Goal: Information Seeking & Learning: Learn about a topic

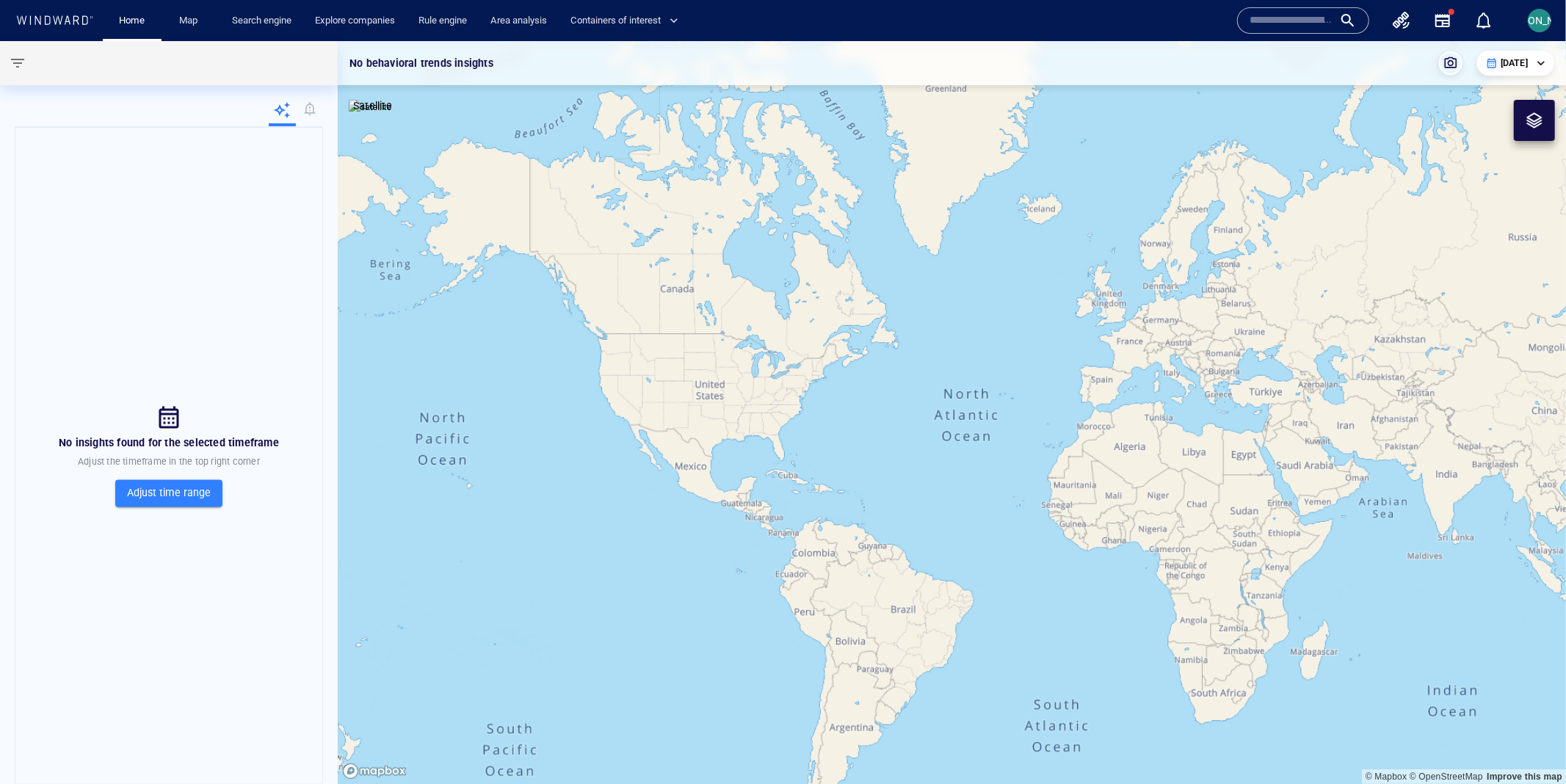
drag, startPoint x: 1084, startPoint y: 242, endPoint x: 729, endPoint y: 242, distance: 355.0
click at [729, 242] on canvas "Map" at bounding box center [951, 412] width 1228 height 743
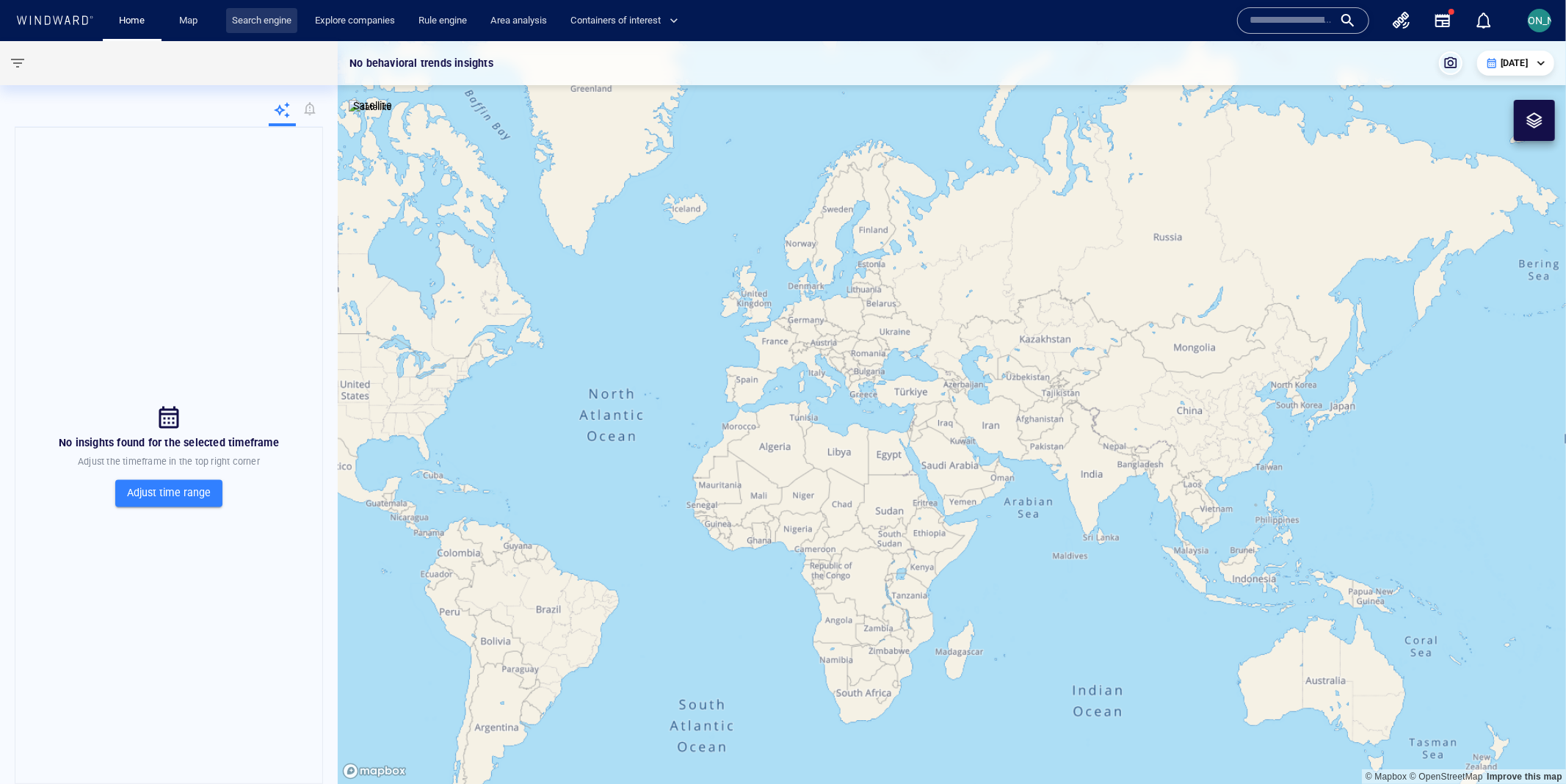
click at [244, 19] on link "Search engine" at bounding box center [261, 20] width 71 height 26
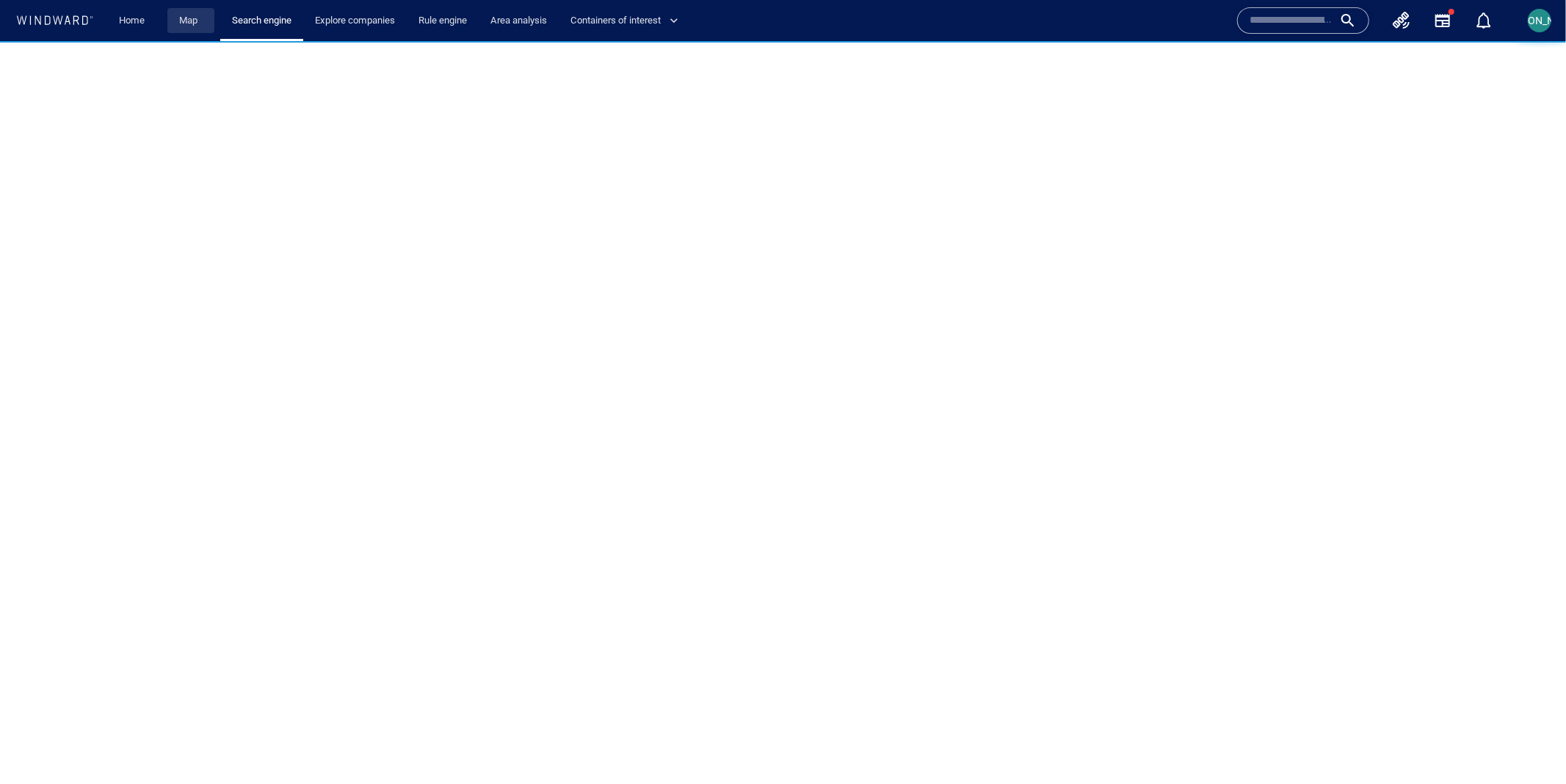
click at [174, 19] on link "Map" at bounding box center [191, 20] width 35 height 26
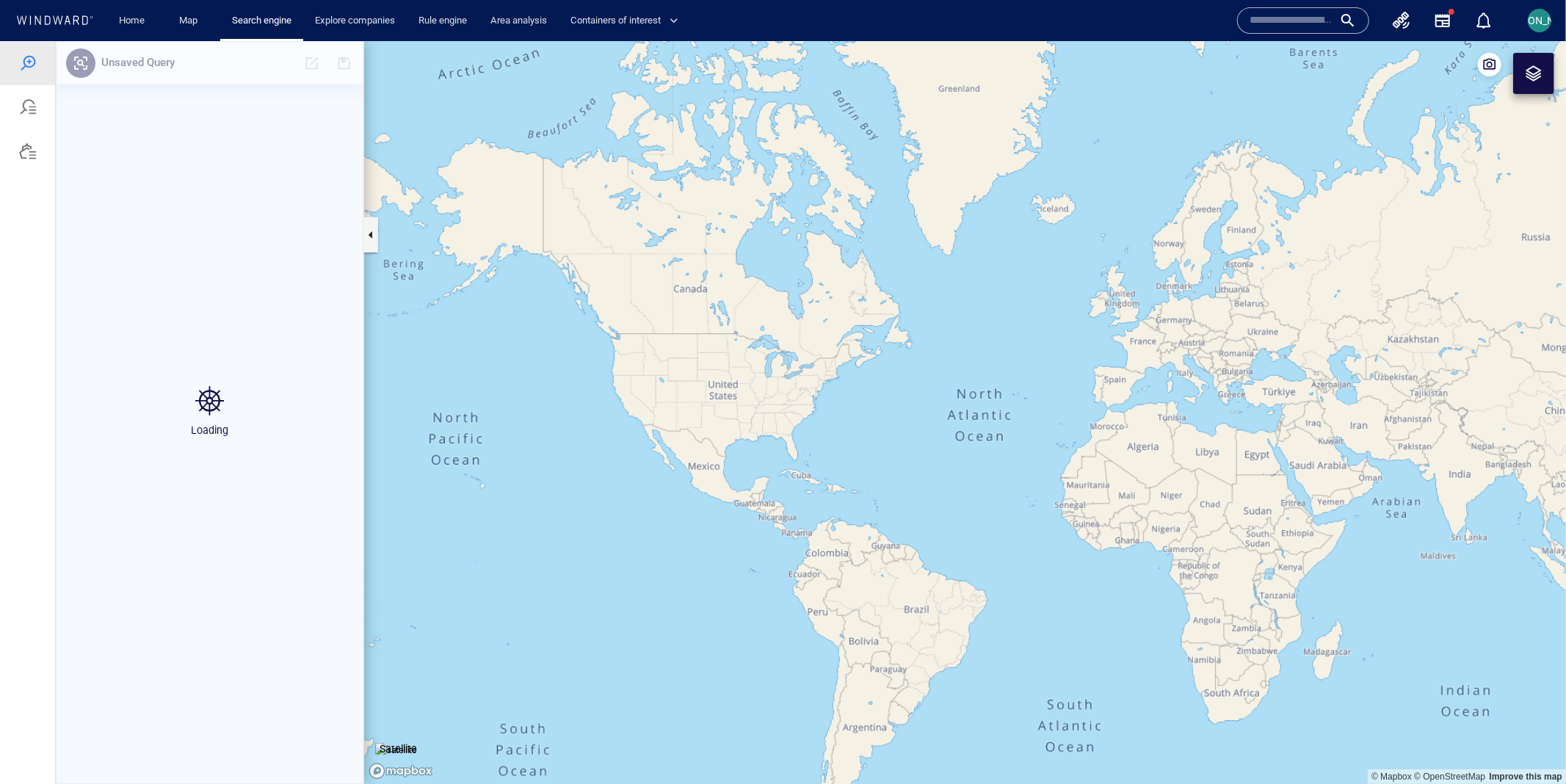
drag, startPoint x: 1339, startPoint y: 598, endPoint x: 648, endPoint y: 550, distance: 692.7
click at [648, 550] on canvas "Map" at bounding box center [964, 412] width 1201 height 743
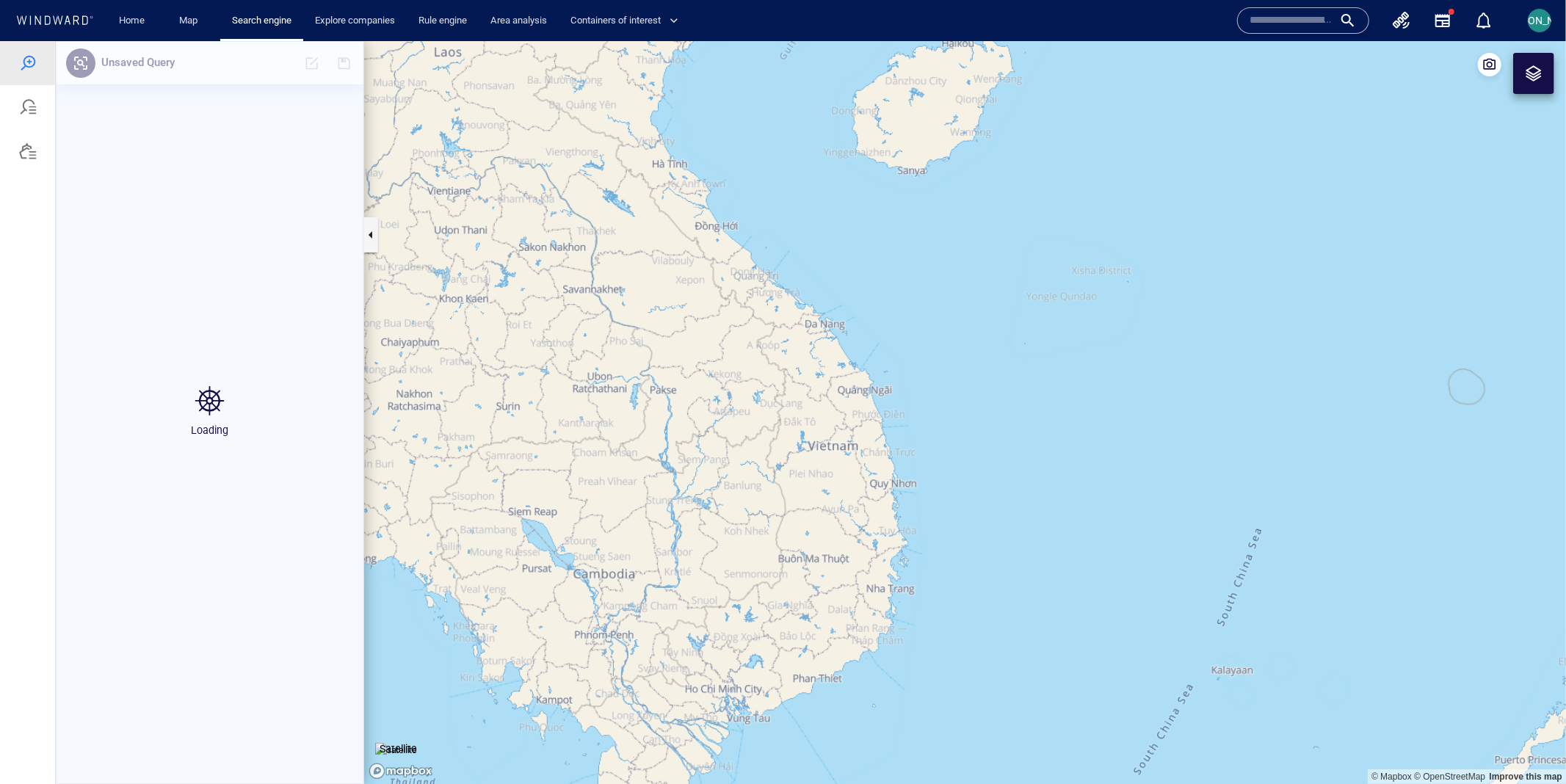
drag, startPoint x: 785, startPoint y: 391, endPoint x: 741, endPoint y: 450, distance: 73.6
click at [741, 451] on canvas "Map" at bounding box center [964, 412] width 1201 height 743
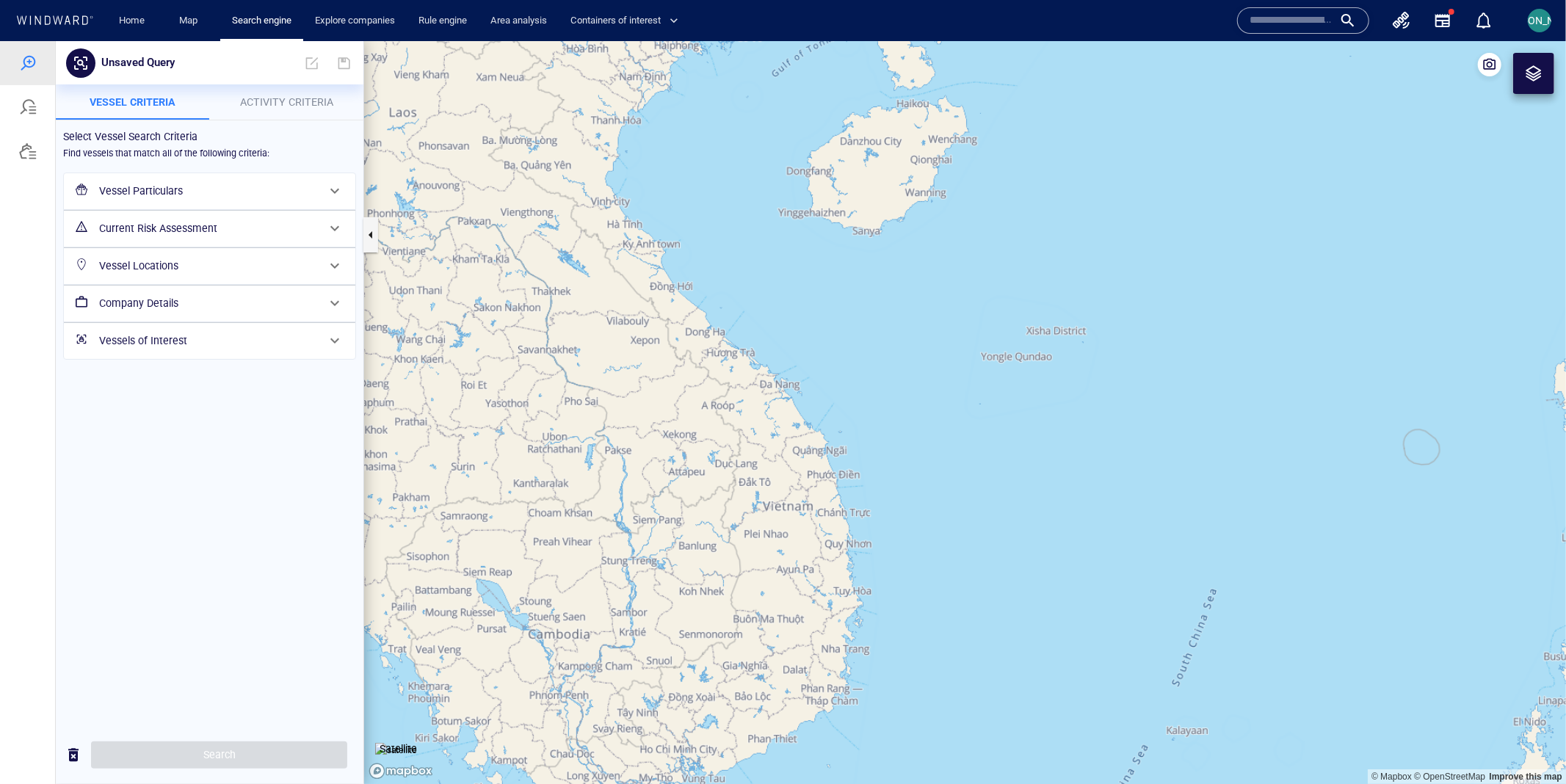
click at [1540, 80] on div at bounding box center [1533, 73] width 18 height 18
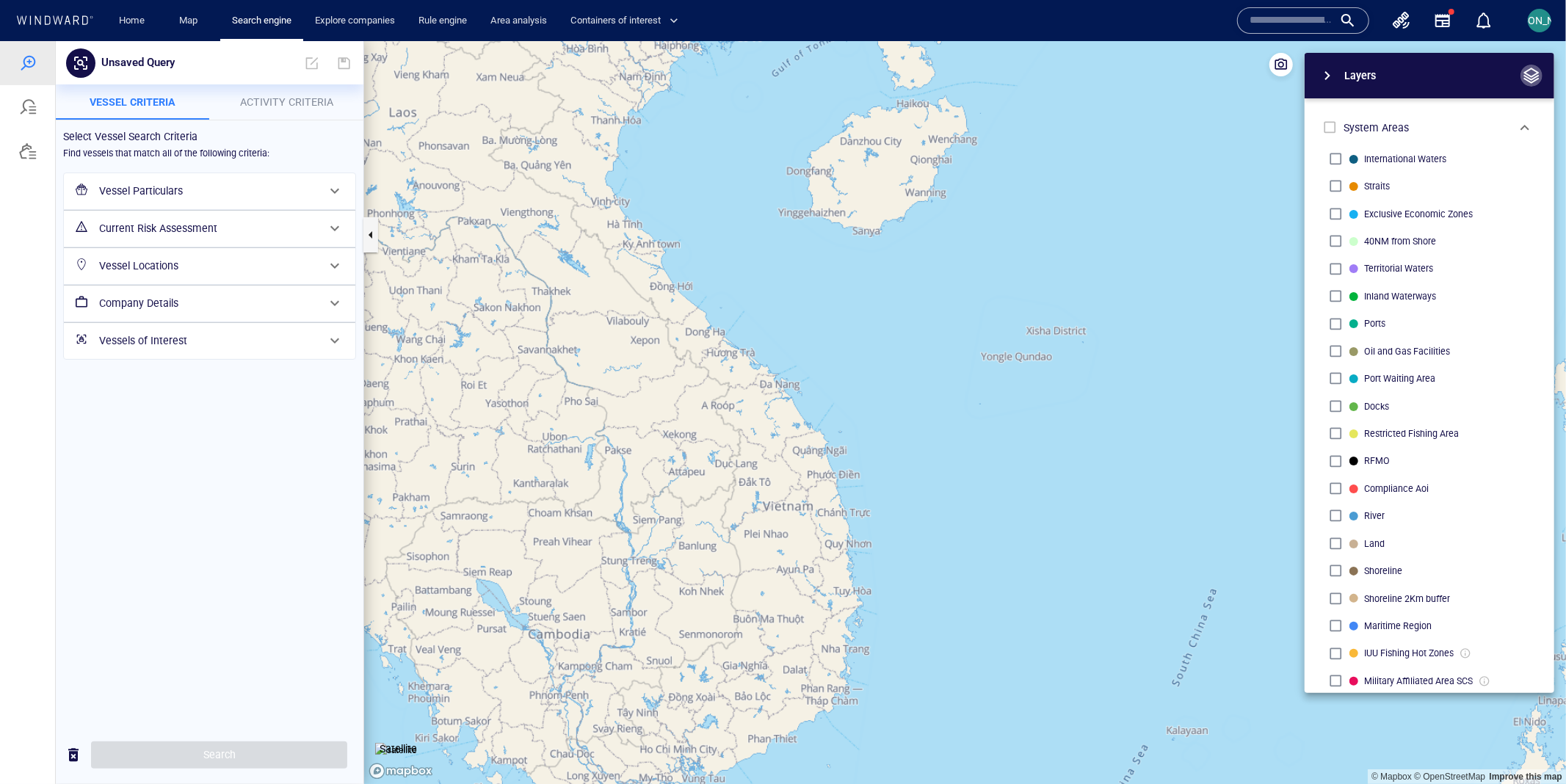
click at [1534, 68] on span "button" at bounding box center [1531, 75] width 18 height 18
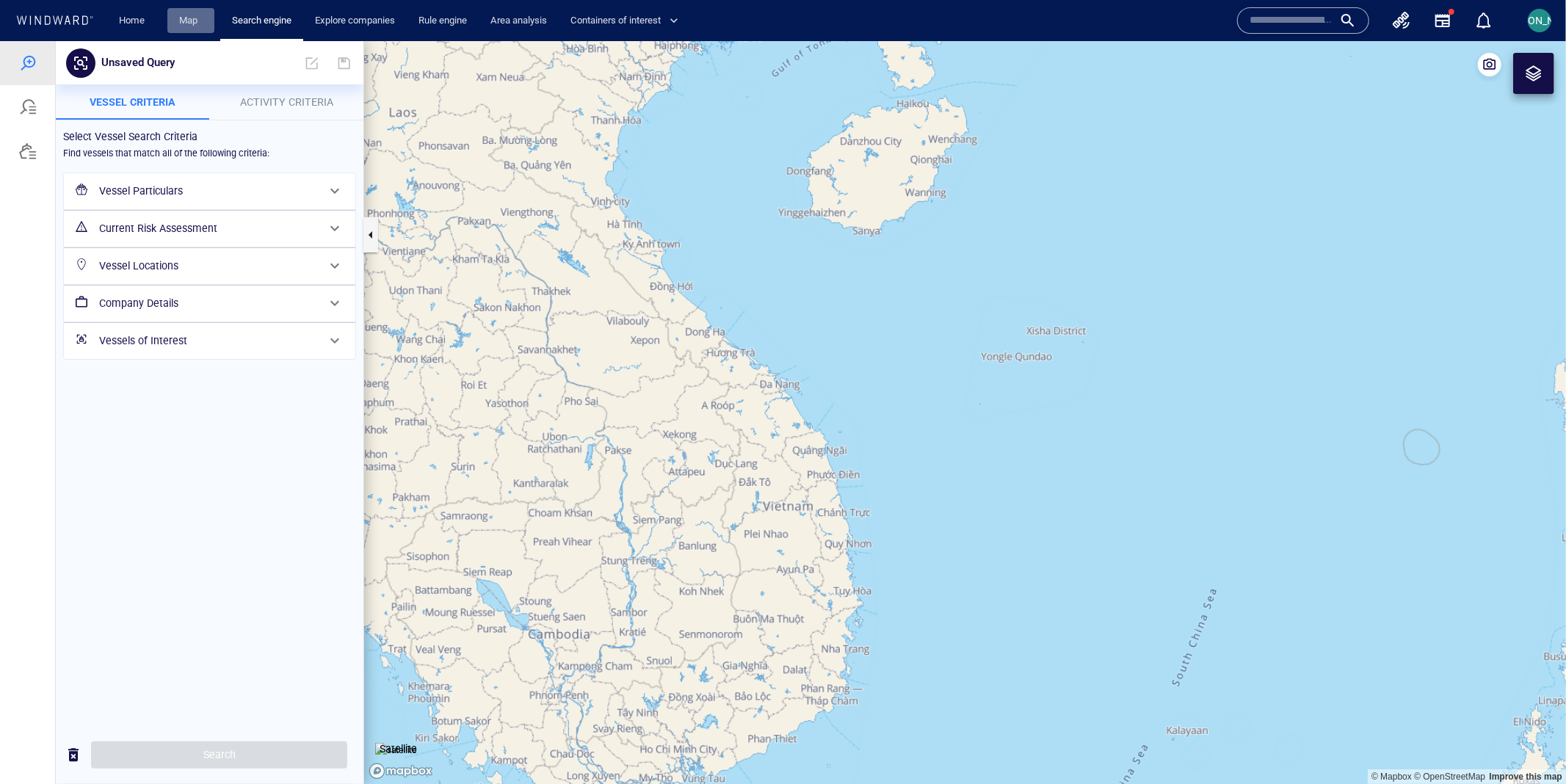
click at [200, 23] on link "Map" at bounding box center [191, 20] width 35 height 26
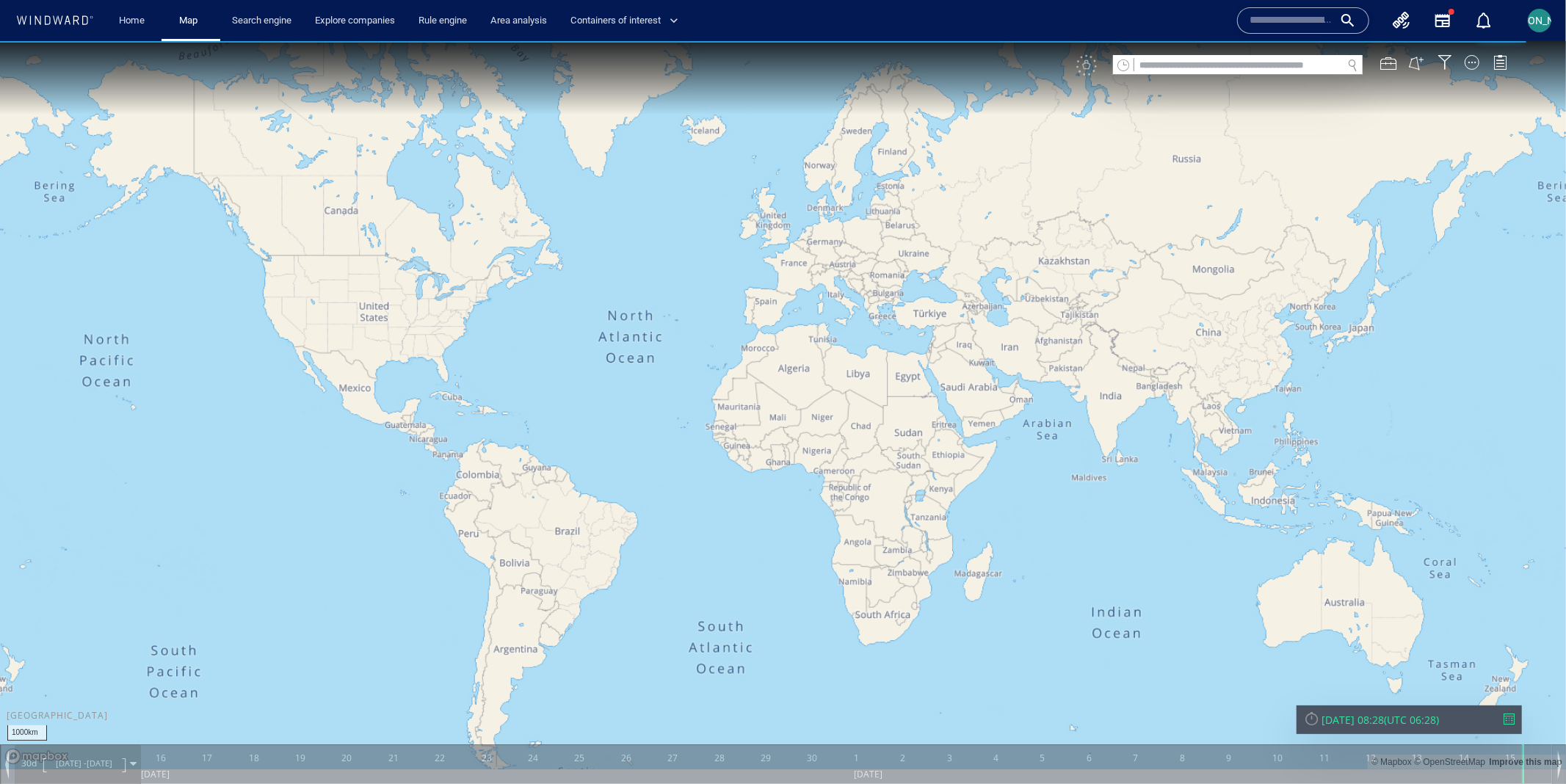
click at [1452, 57] on div "VM" at bounding box center [1299, 64] width 445 height 20
click at [1448, 57] on div at bounding box center [1445, 61] width 15 height 15
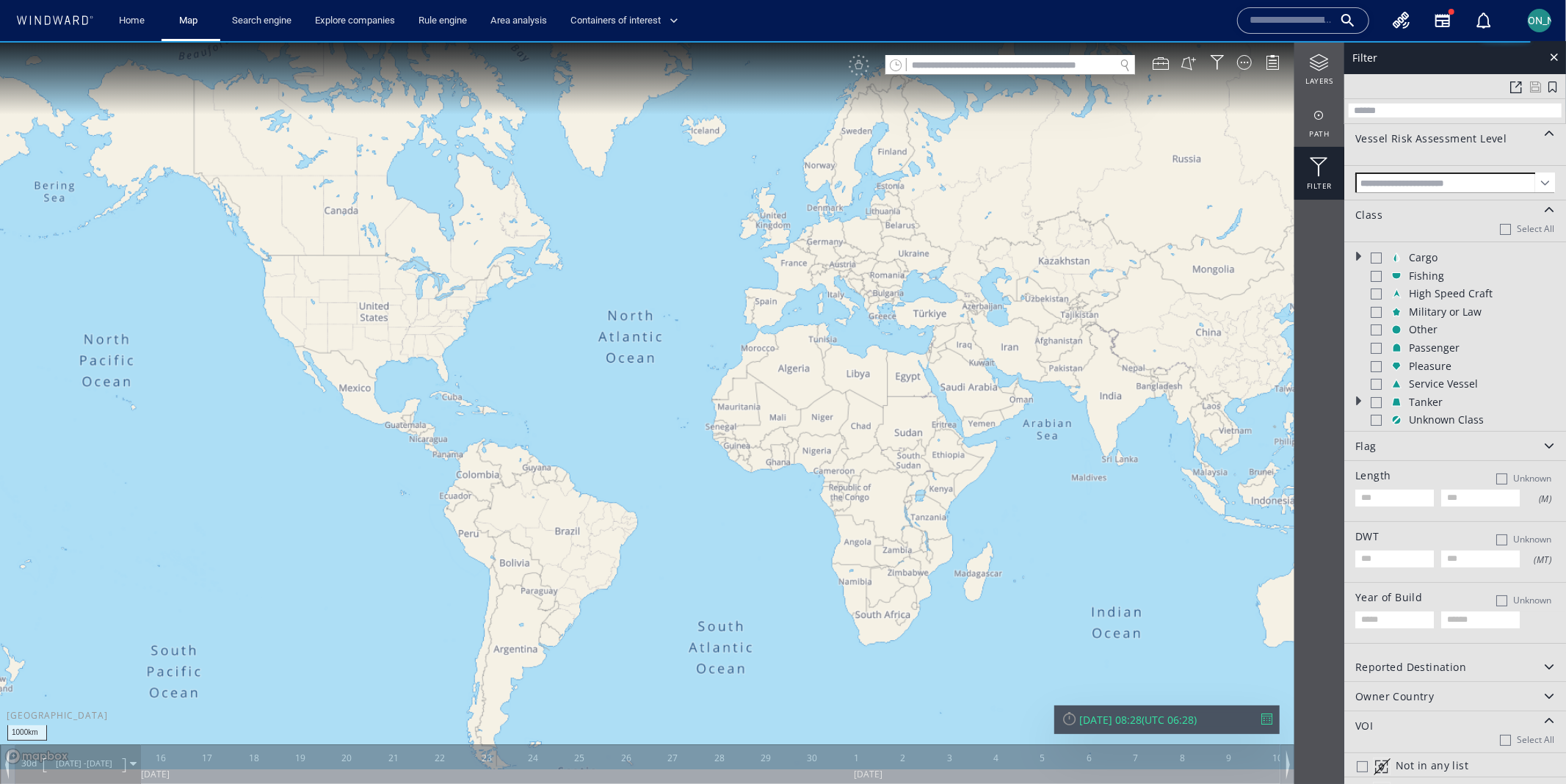
drag, startPoint x: 1184, startPoint y: 445, endPoint x: 905, endPoint y: 445, distance: 279.0
click at [905, 445] on canvas "Map" at bounding box center [783, 404] width 1566 height 728
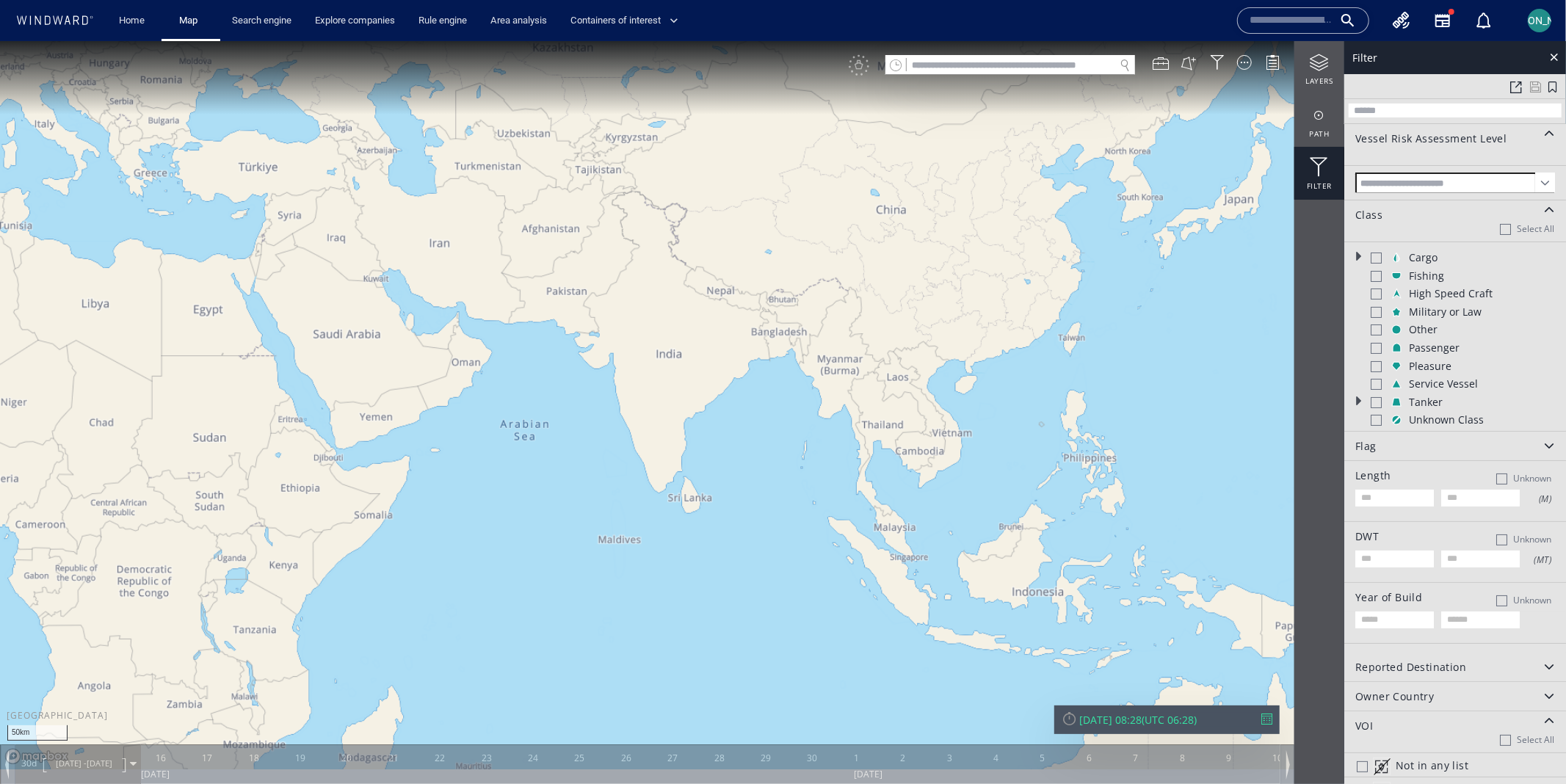
drag, startPoint x: 974, startPoint y: 451, endPoint x: 798, endPoint y: 286, distance: 241.2
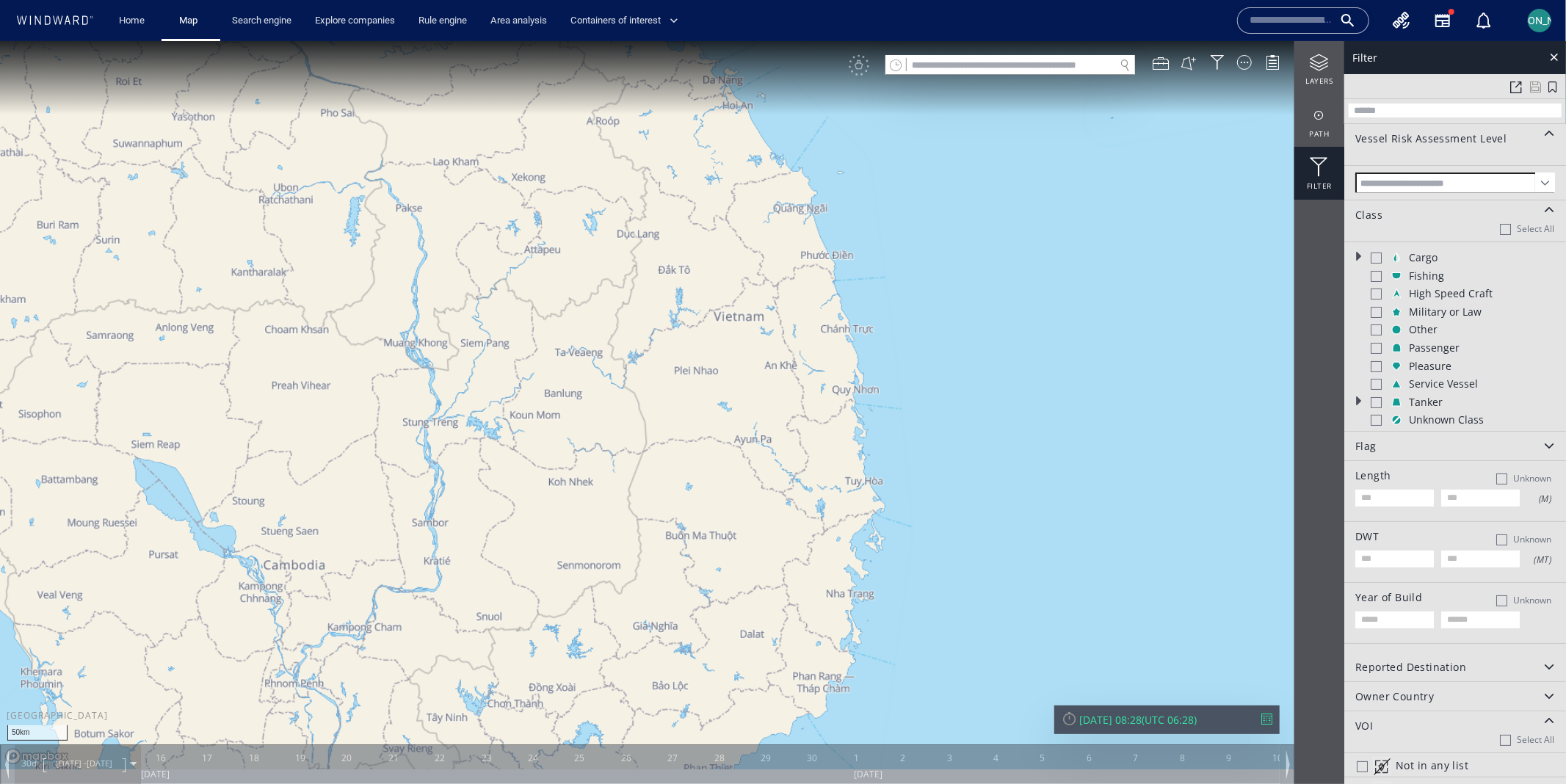
click at [798, 285] on canvas "Map" at bounding box center [783, 404] width 1566 height 728
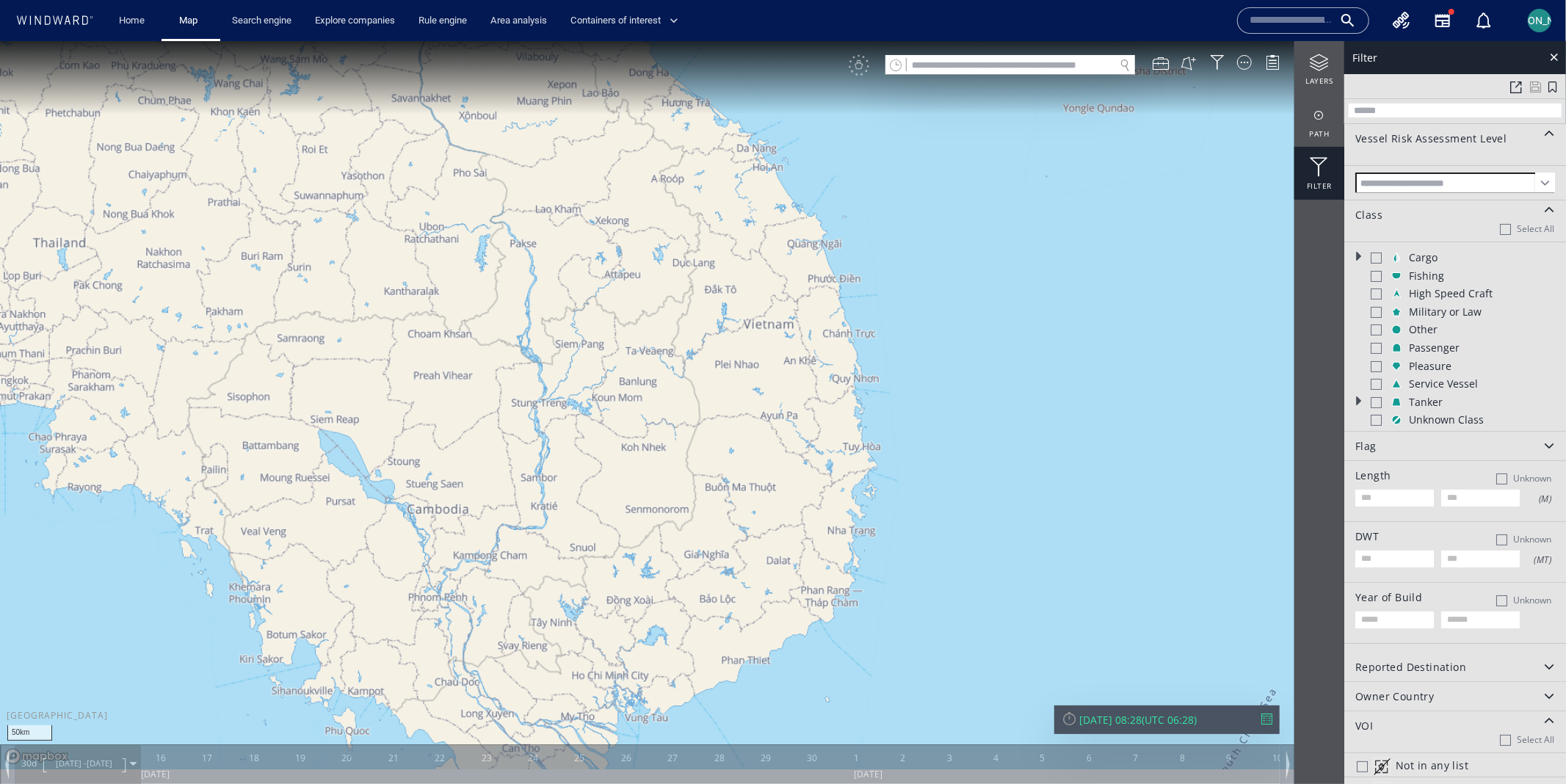
click at [1376, 256] on div at bounding box center [1376, 257] width 11 height 11
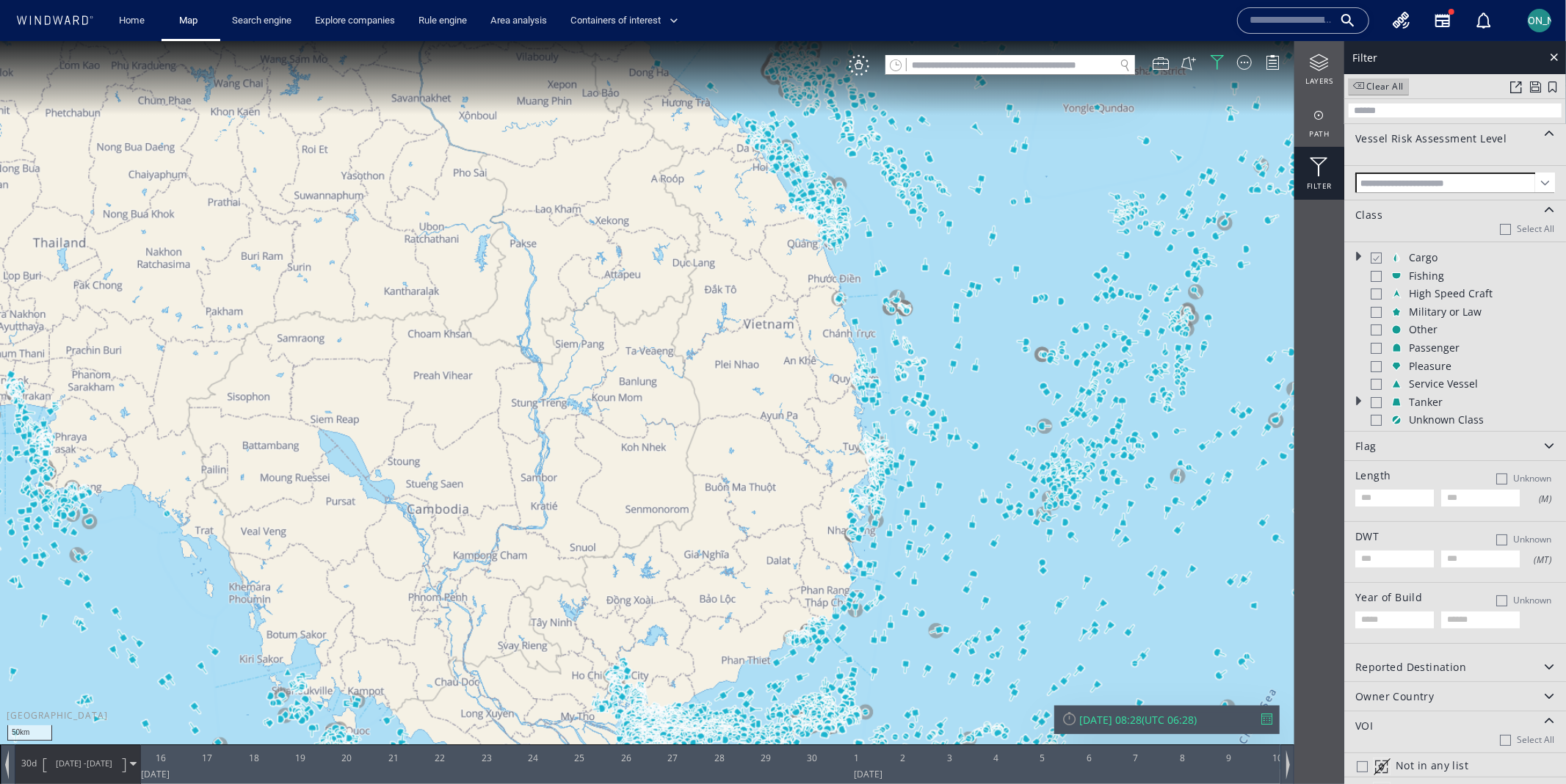
drag, startPoint x: 991, startPoint y: 327, endPoint x: 946, endPoint y: 329, distance: 45.0
click at [945, 329] on canvas "Map" at bounding box center [783, 404] width 1566 height 728
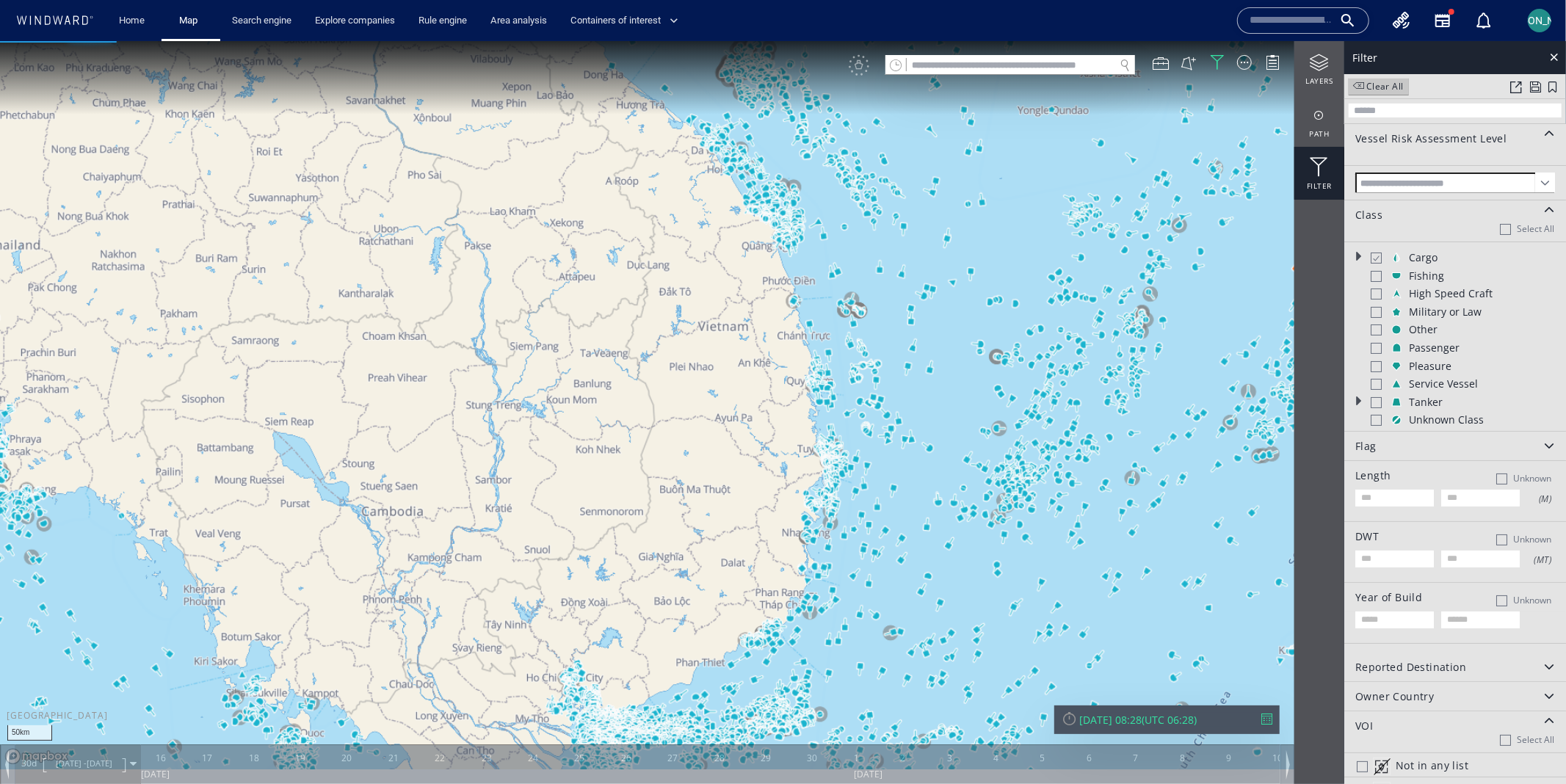
click at [946, 329] on canvas "Map" at bounding box center [783, 404] width 1566 height 728
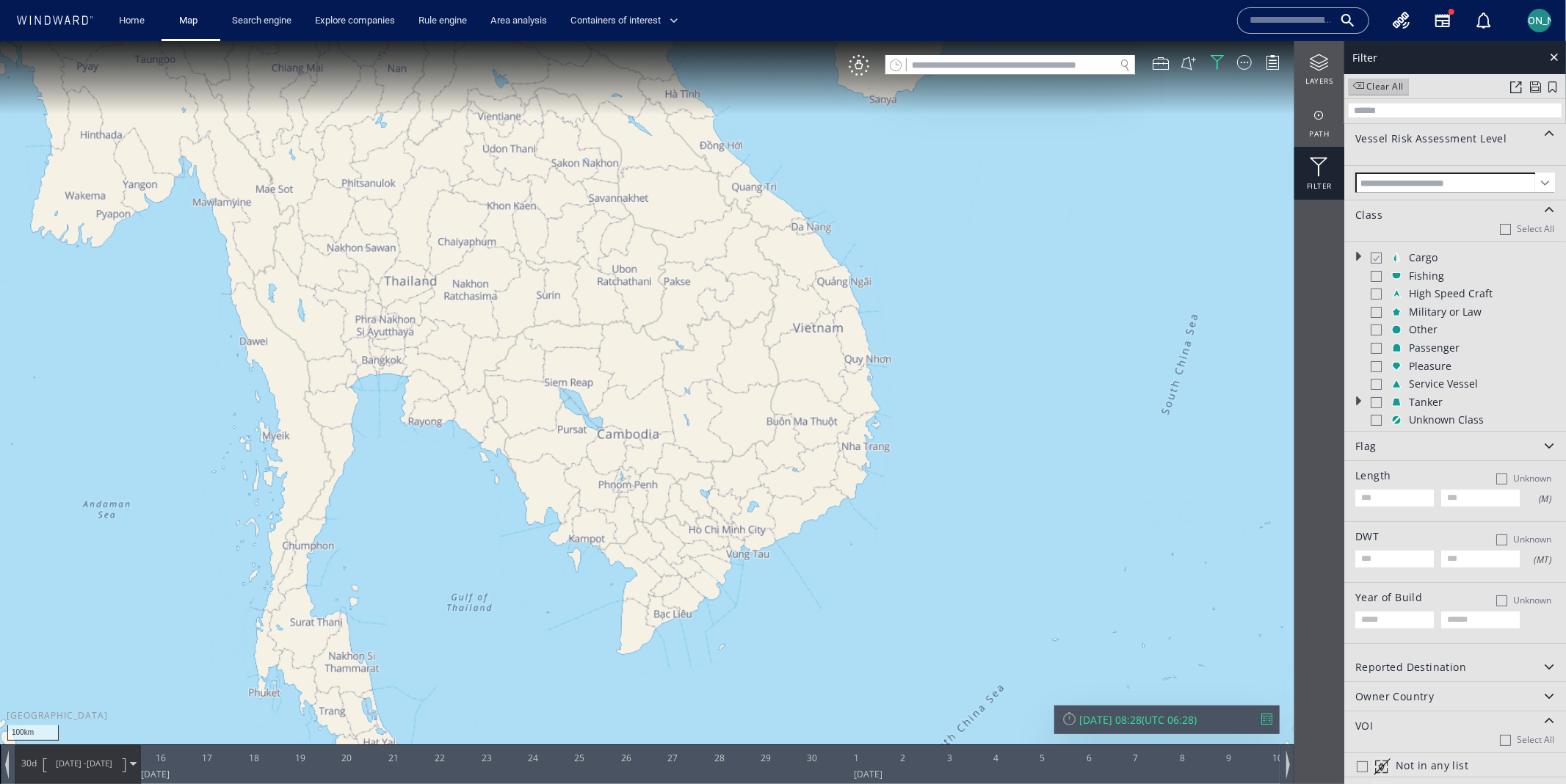
drag, startPoint x: 946, startPoint y: 329, endPoint x: 900, endPoint y: 371, distance: 62.3
click at [900, 371] on canvas "Map" at bounding box center [783, 404] width 1566 height 728
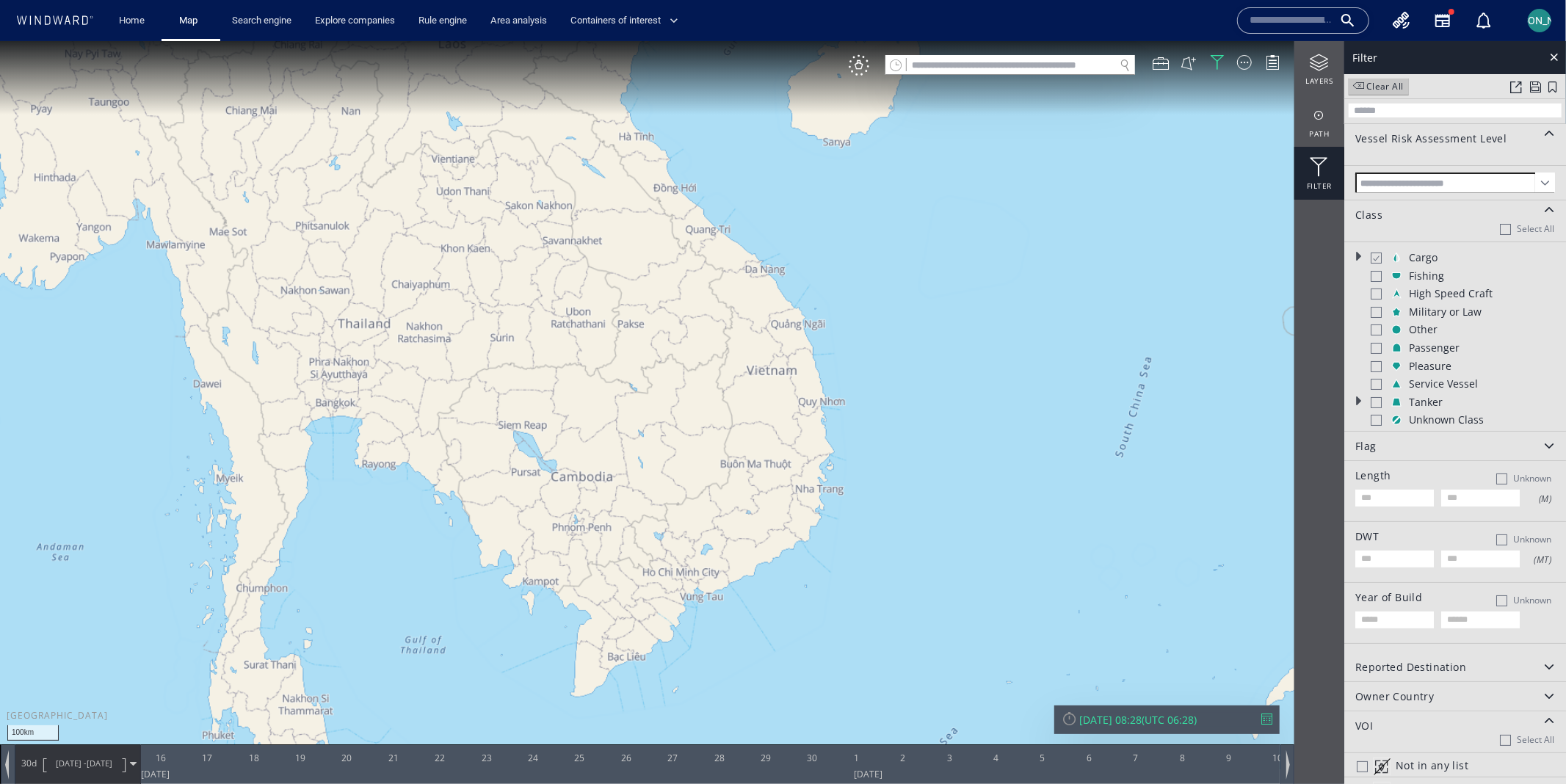
drag, startPoint x: 900, startPoint y: 371, endPoint x: 883, endPoint y: 371, distance: 17.0
click at [883, 371] on canvas "Map" at bounding box center [783, 404] width 1566 height 728
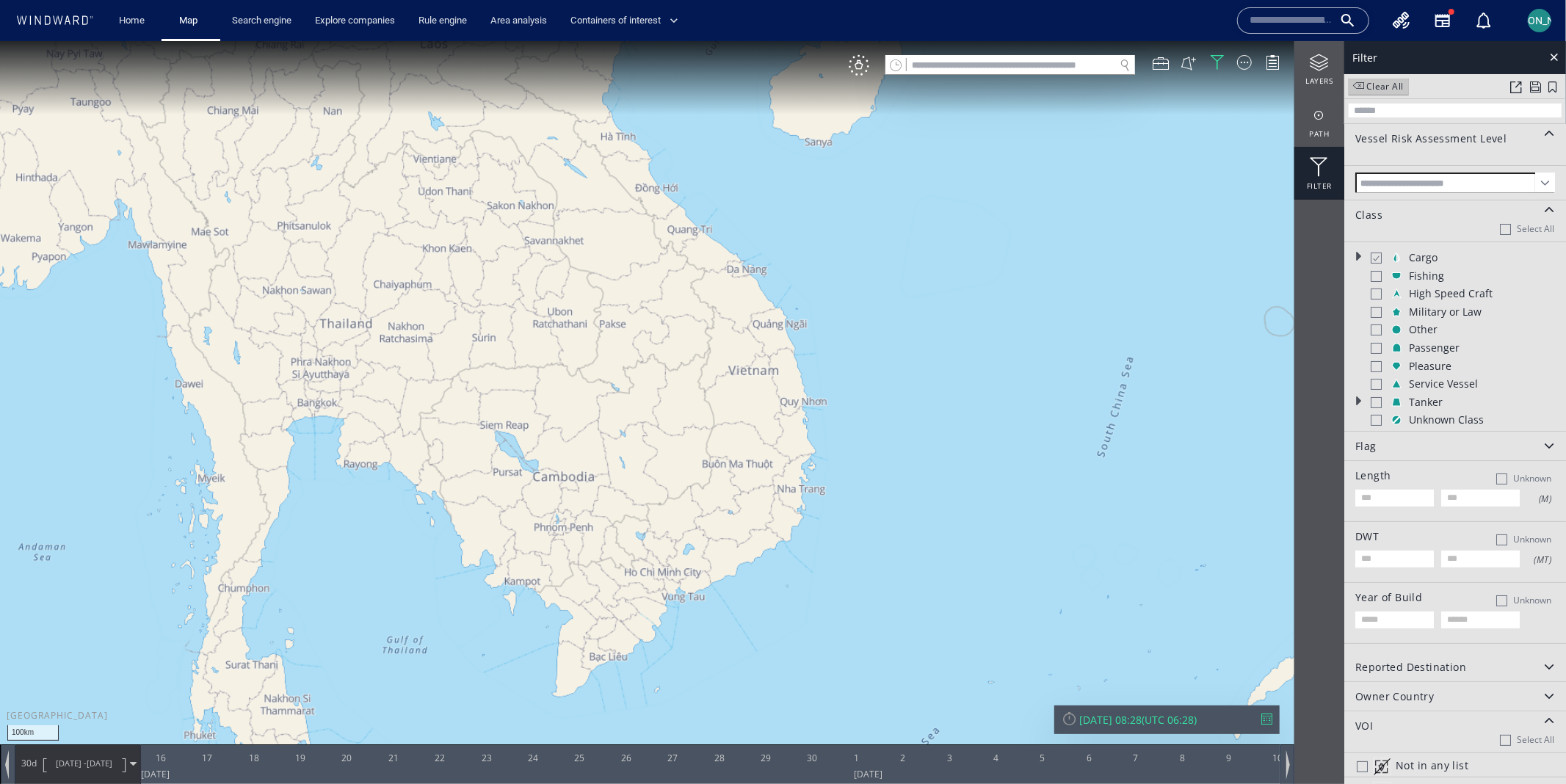
click at [1378, 277] on div at bounding box center [1376, 275] width 11 height 11
click at [1378, 277] on div at bounding box center [1375, 275] width 11 height 12
click at [1378, 257] on div at bounding box center [1375, 257] width 11 height 12
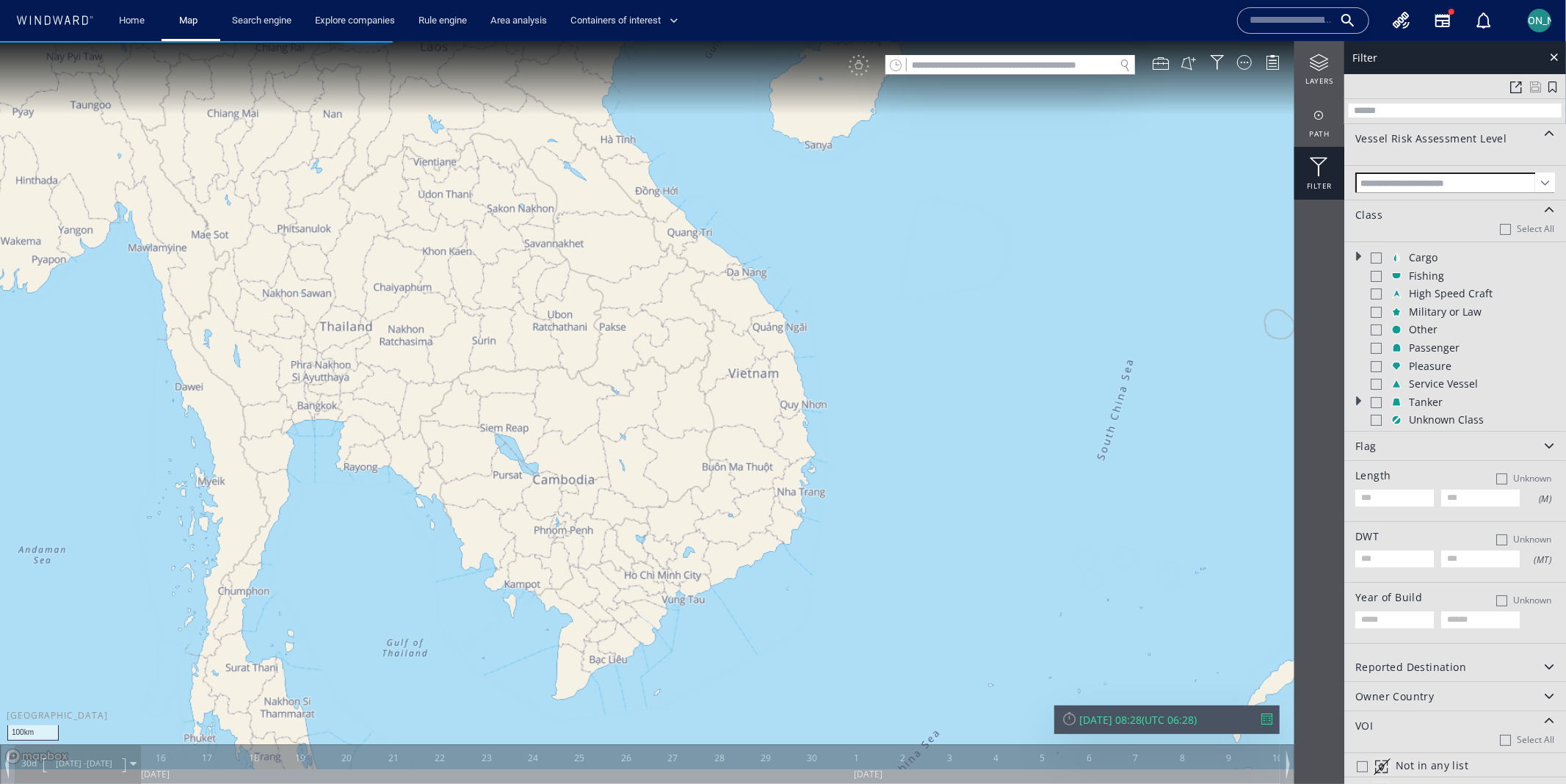
drag, startPoint x: 987, startPoint y: 404, endPoint x: 985, endPoint y: 417, distance: 13.2
click at [985, 417] on canvas "Map" at bounding box center [783, 404] width 1566 height 728
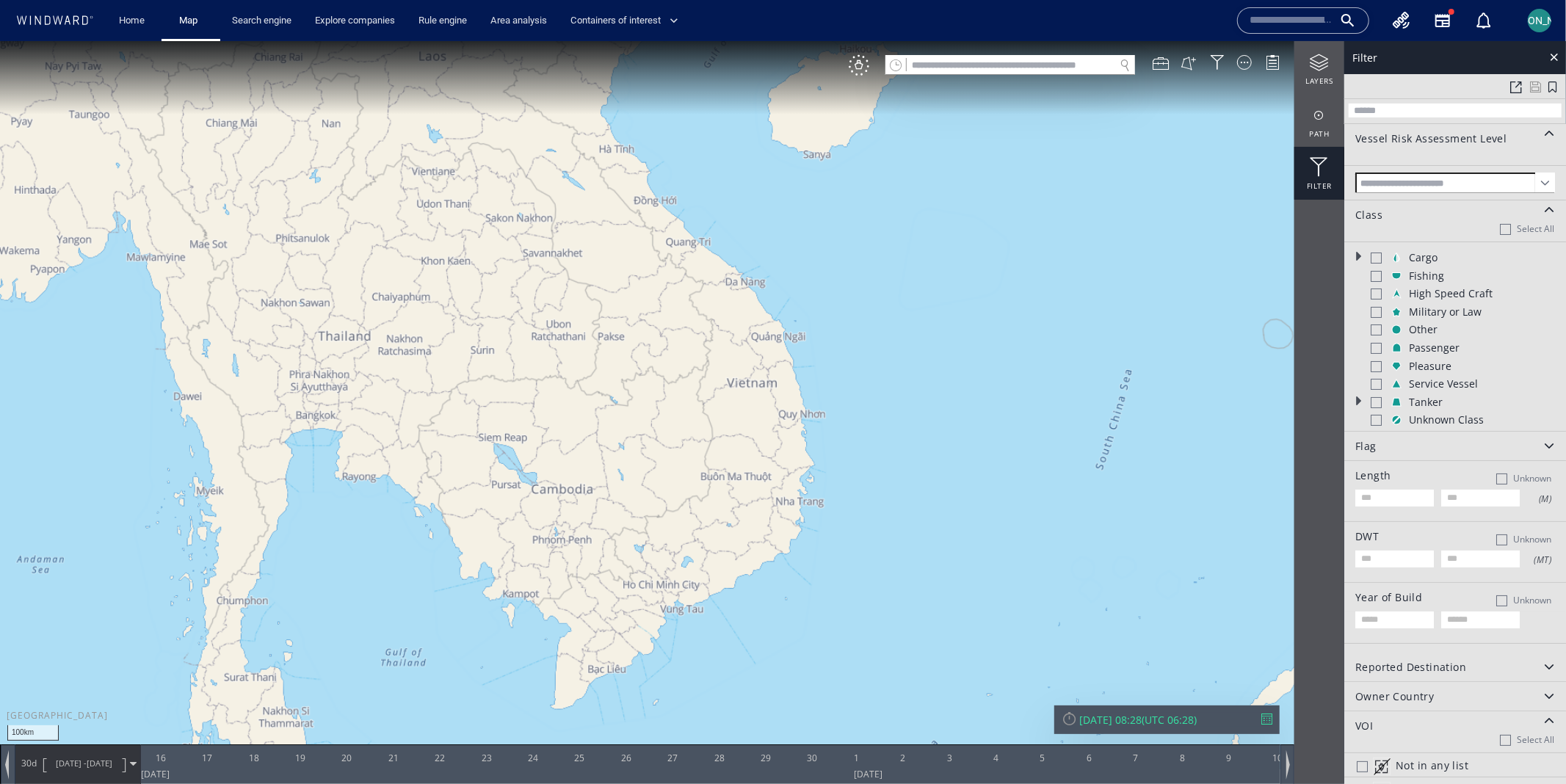
click at [1548, 211] on div at bounding box center [1549, 210] width 19 height 11
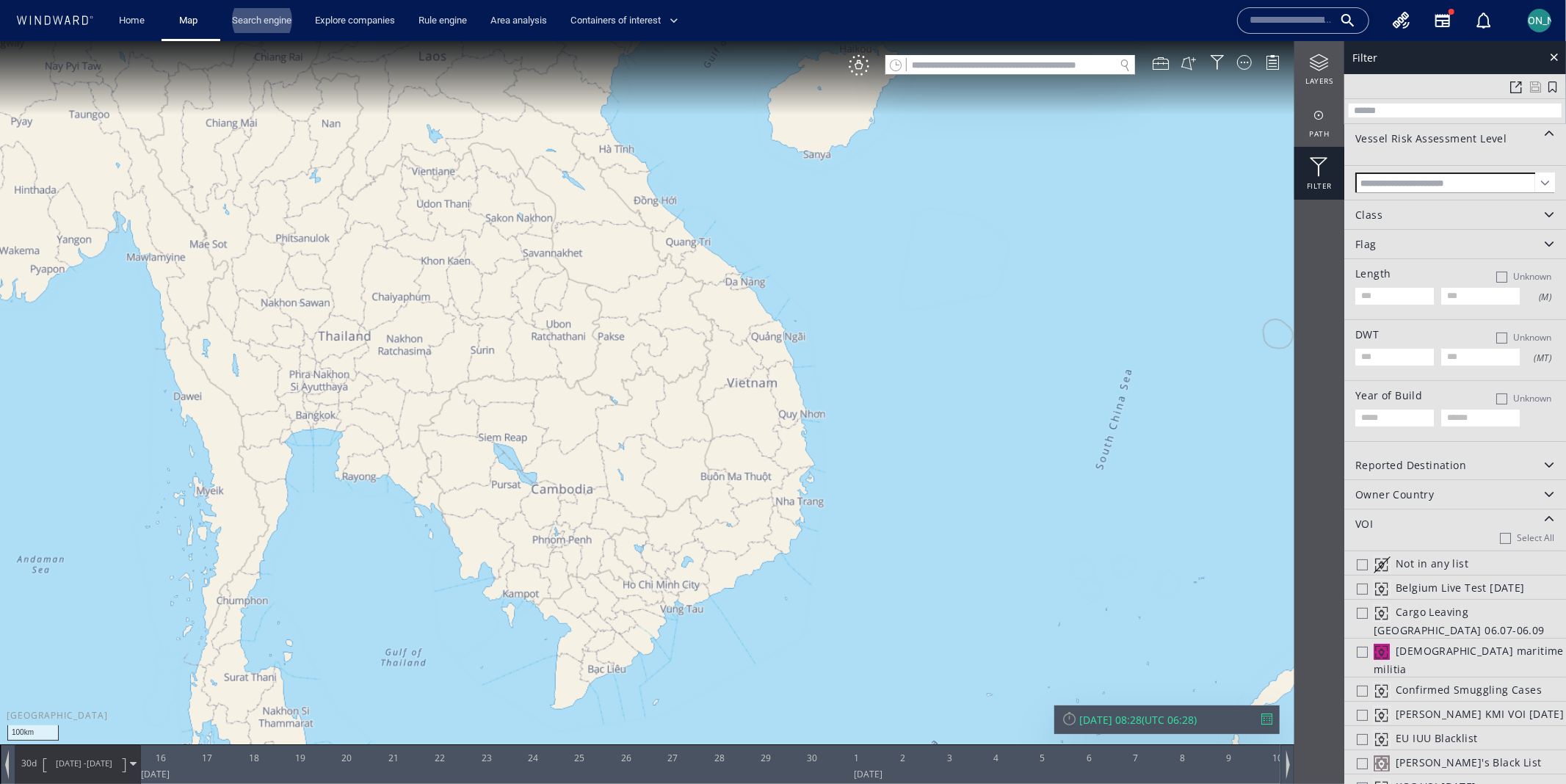
click at [1409, 211] on div "Class" at bounding box center [1454, 214] width 221 height 28
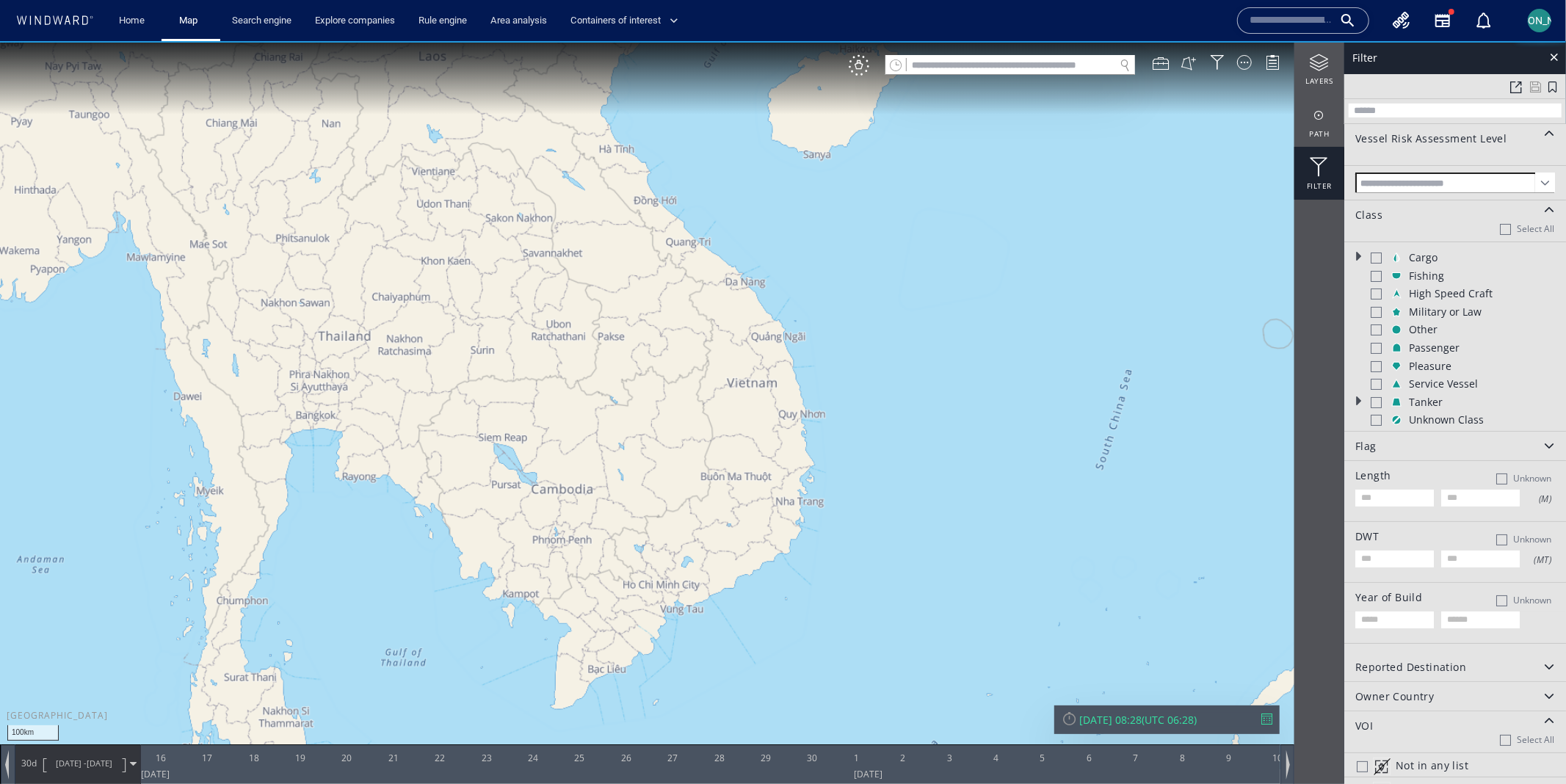
click at [1374, 256] on div at bounding box center [1376, 257] width 11 height 11
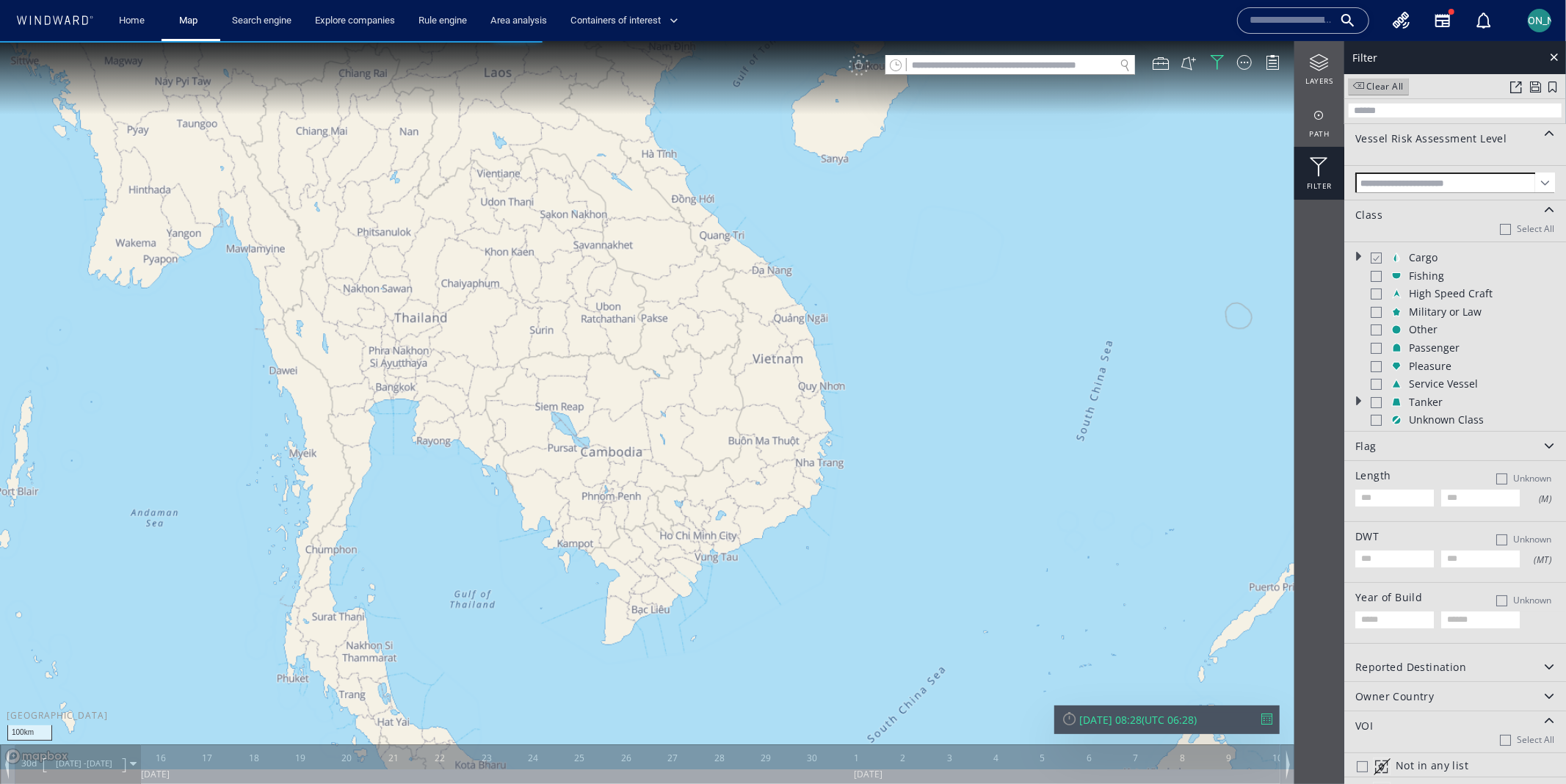
drag, startPoint x: 960, startPoint y: 401, endPoint x: 991, endPoint y: 256, distance: 148.3
click at [991, 256] on canvas "Map" at bounding box center [783, 404] width 1566 height 728
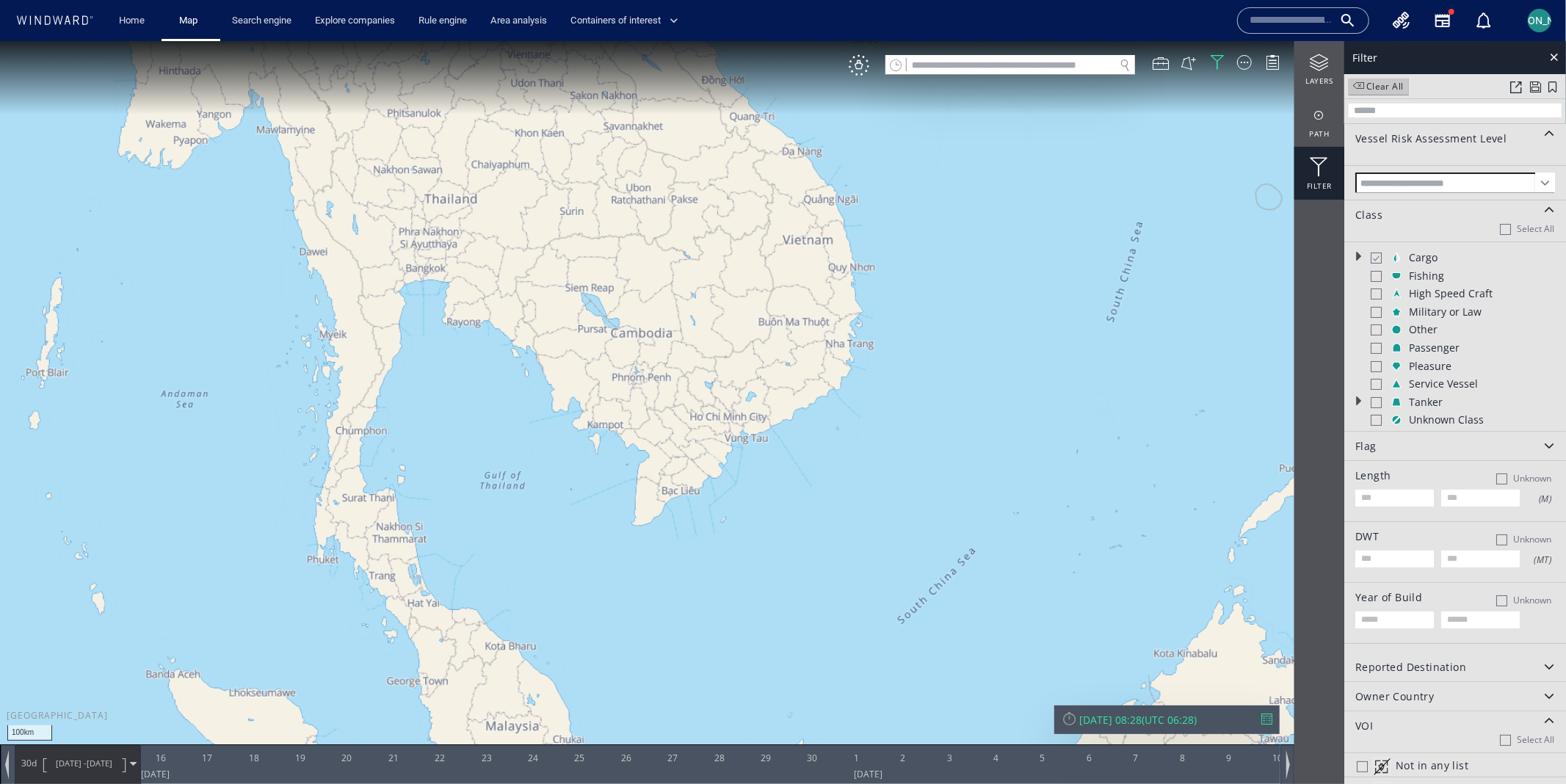
click at [1378, 260] on div at bounding box center [1375, 257] width 11 height 12
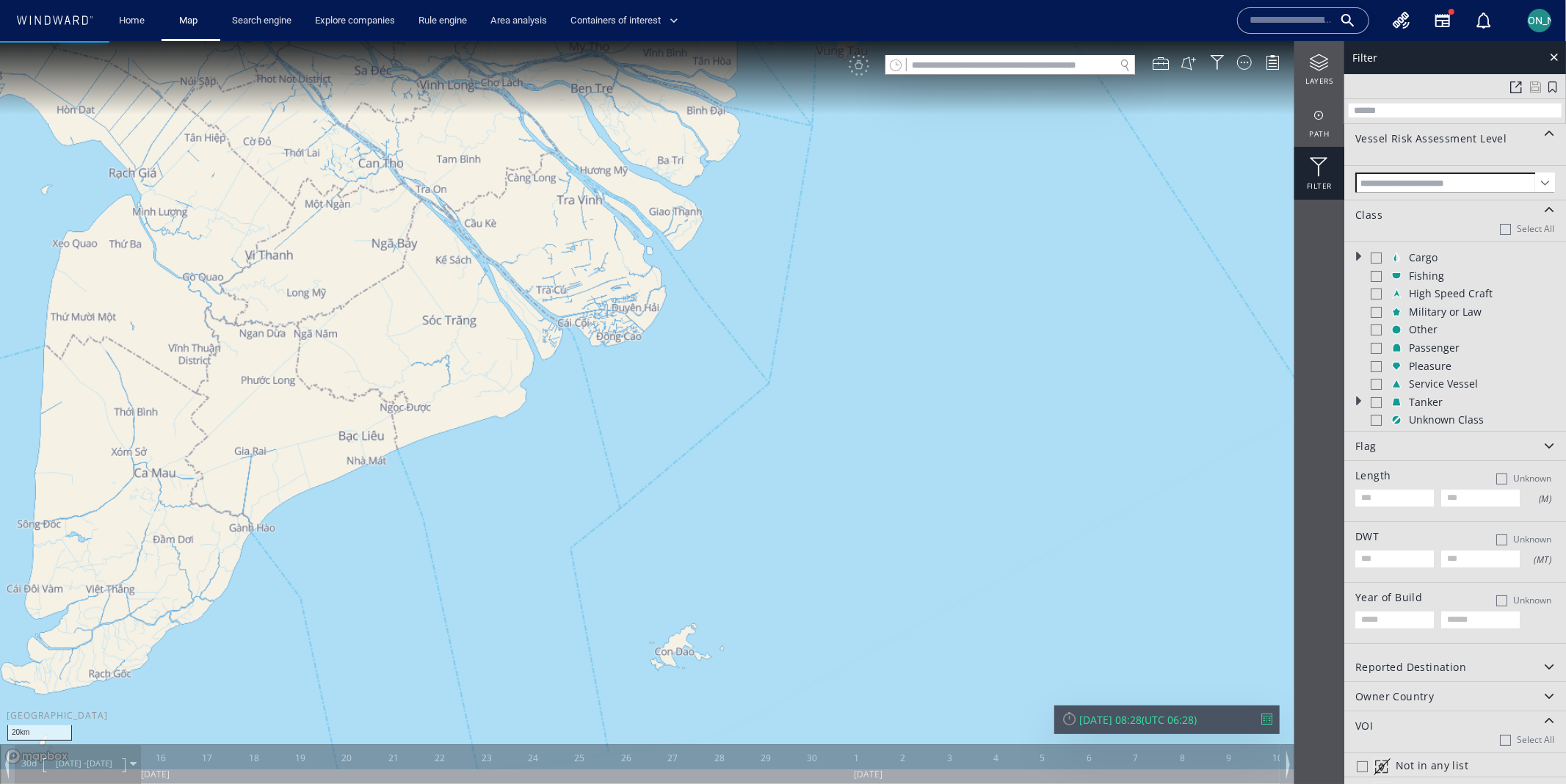
drag, startPoint x: 747, startPoint y: 385, endPoint x: 705, endPoint y: 463, distance: 88.6
click at [705, 463] on canvas "Map" at bounding box center [783, 404] width 1566 height 728
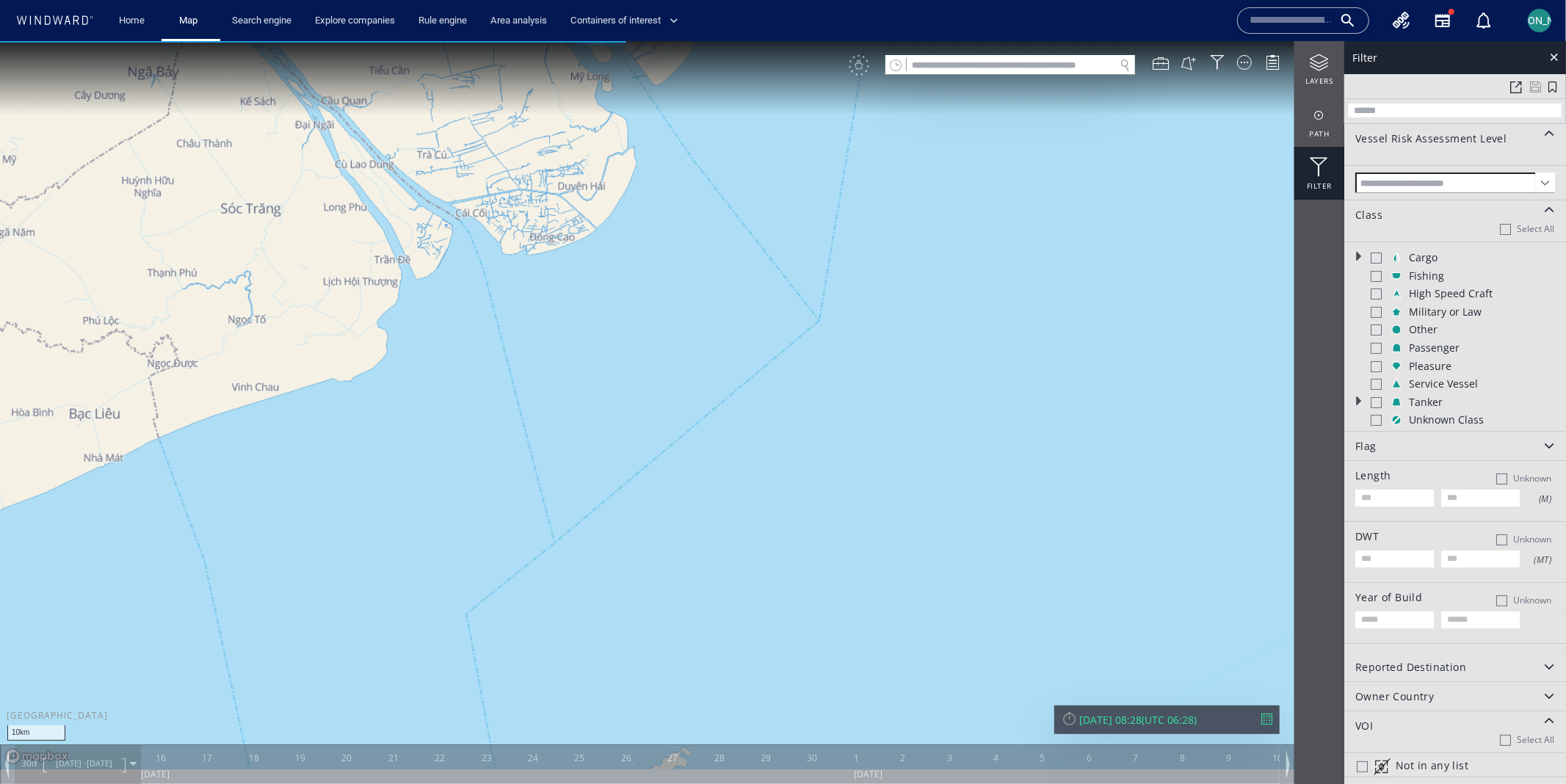
click at [705, 463] on canvas "Map" at bounding box center [783, 404] width 1566 height 728
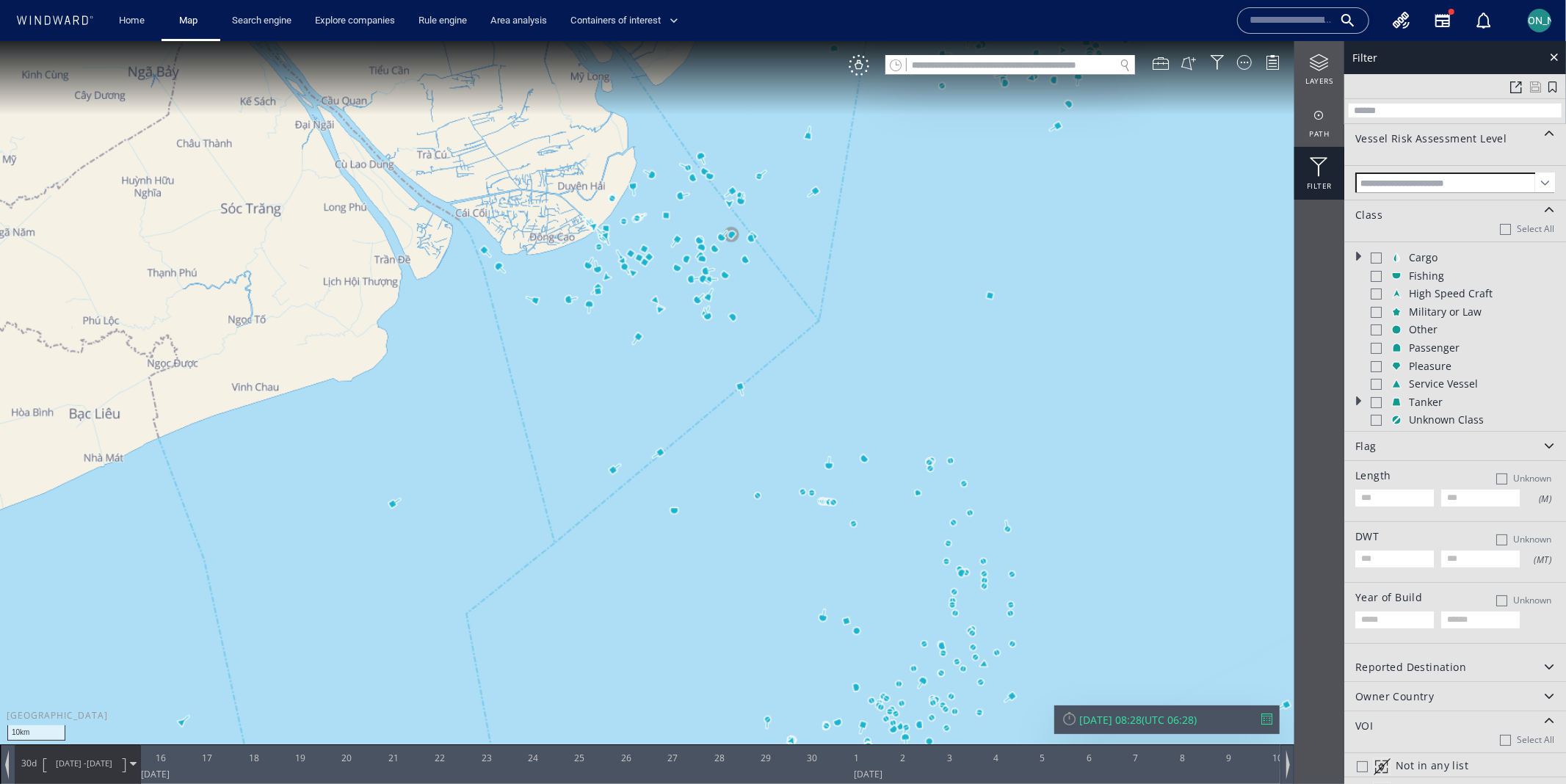
click at [1378, 277] on div at bounding box center [1376, 275] width 11 height 11
click at [1377, 277] on div at bounding box center [1375, 275] width 11 height 12
click at [1377, 250] on div "Cargo" at bounding box center [1468, 257] width 196 height 15
click at [1377, 257] on div at bounding box center [1375, 257] width 11 height 12
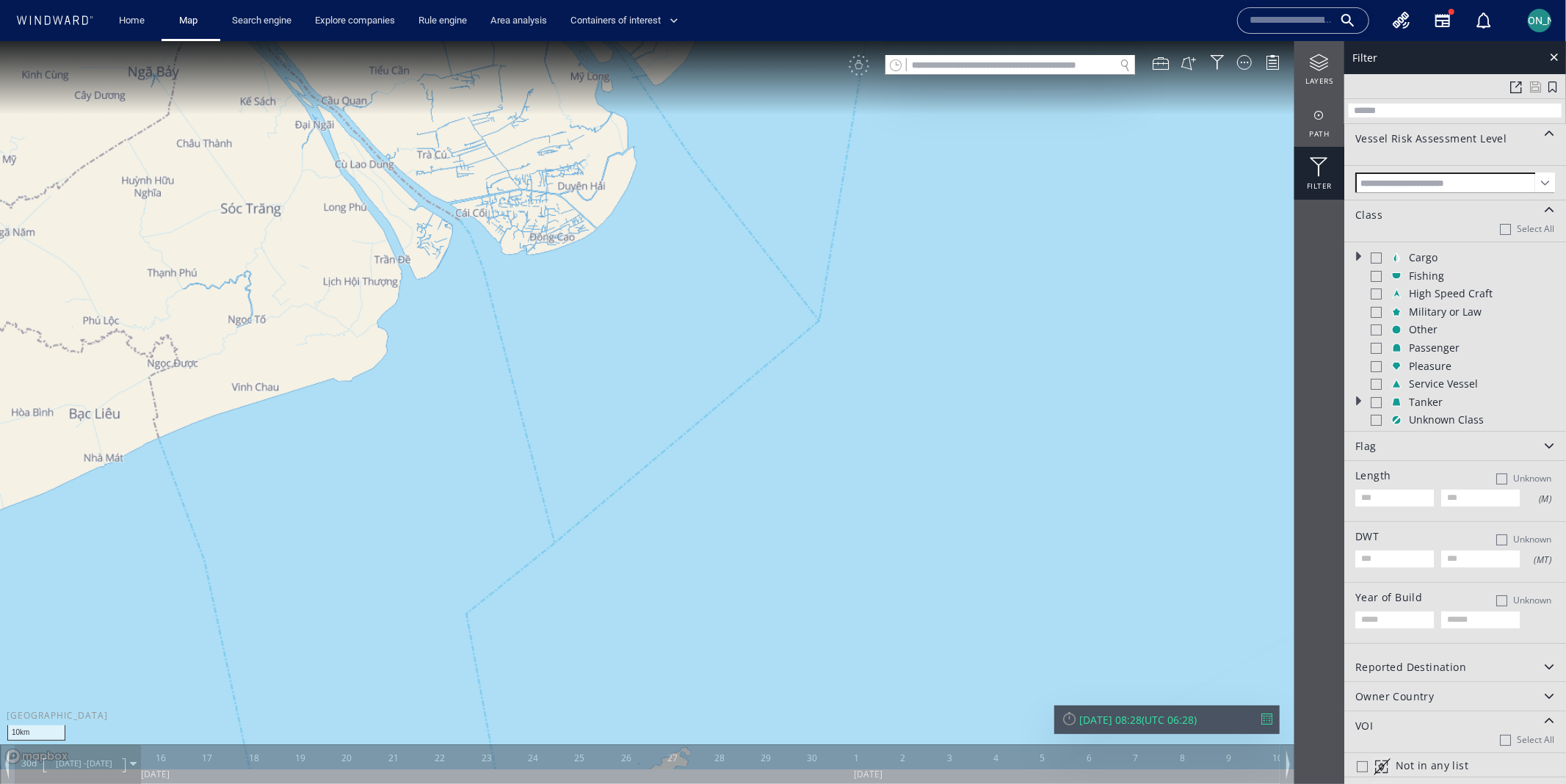
click at [1375, 397] on div at bounding box center [1376, 402] width 11 height 11
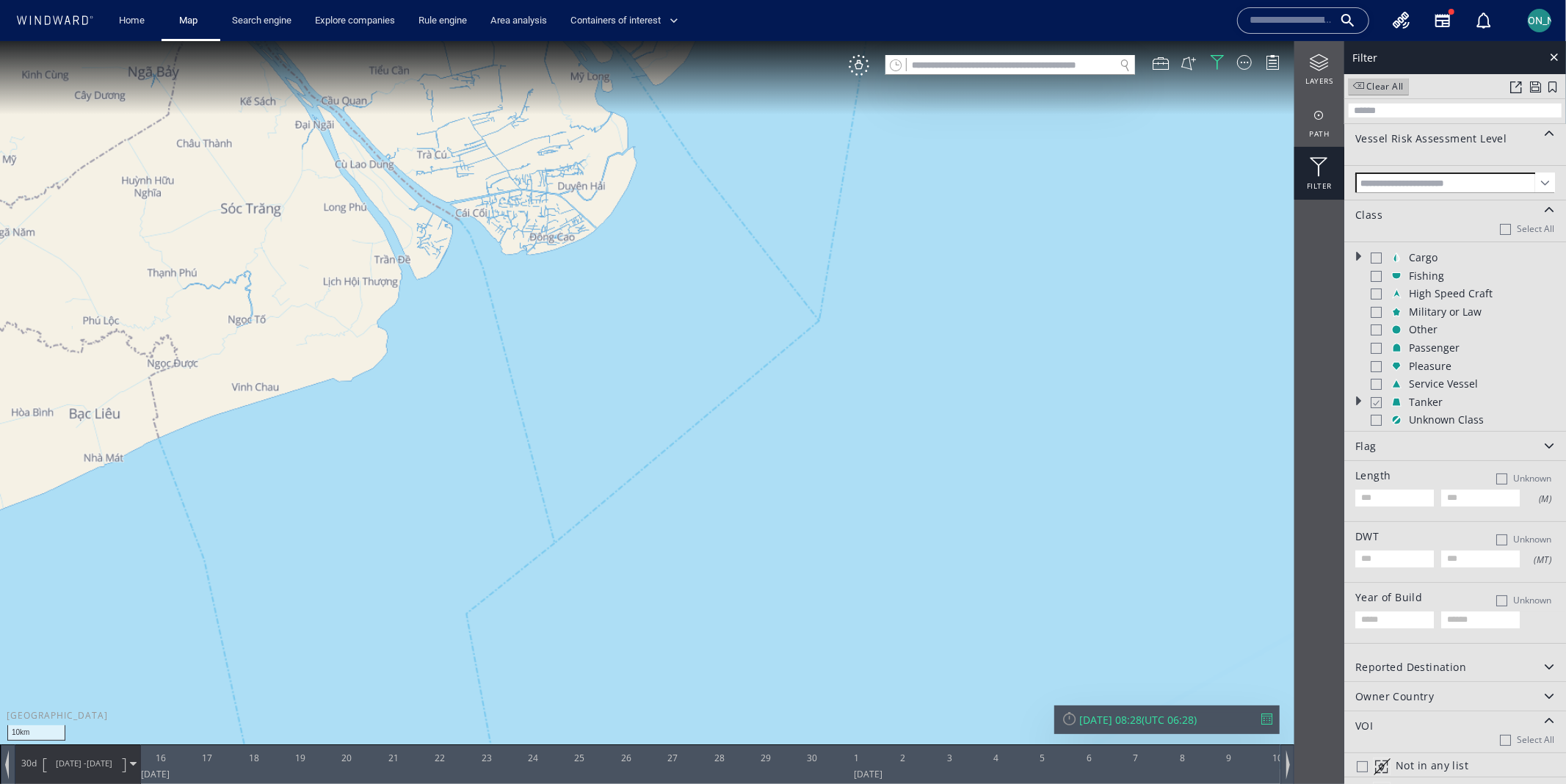
click at [1376, 404] on div at bounding box center [1375, 402] width 11 height 12
drag, startPoint x: 948, startPoint y: 424, endPoint x: 1155, endPoint y: 417, distance: 207.1
click at [1155, 417] on canvas "Map" at bounding box center [783, 404] width 1566 height 728
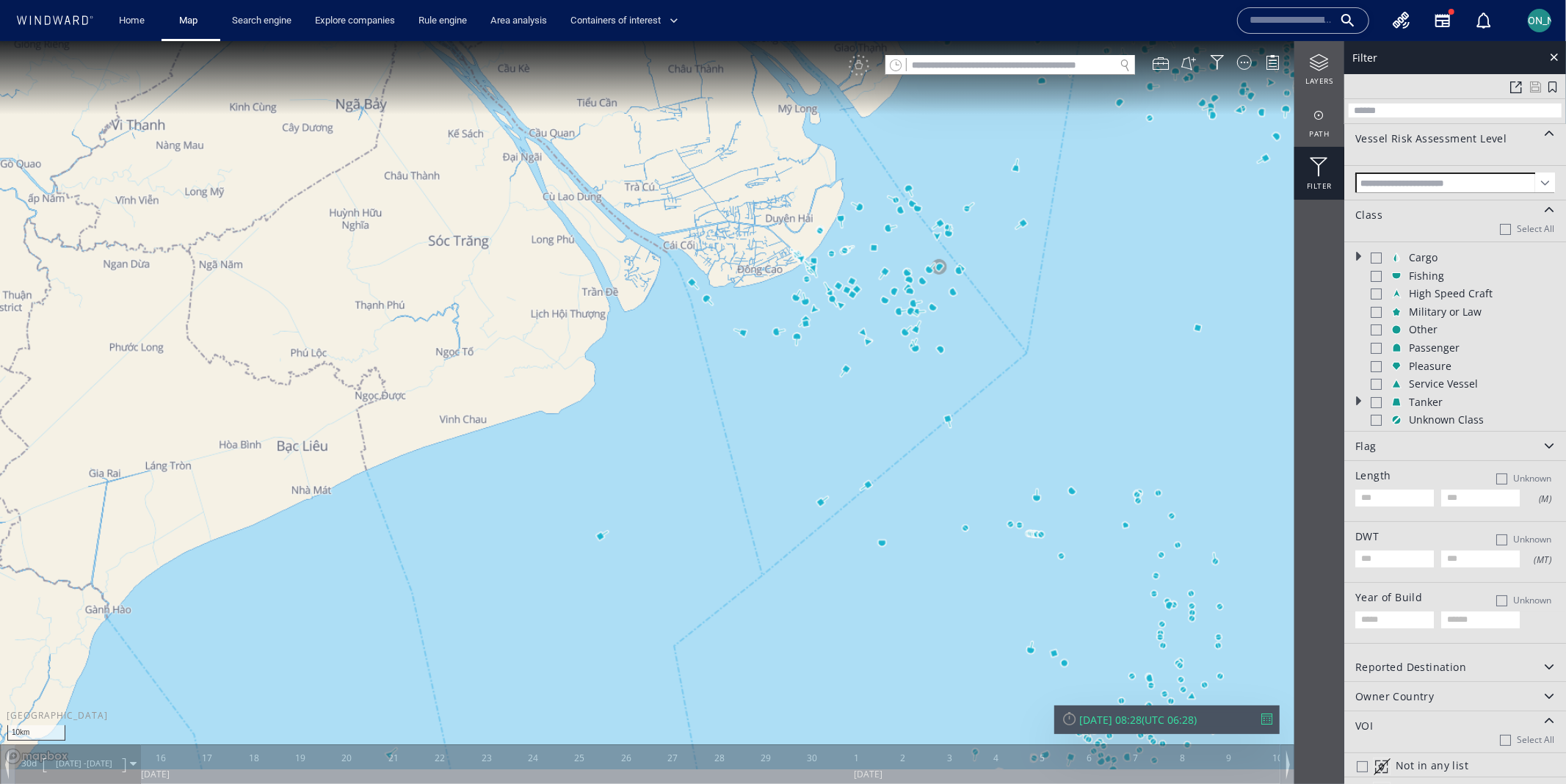
drag, startPoint x: 1048, startPoint y: 369, endPoint x: 1048, endPoint y: 409, distance: 40.0
click at [1048, 409] on canvas "Map" at bounding box center [783, 404] width 1566 height 728
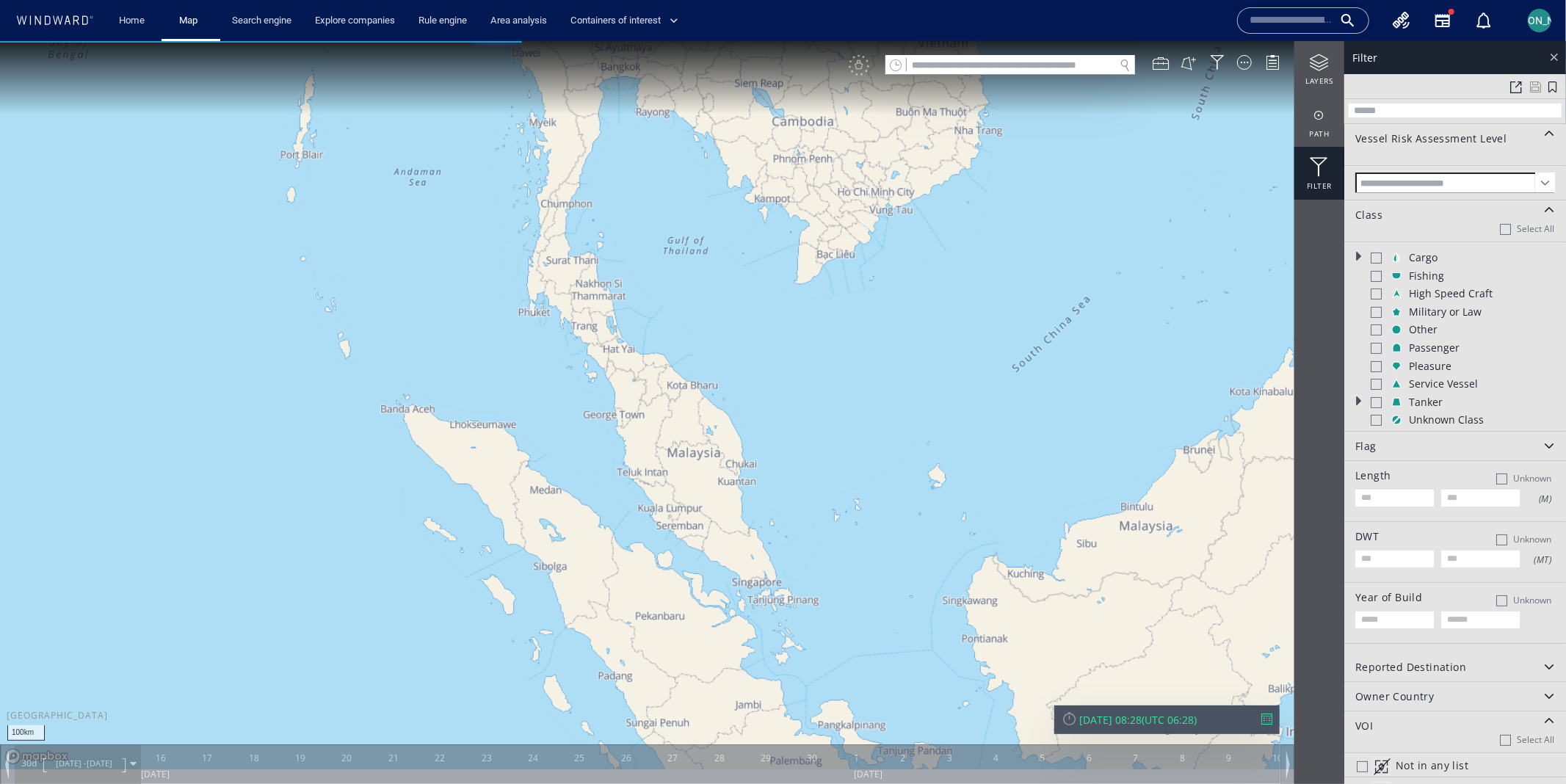
click at [1555, 62] on div at bounding box center [1554, 56] width 17 height 17
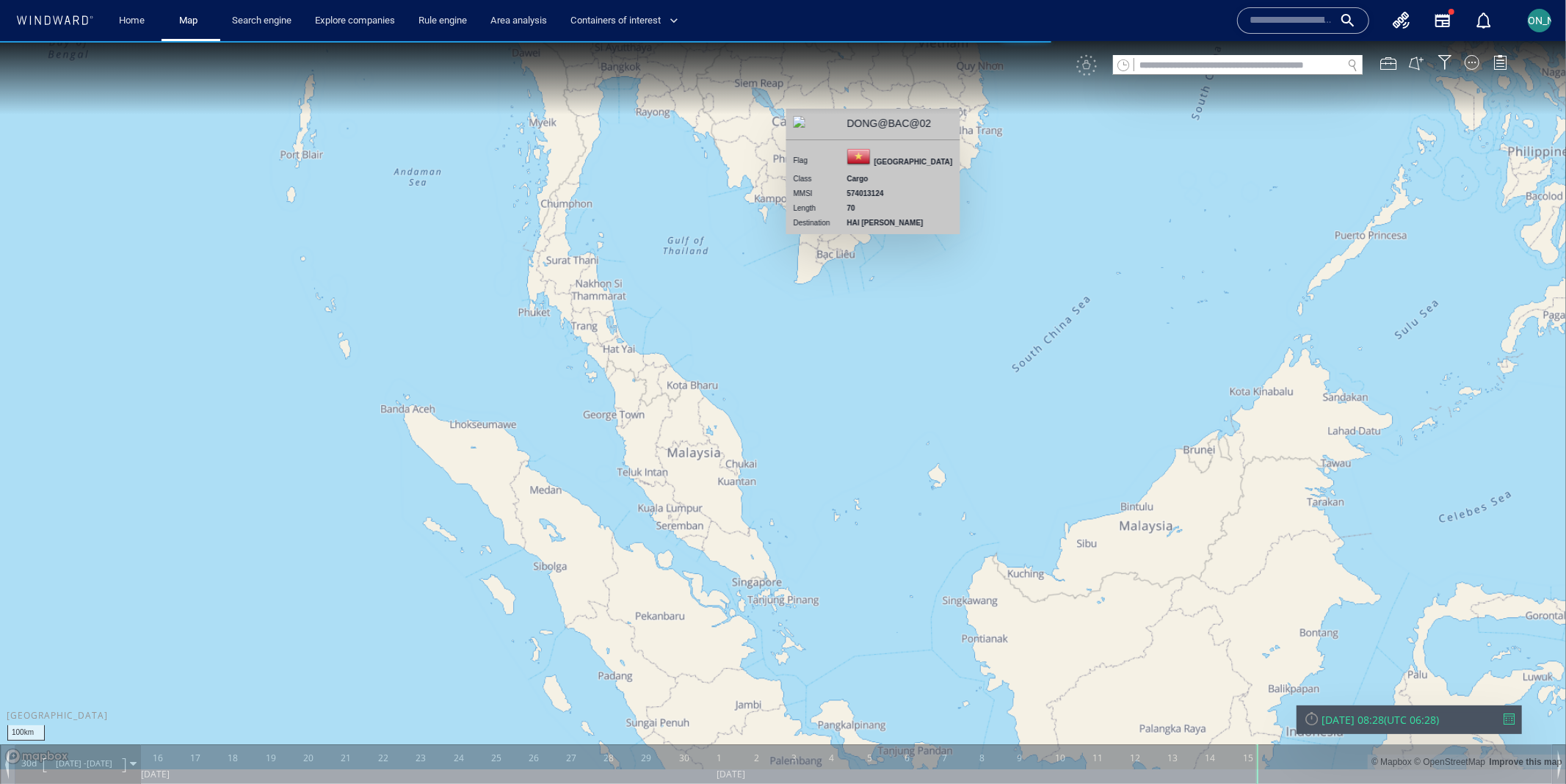
click at [1555, 41] on div "100km © Mapbox © OpenStreetMap Improve this map DONG@BAC@02 Flag Vietnam Class …" at bounding box center [783, 41] width 1566 height 0
click at [1057, 148] on canvas "Map" at bounding box center [783, 404] width 1566 height 728
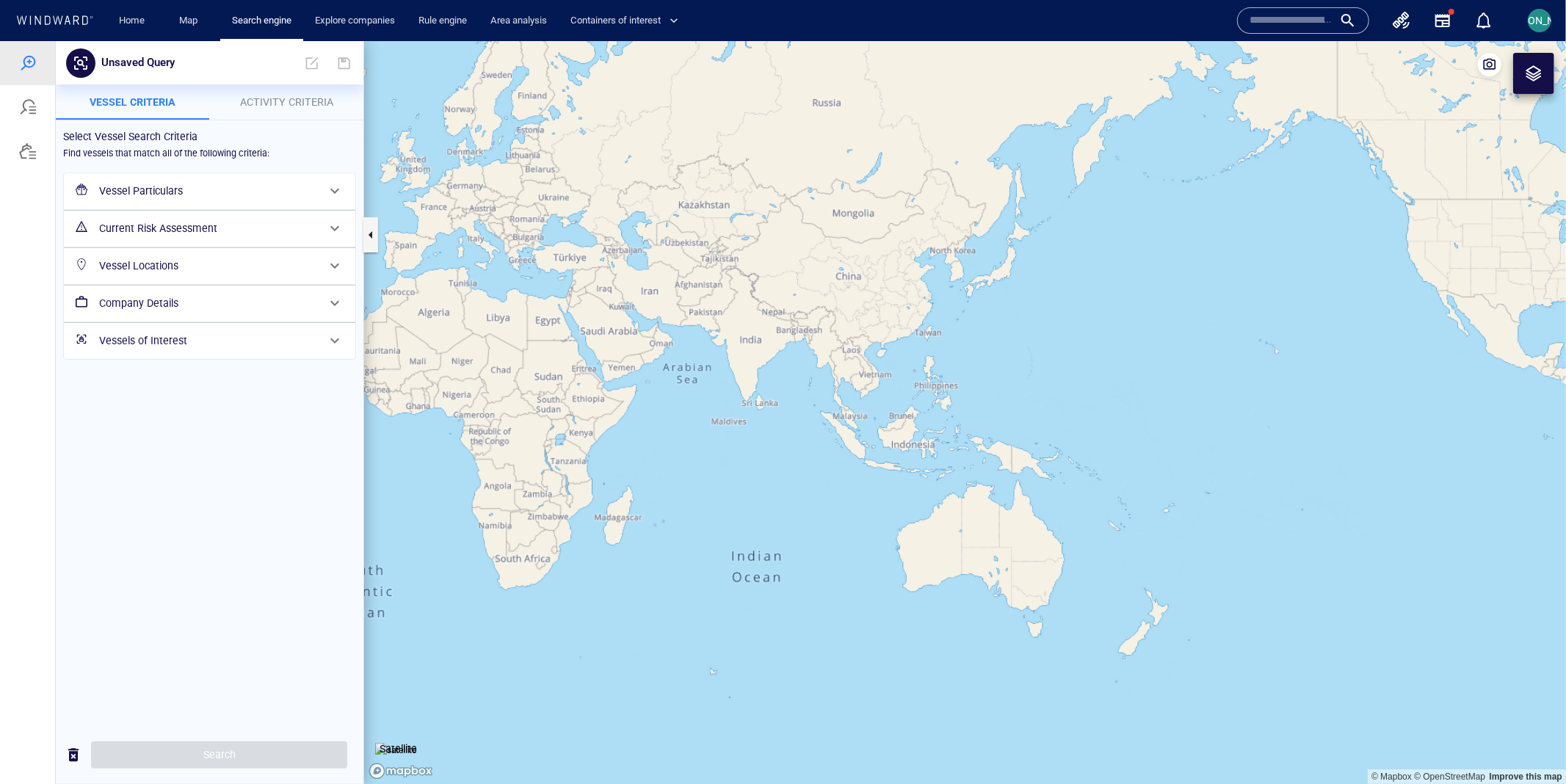
drag, startPoint x: 1097, startPoint y: 401, endPoint x: 388, endPoint y: 266, distance: 721.7
click at [388, 266] on canvas "Map" at bounding box center [964, 412] width 1201 height 743
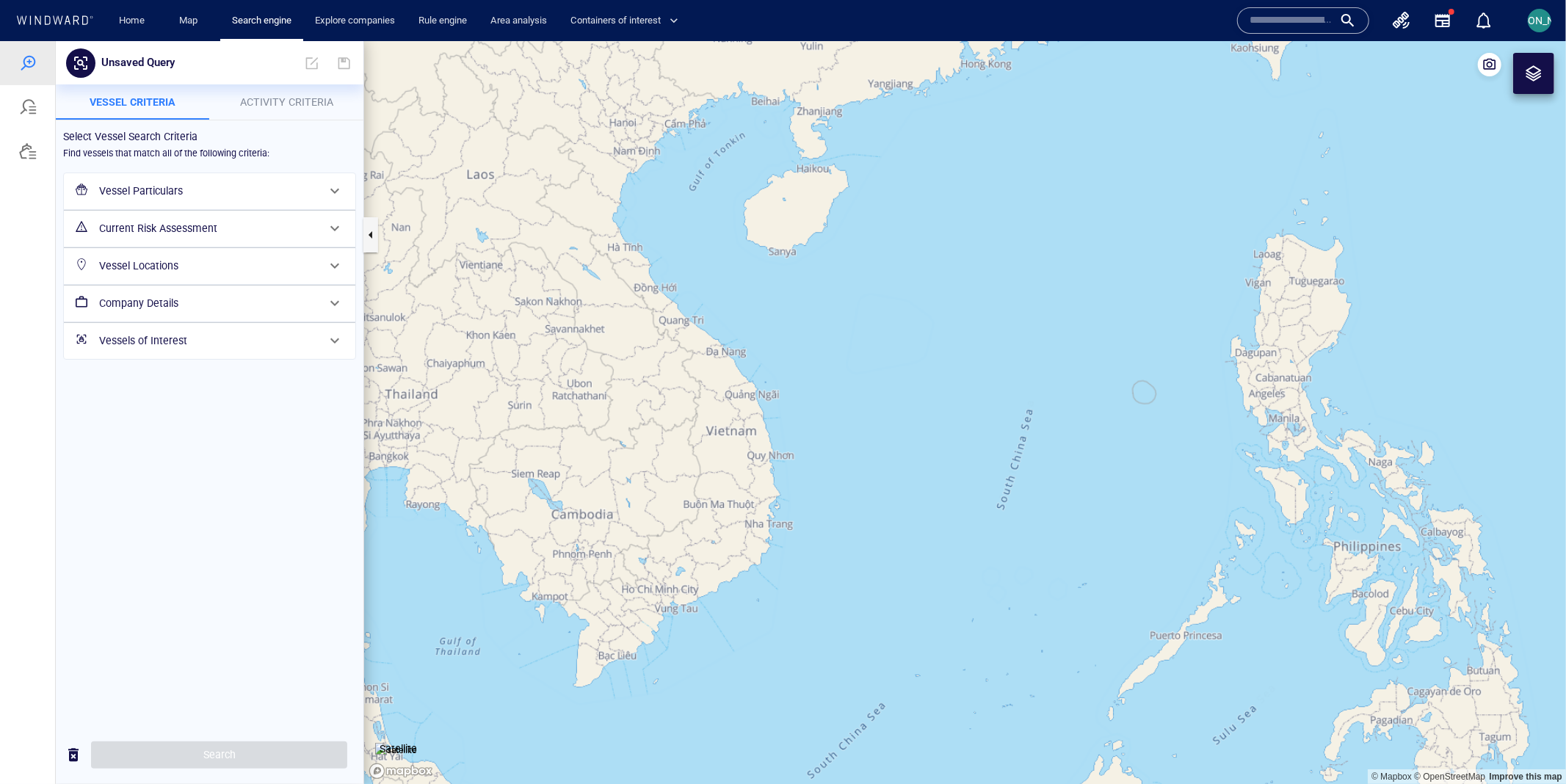
click at [187, 200] on div "Vessel Particulars" at bounding box center [208, 190] width 230 height 30
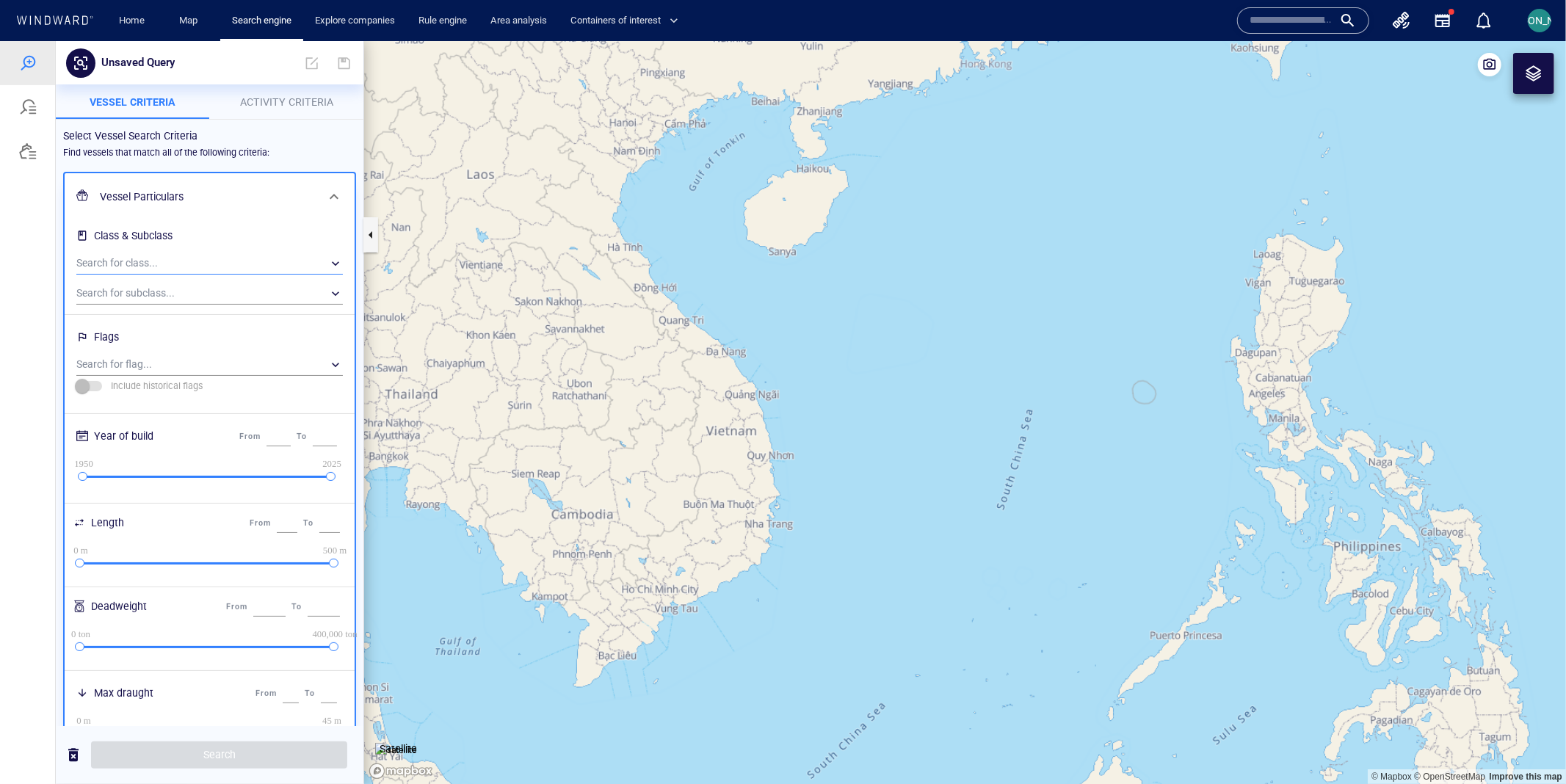
click at [177, 265] on div "​" at bounding box center [209, 262] width 266 height 22
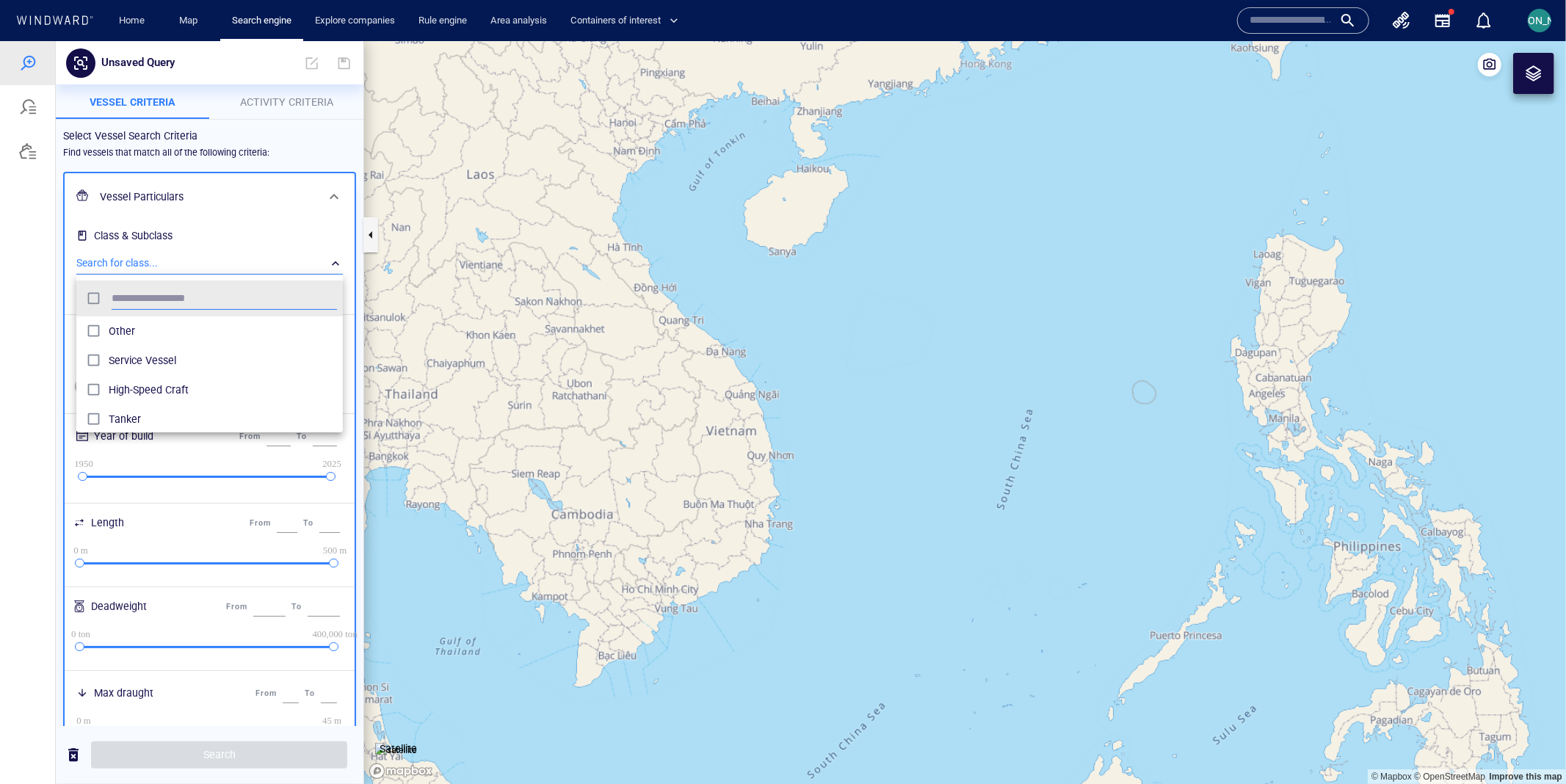
scroll to position [147, 266]
type input "*****"
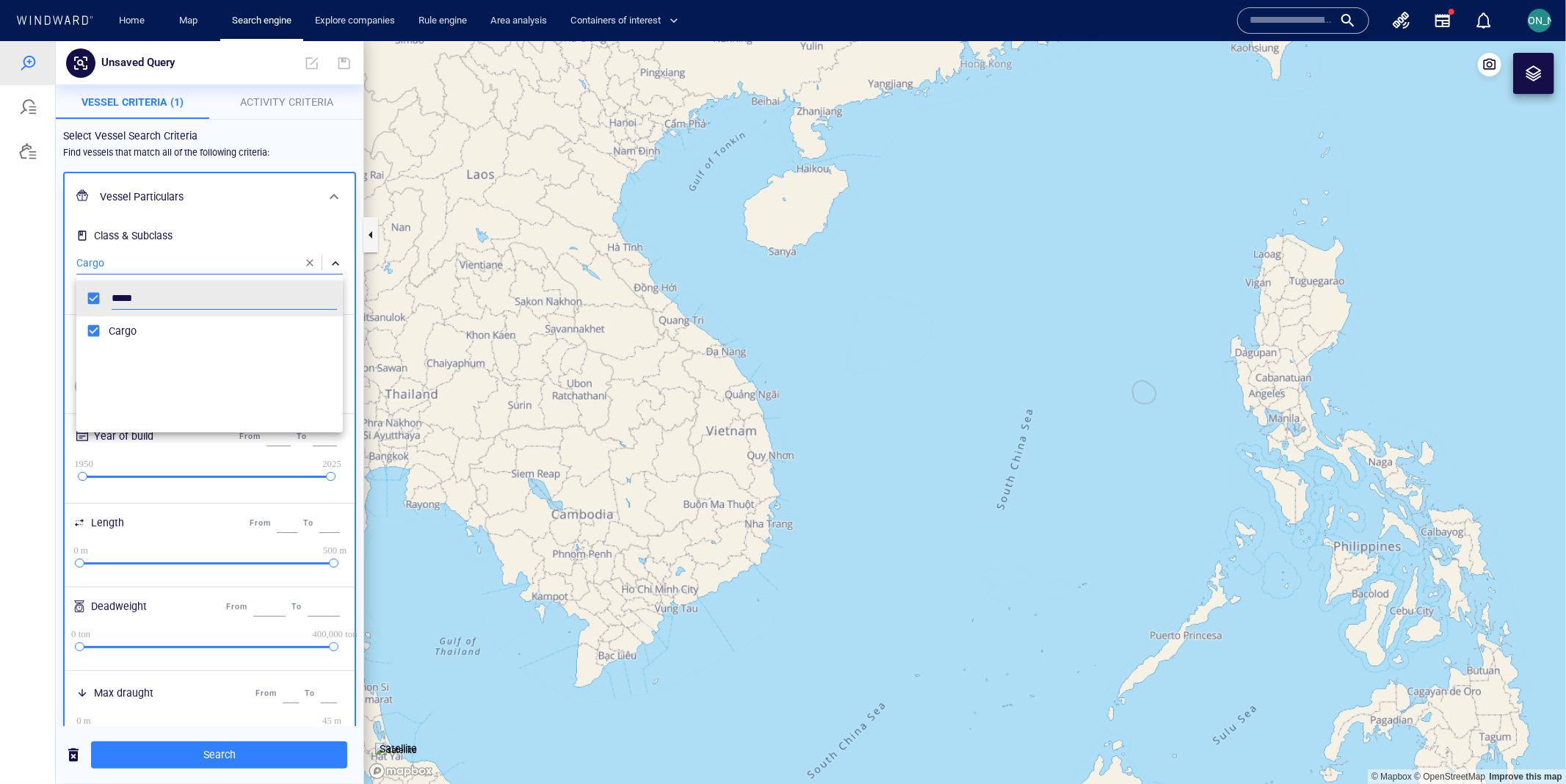
click at [64, 335] on div at bounding box center [783, 411] width 1566 height 742
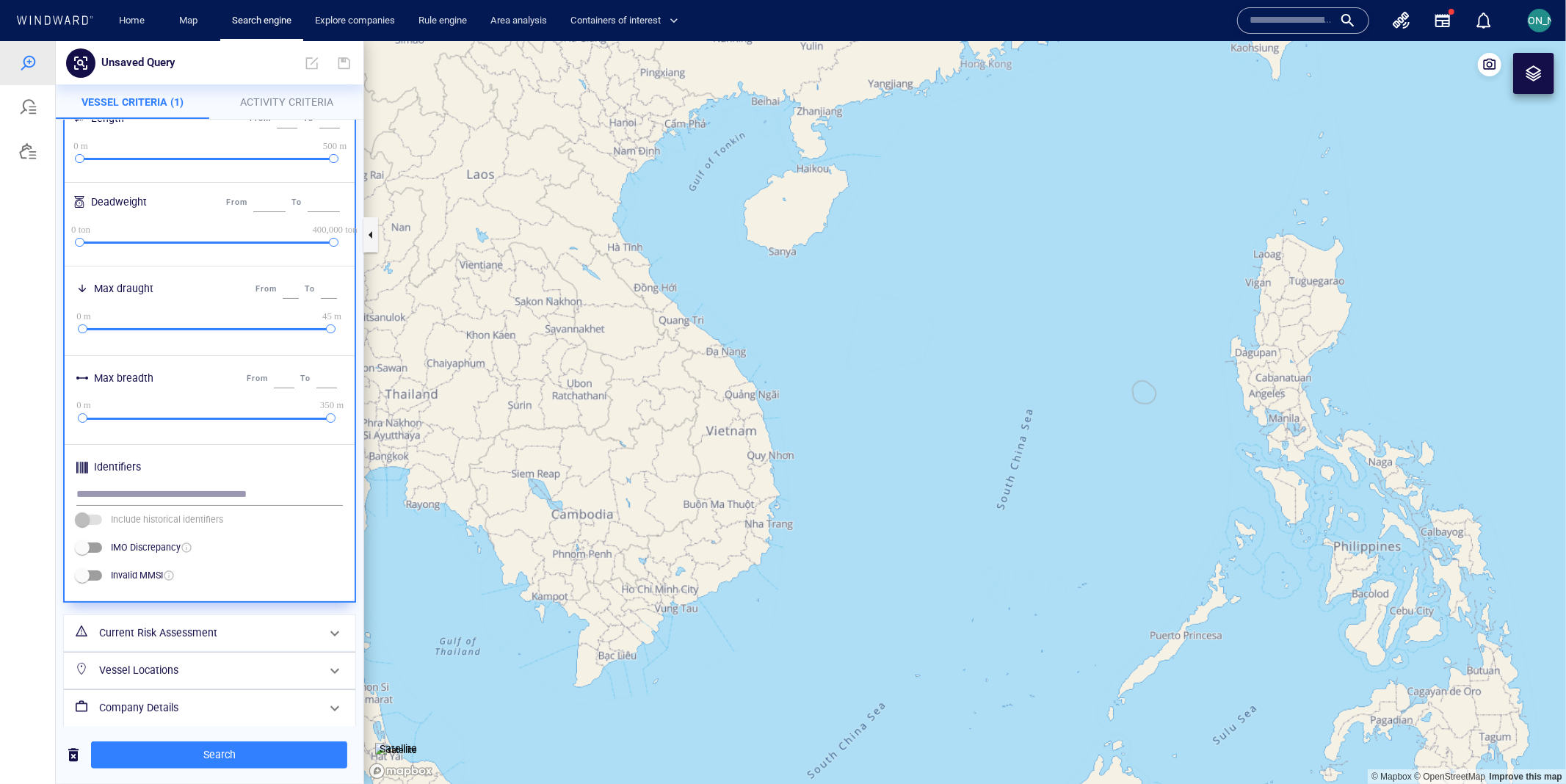
scroll to position [450, 0]
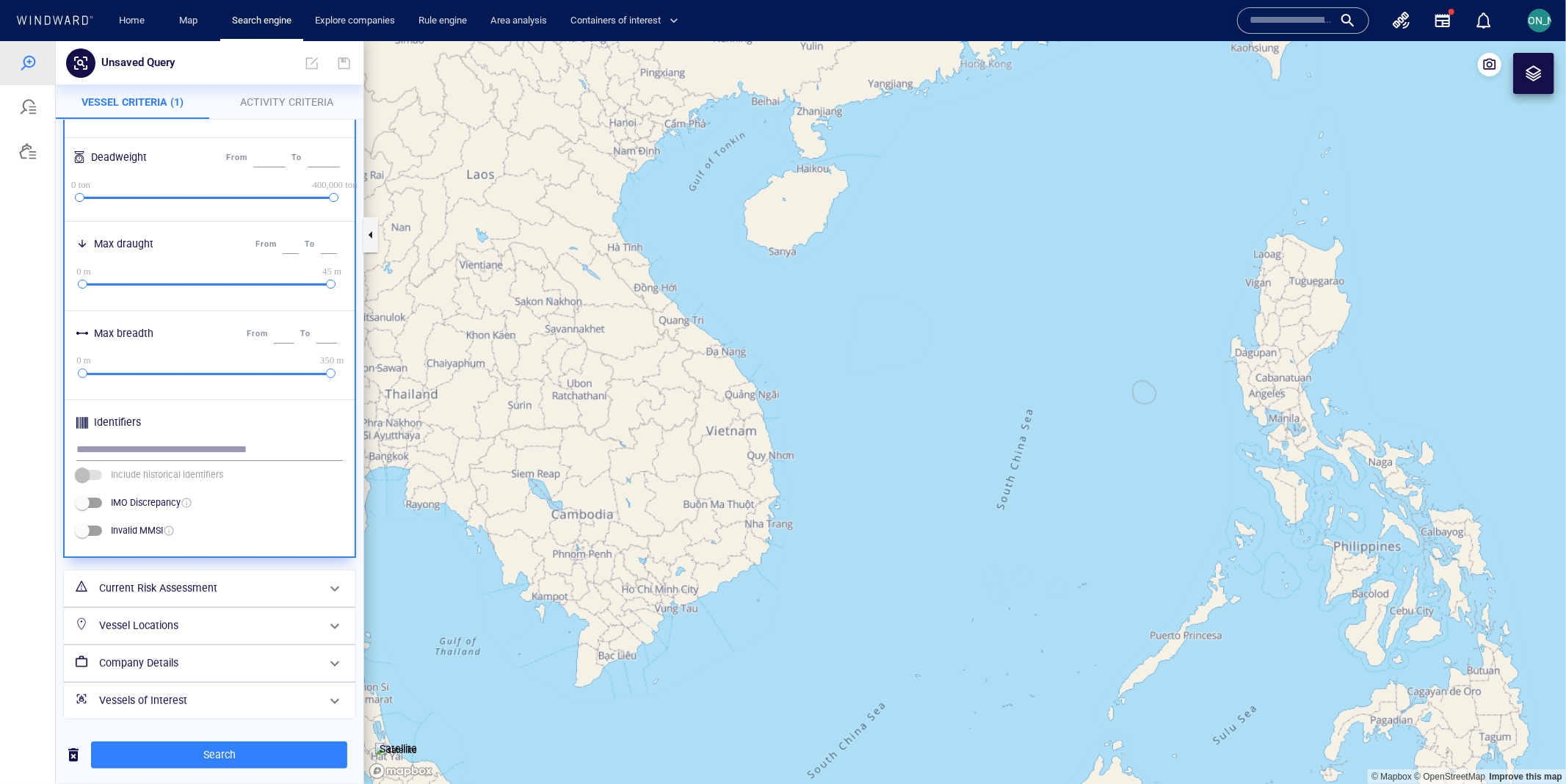
click at [177, 626] on h6 "Vessel Locations" at bounding box center [208, 625] width 218 height 19
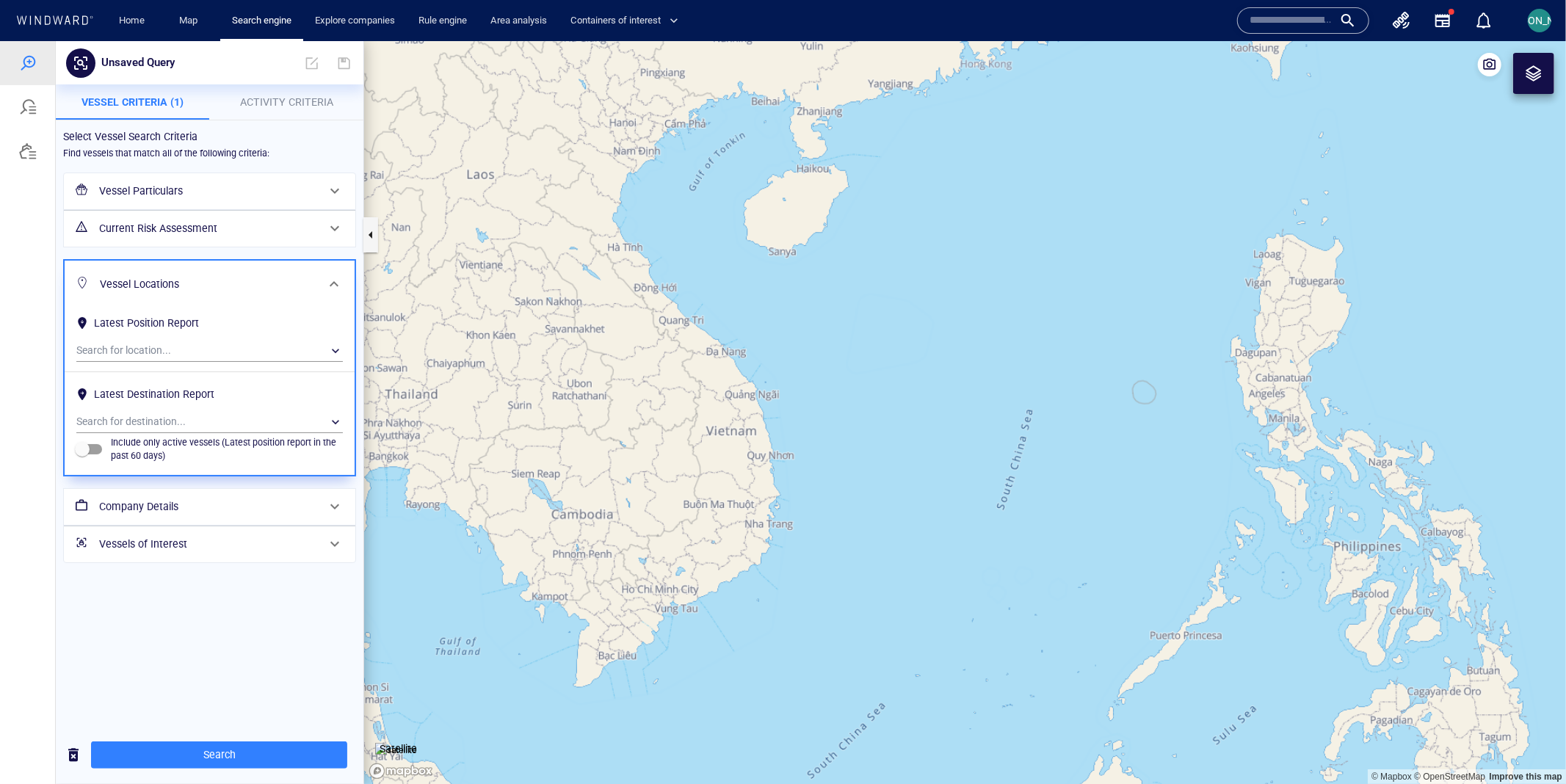
scroll to position [0, 0]
click at [227, 346] on div "​" at bounding box center [209, 350] width 266 height 22
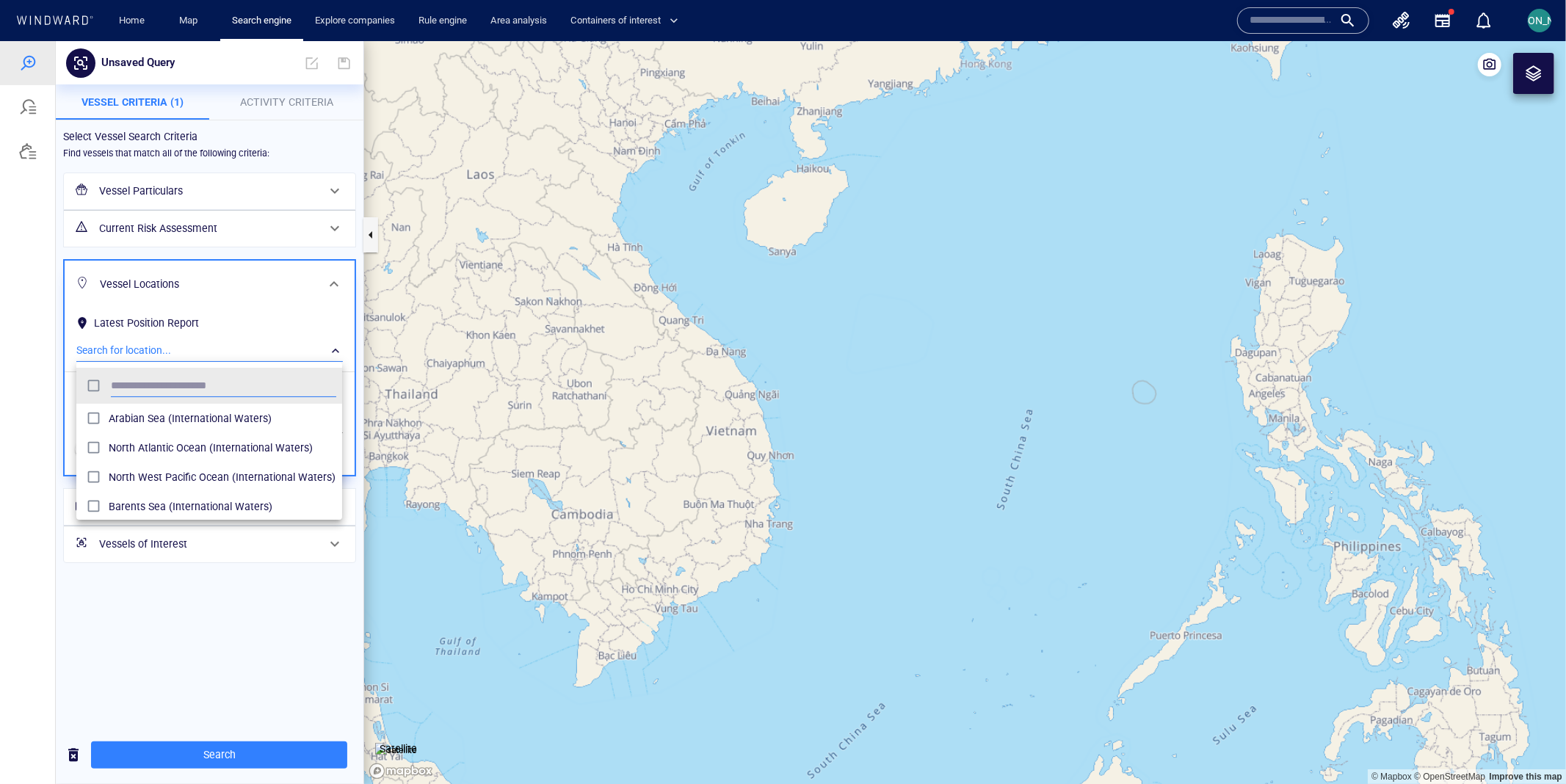
scroll to position [147, 266]
type input "******"
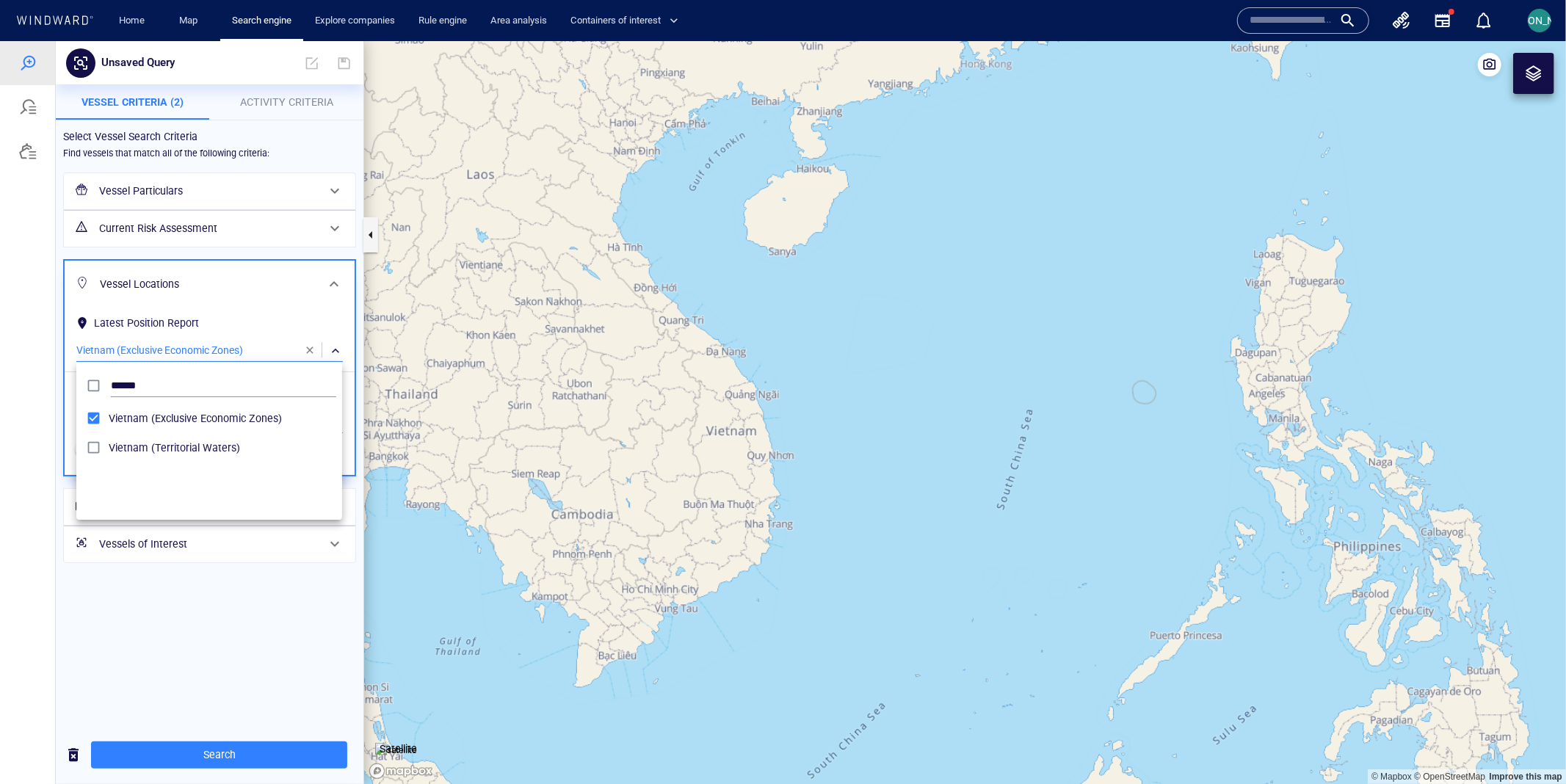
click at [31, 423] on div at bounding box center [783, 411] width 1566 height 742
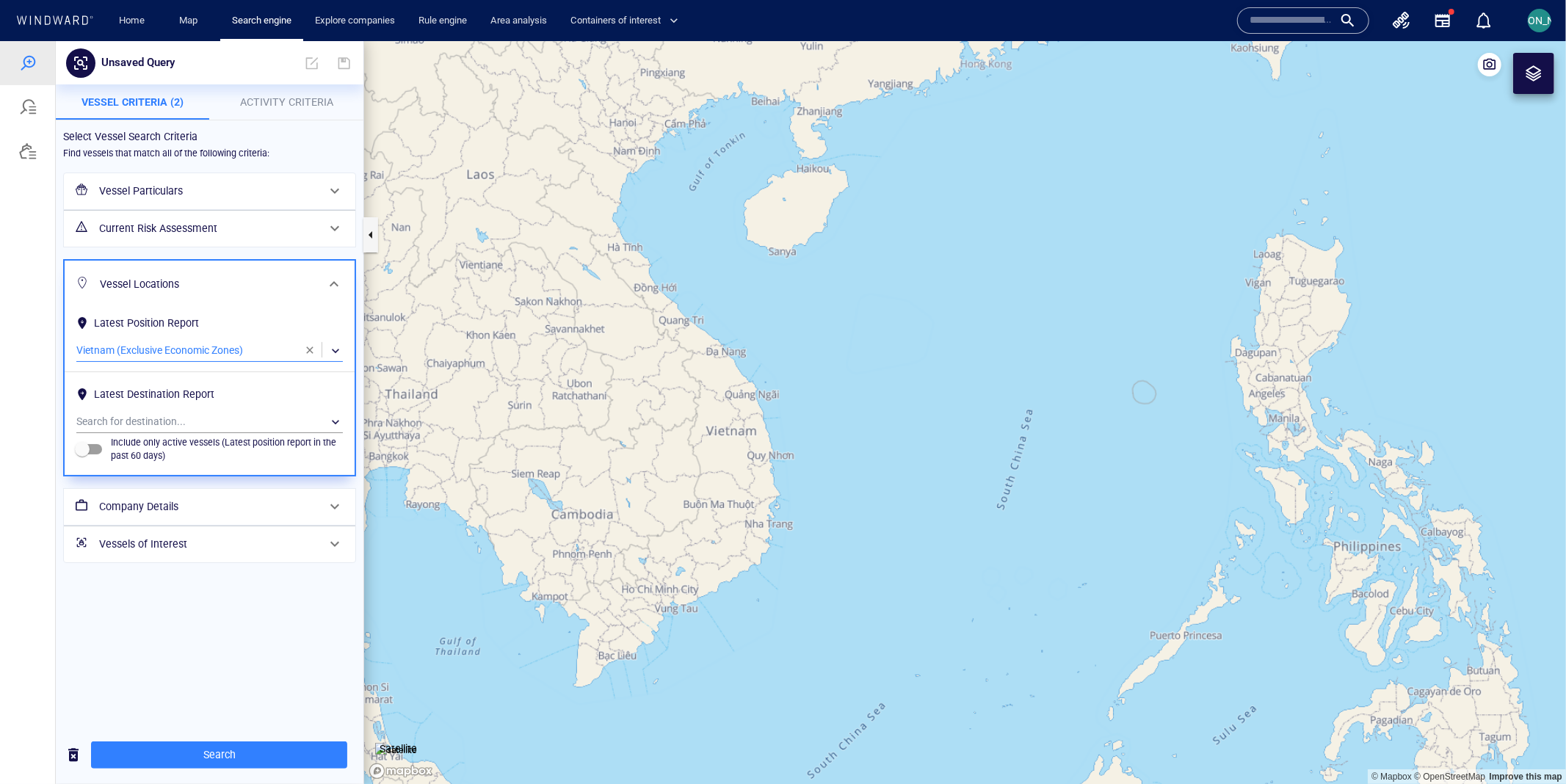
click at [246, 196] on h6 "Vessel Particulars" at bounding box center [208, 190] width 218 height 19
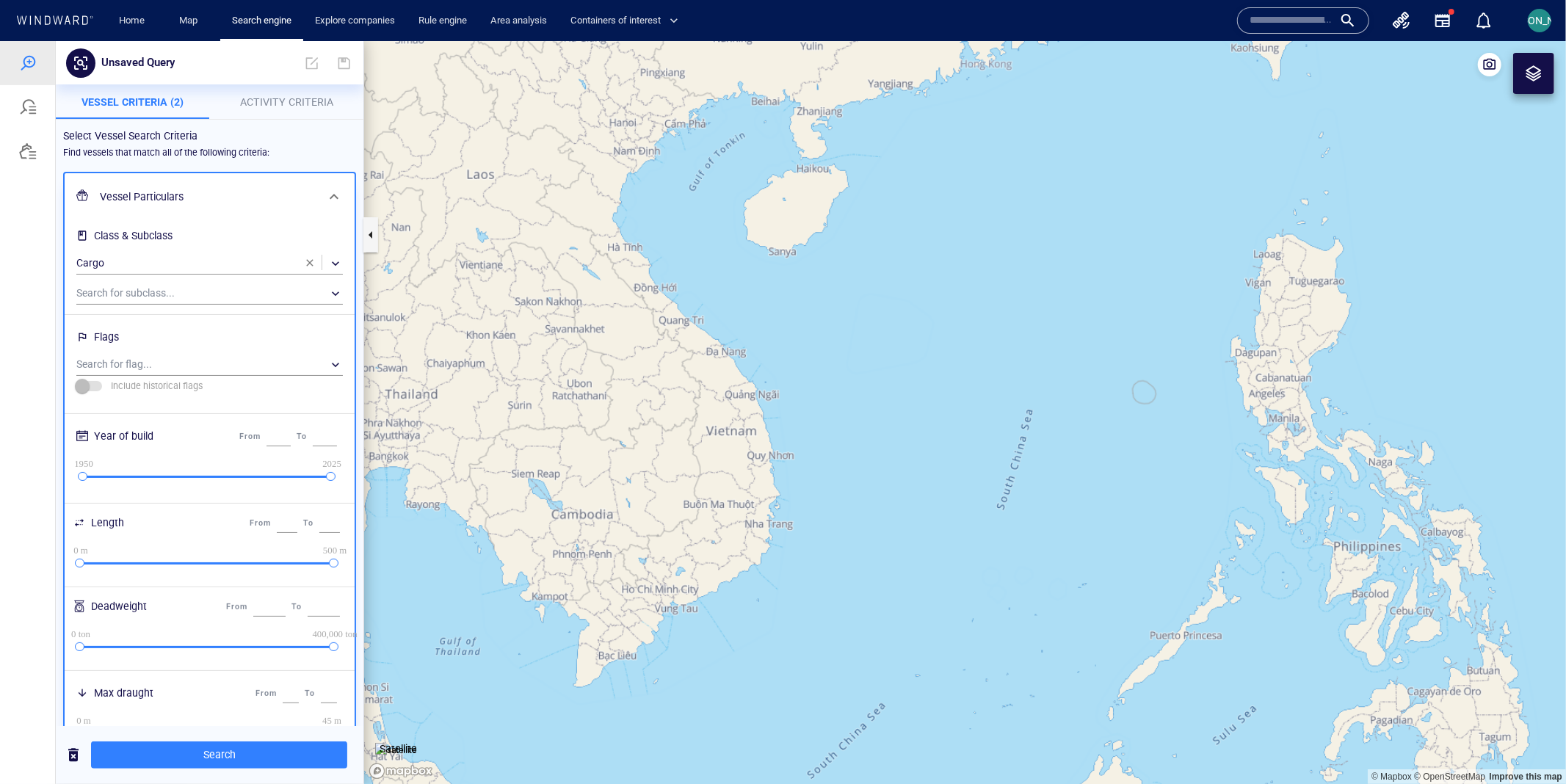
click at [289, 204] on h6 "Vessel Particulars" at bounding box center [208, 196] width 217 height 19
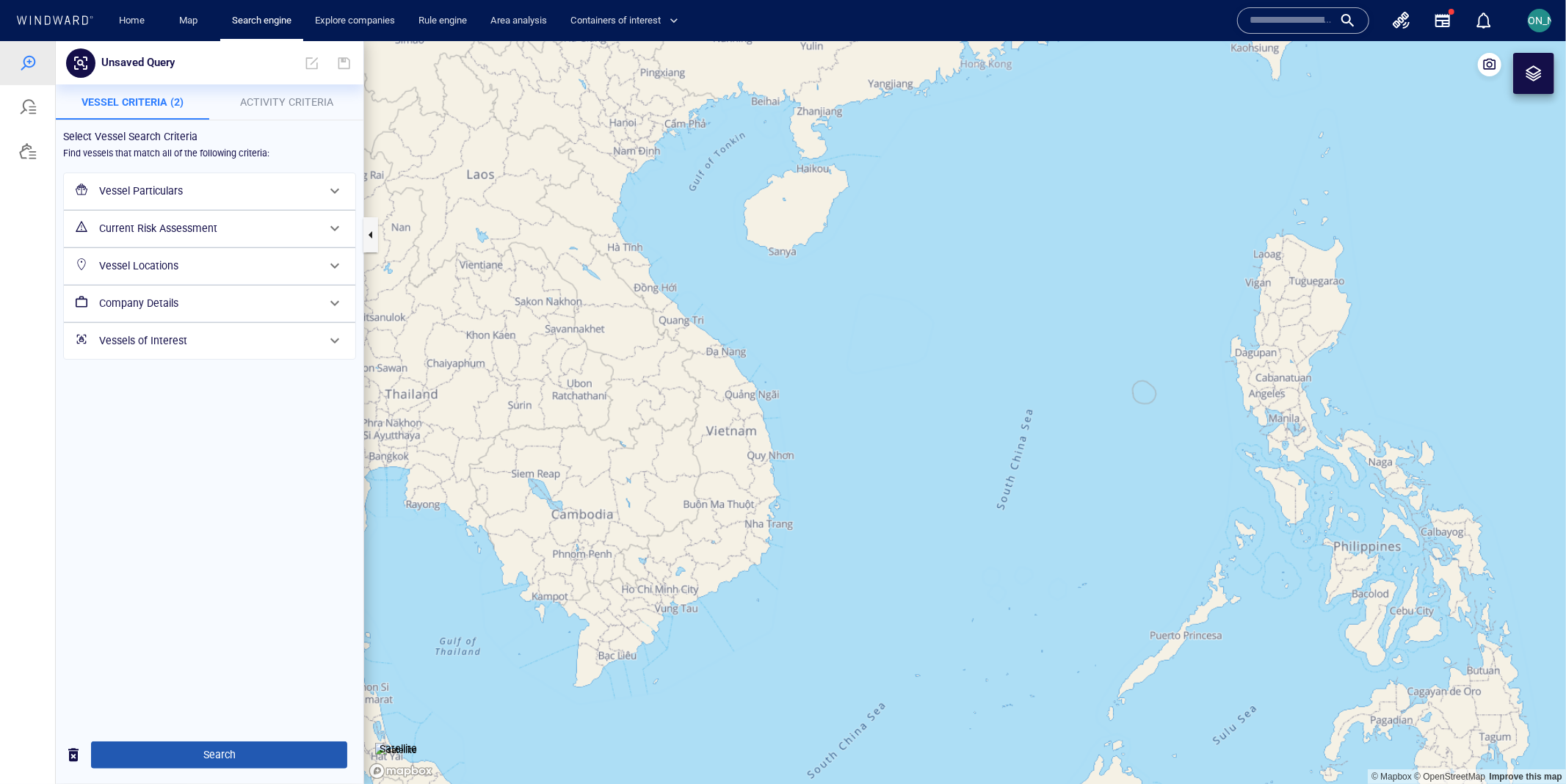
click at [251, 746] on span "Search" at bounding box center [219, 754] width 233 height 19
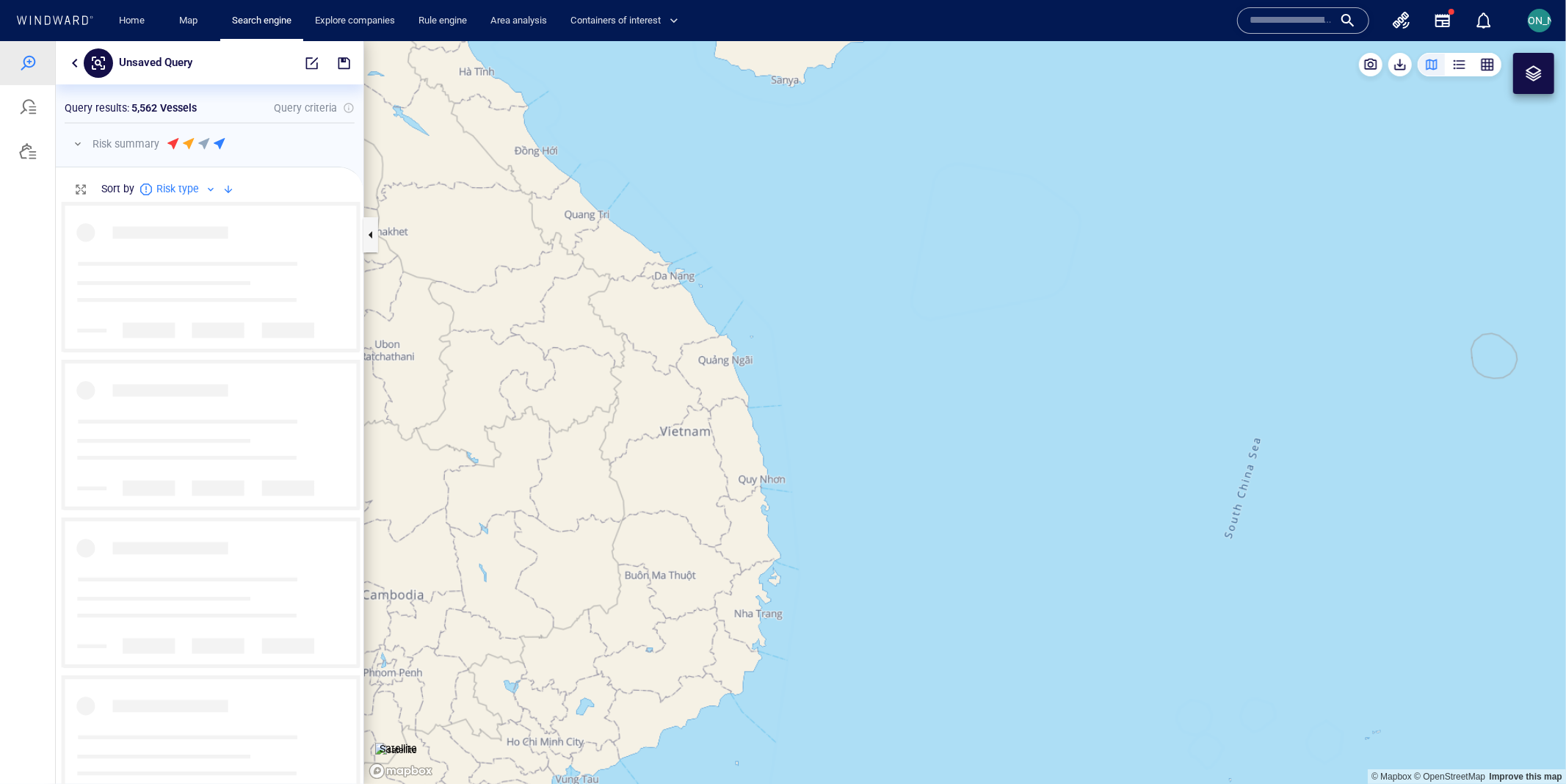
scroll to position [582, 307]
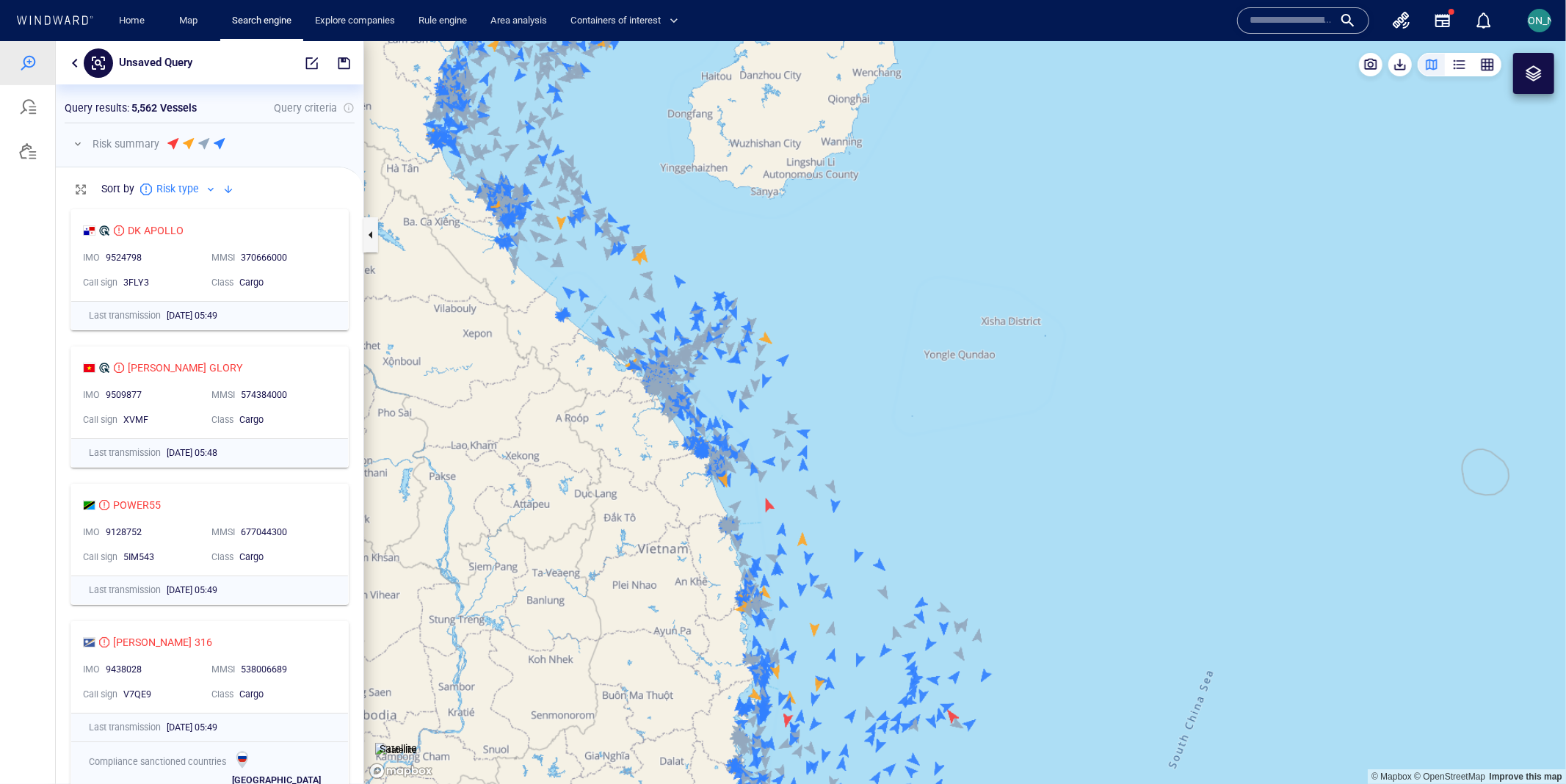
drag, startPoint x: 780, startPoint y: 429, endPoint x: 760, endPoint y: 547, distance: 119.7
click at [759, 547] on canvas "Map" at bounding box center [964, 412] width 1201 height 743
click at [73, 60] on button "button" at bounding box center [75, 63] width 18 height 18
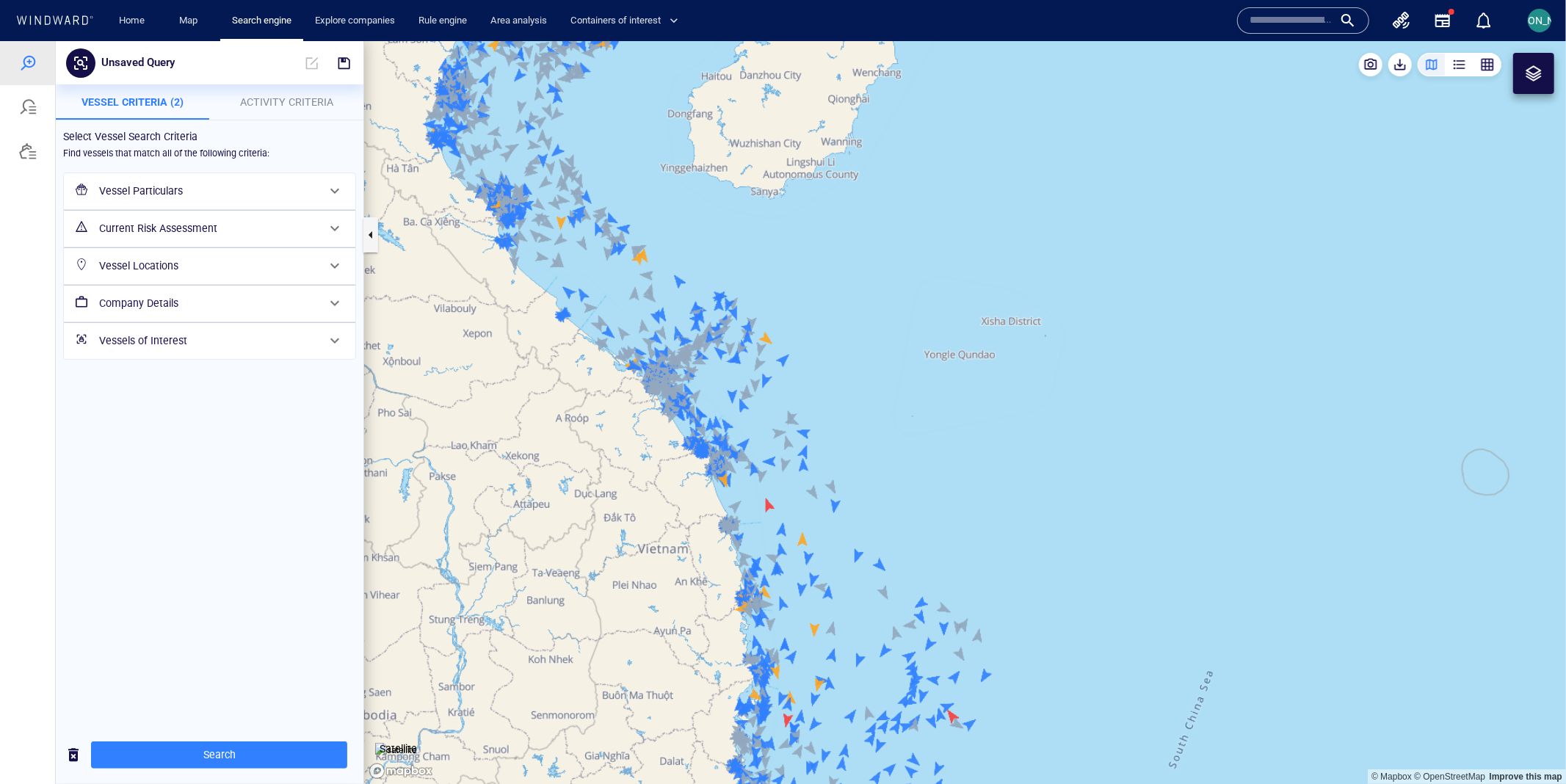
click at [206, 271] on h6 "Vessel Locations" at bounding box center [208, 265] width 218 height 19
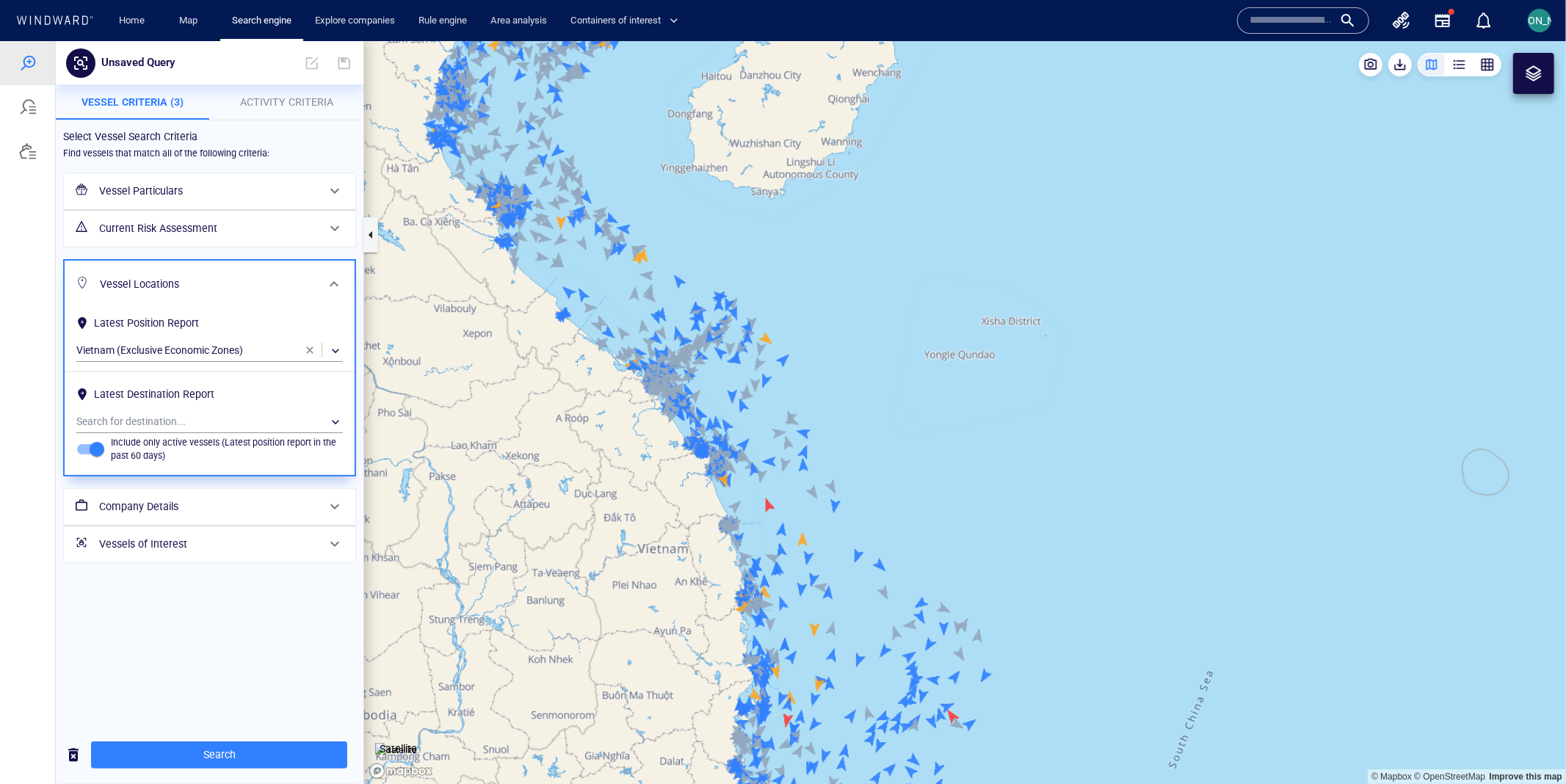
click at [230, 198] on h6 "Vessel Particulars" at bounding box center [208, 190] width 218 height 19
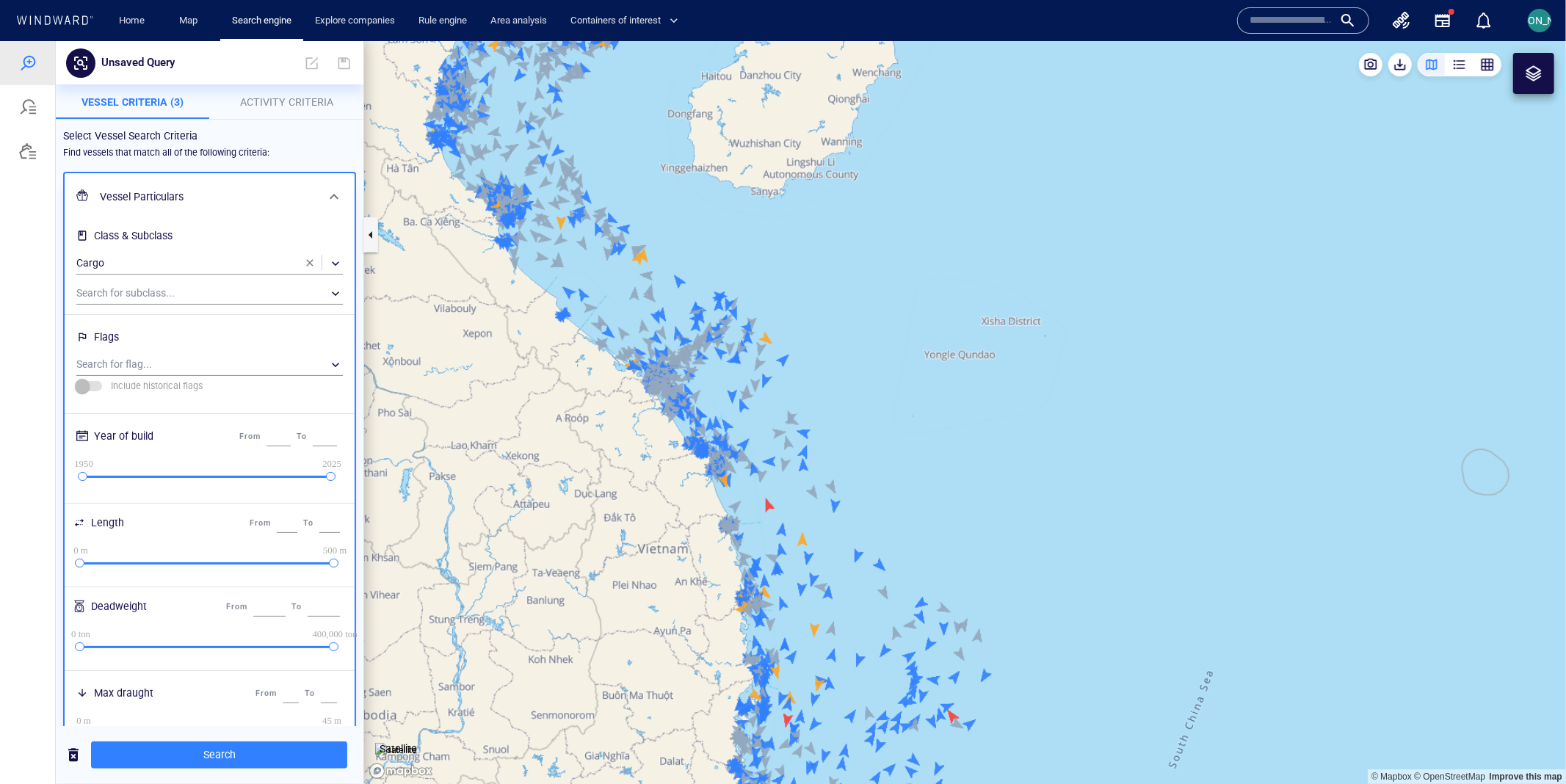
click at [284, 199] on h6 "Vessel Particulars" at bounding box center [208, 196] width 217 height 19
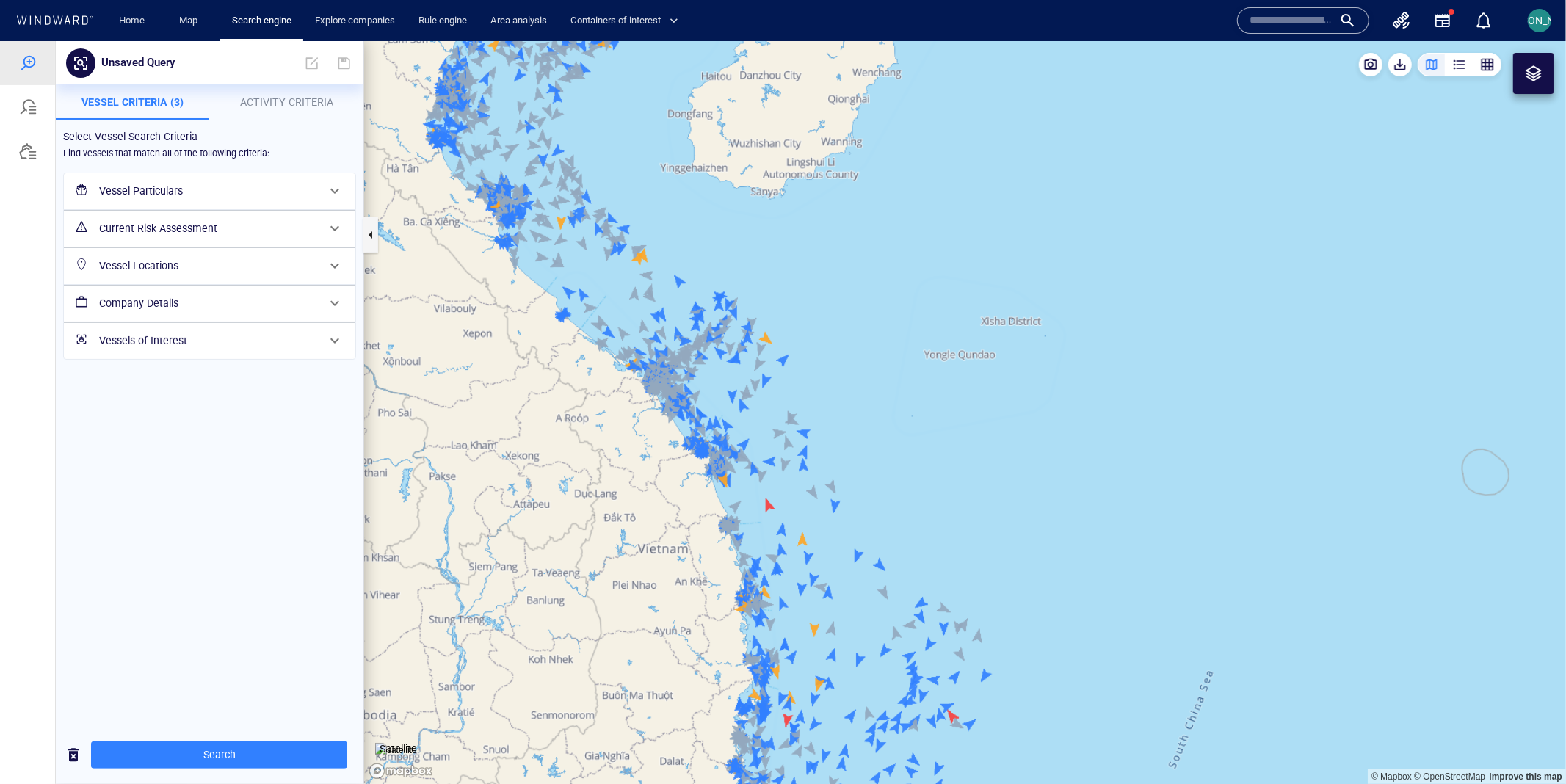
click at [253, 235] on h6 "Current Risk Assessment" at bounding box center [208, 227] width 218 height 19
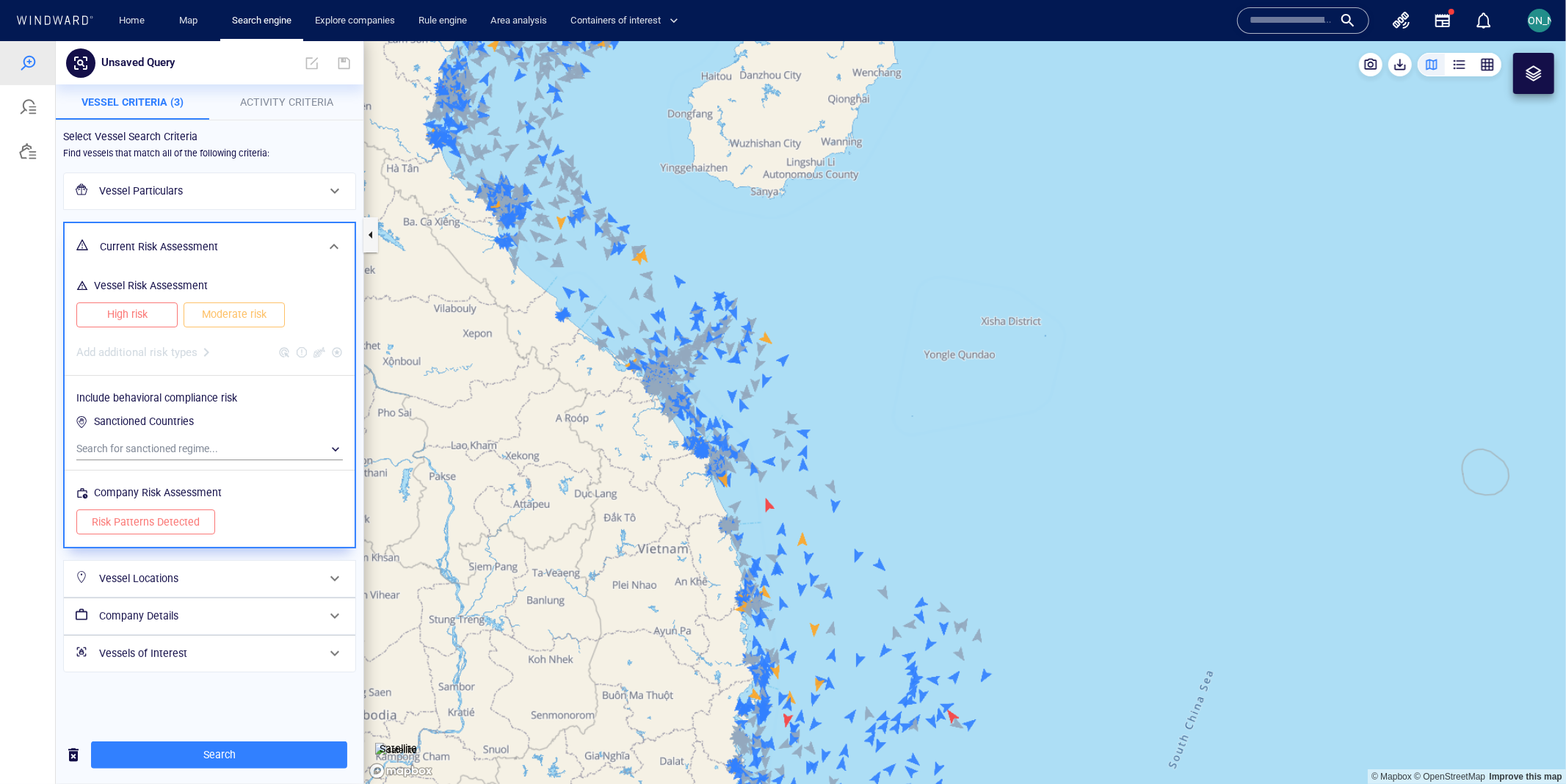
click at [251, 242] on h6 "Current Risk Assessment" at bounding box center [208, 246] width 217 height 19
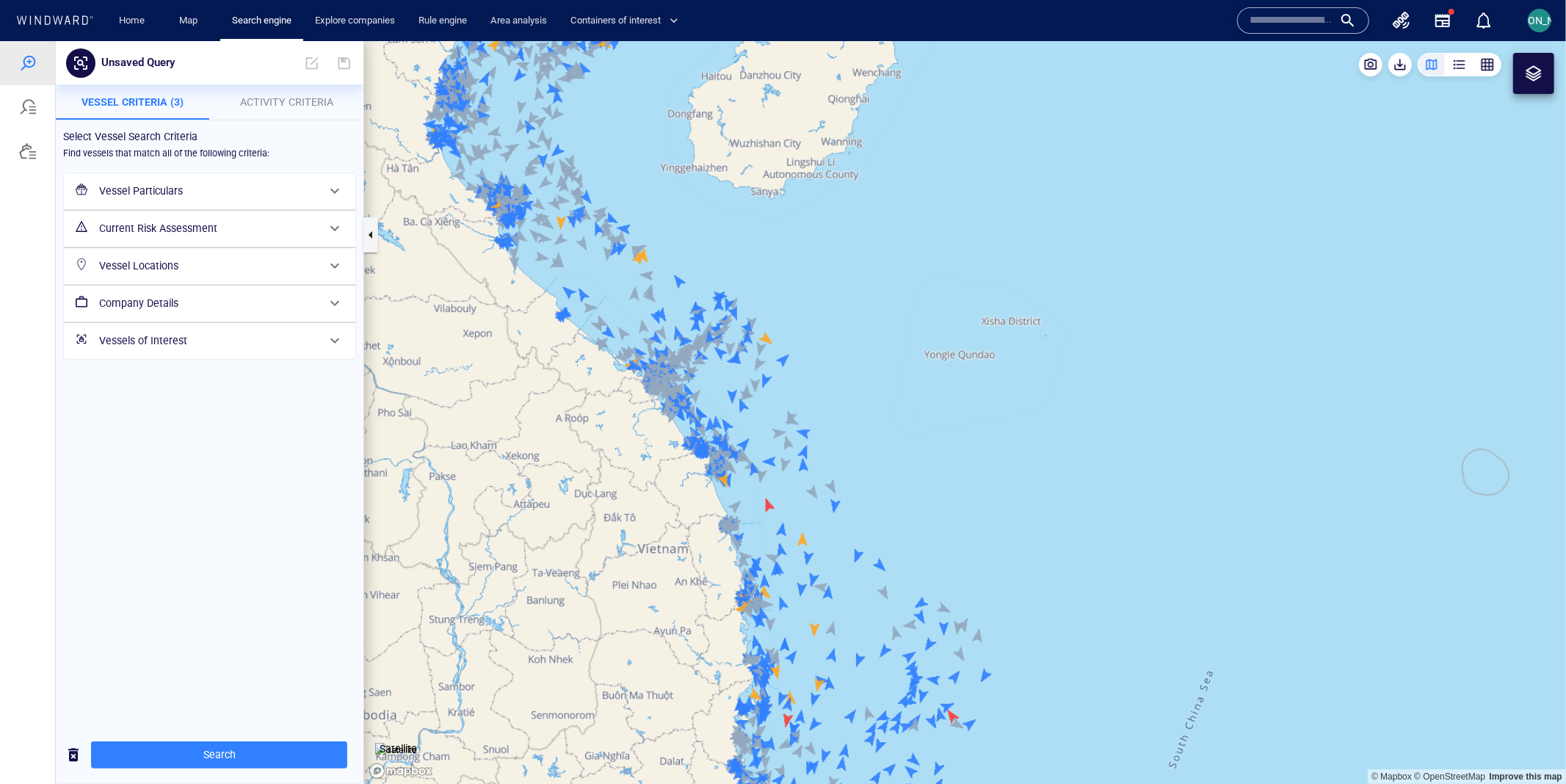
click at [243, 273] on div "Vessel Locations" at bounding box center [208, 265] width 230 height 30
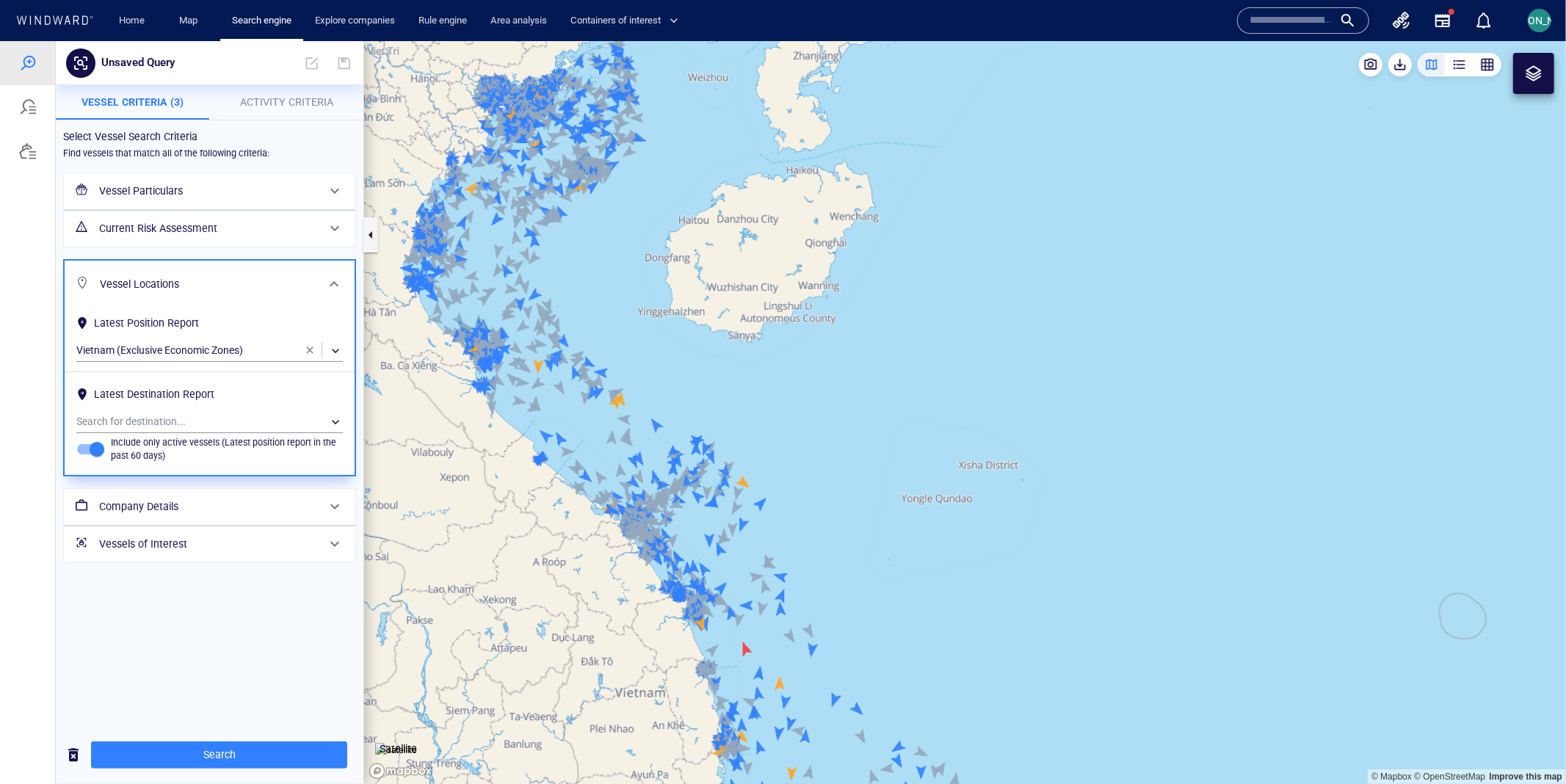
drag, startPoint x: 487, startPoint y: 350, endPoint x: 464, endPoint y: 494, distance: 145.8
click at [464, 494] on canvas "Map" at bounding box center [964, 412] width 1201 height 743
click at [185, 746] on span "Search" at bounding box center [219, 754] width 233 height 19
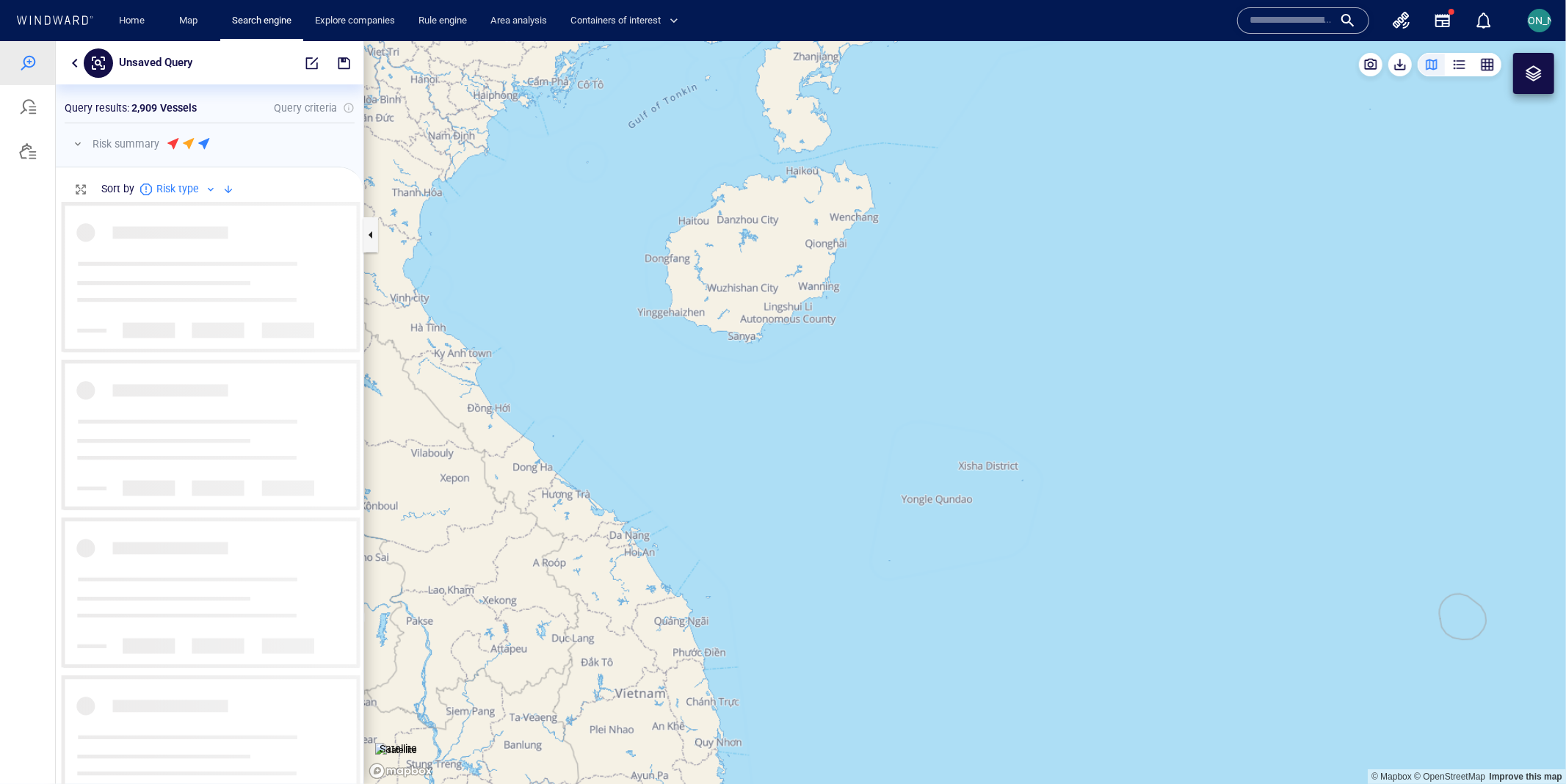
scroll to position [582, 307]
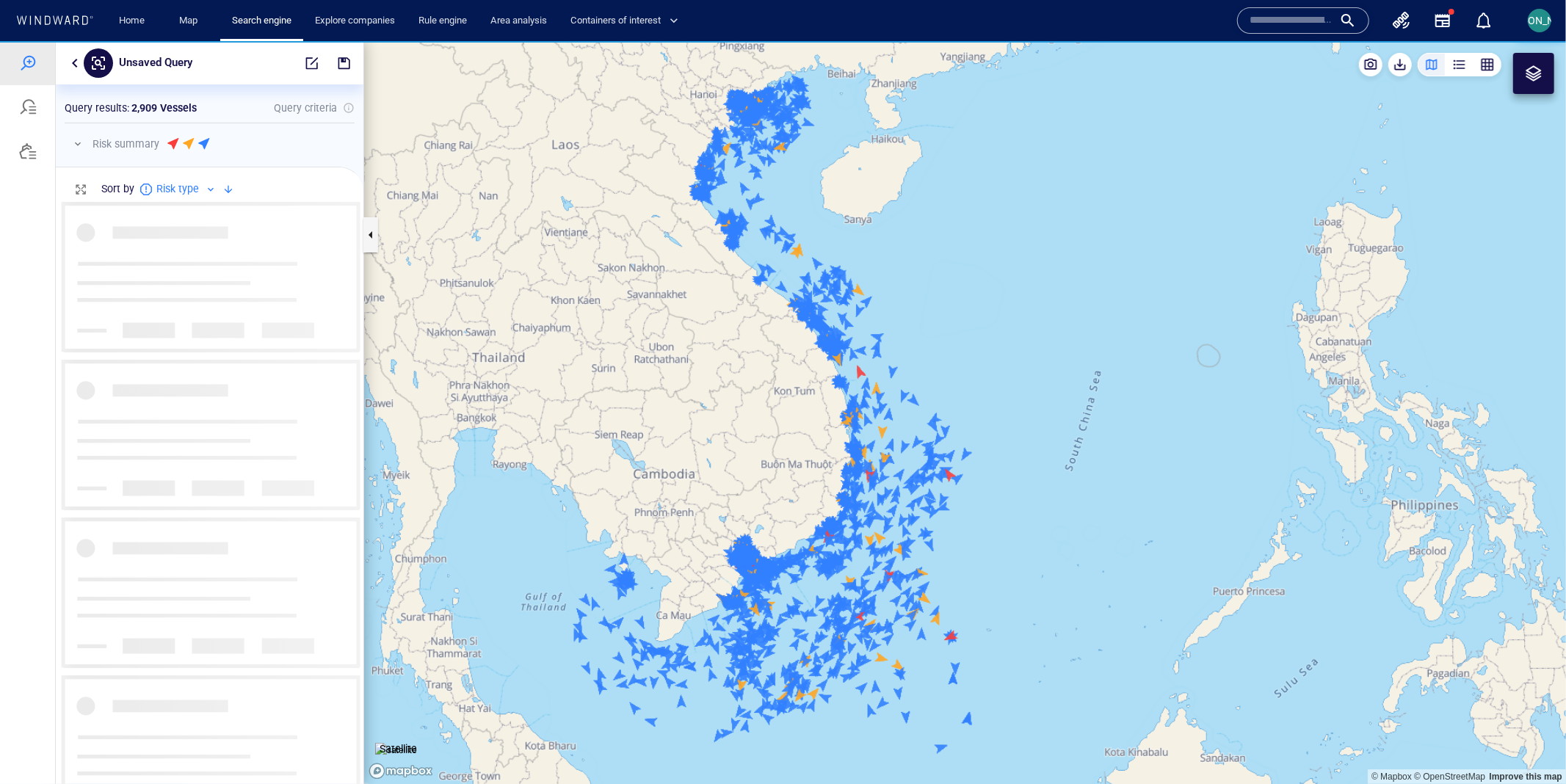
drag, startPoint x: 841, startPoint y: 304, endPoint x: 599, endPoint y: 303, distance: 242.0
click at [599, 303] on canvas "Map" at bounding box center [964, 412] width 1201 height 743
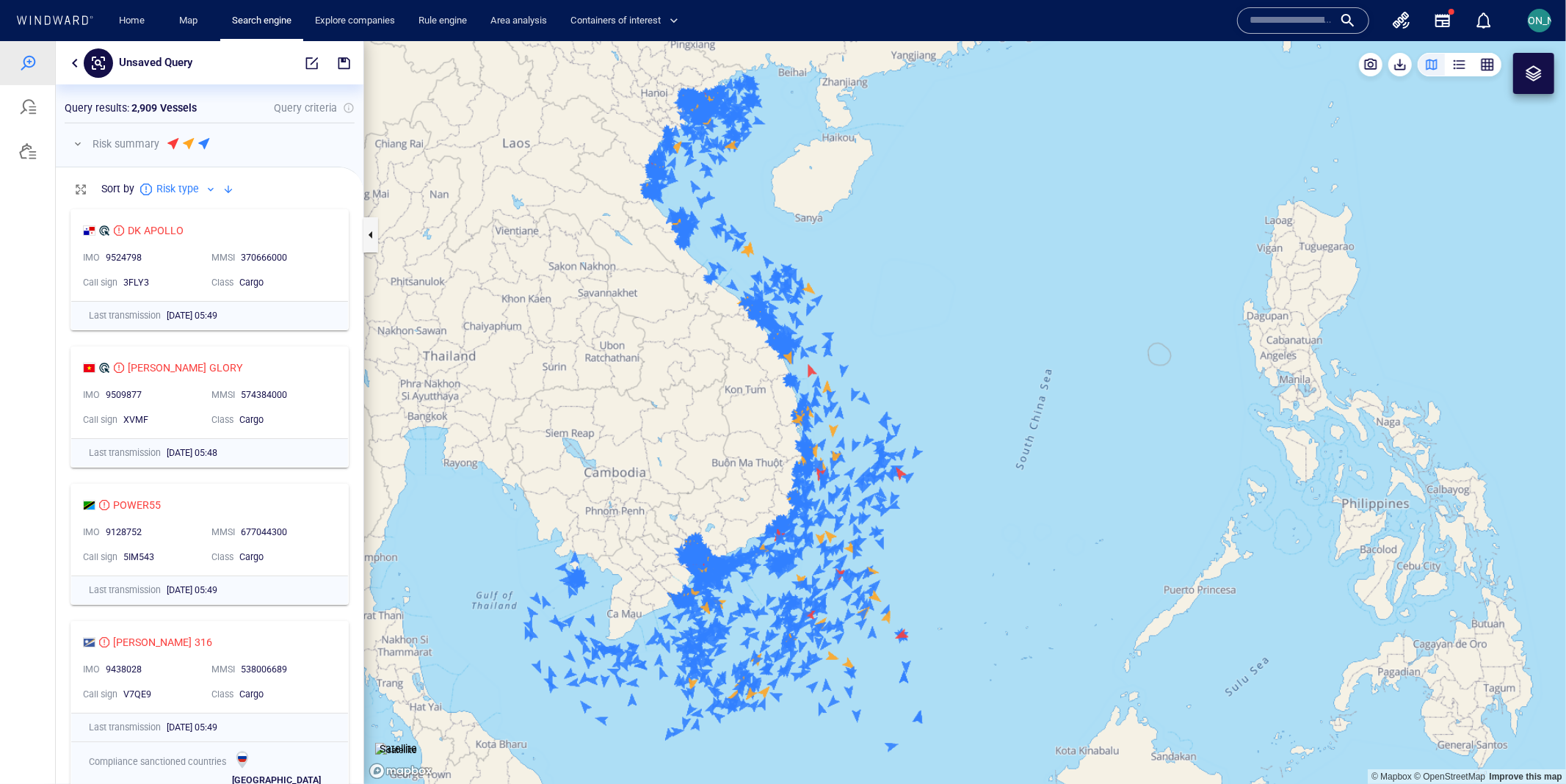
drag, startPoint x: 591, startPoint y: 299, endPoint x: 498, endPoint y: 299, distance: 93.0
click at [498, 300] on canvas "Map" at bounding box center [964, 412] width 1201 height 743
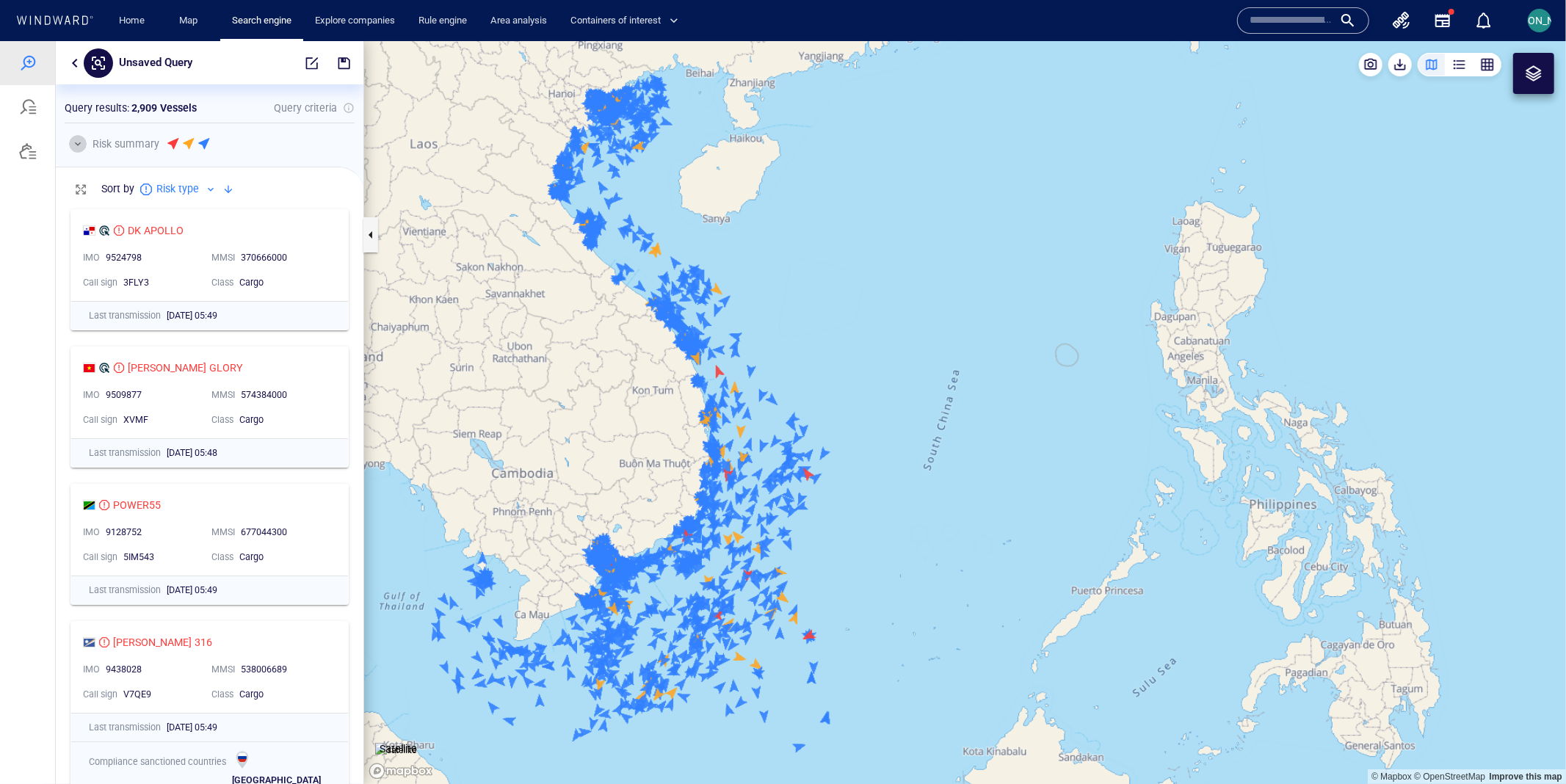
click at [81, 143] on button "button" at bounding box center [78, 143] width 18 height 18
